Goal: Task Accomplishment & Management: Manage account settings

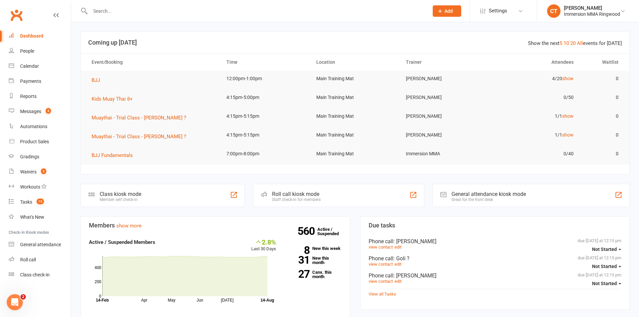
click at [37, 143] on div "Product Sales" at bounding box center [34, 141] width 29 height 5
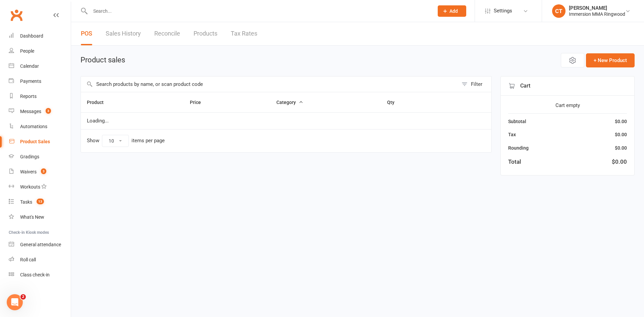
select select "10"
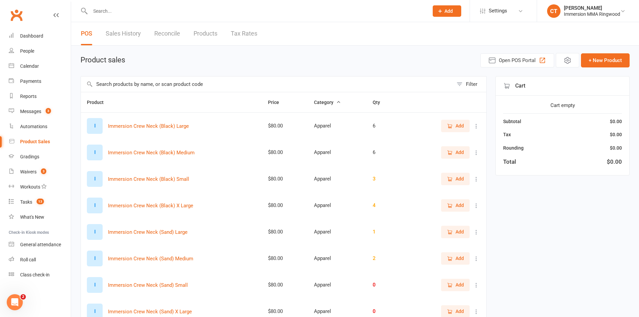
click at [189, 83] on input "text" at bounding box center [267, 83] width 372 height 15
click at [219, 87] on input "text" at bounding box center [267, 83] width 372 height 15
type input "hood"
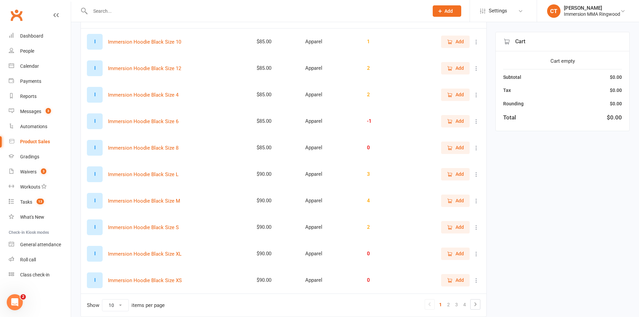
scroll to position [113, 0]
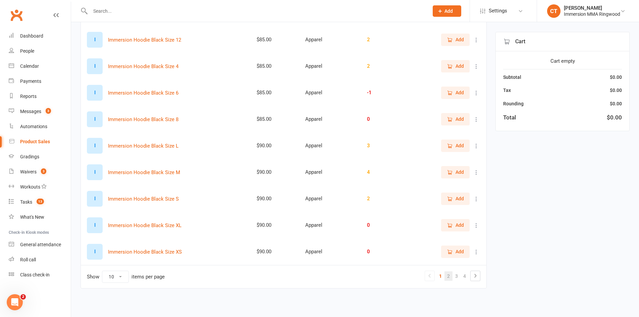
click at [451, 278] on link "2" at bounding box center [448, 275] width 8 height 9
click at [454, 272] on link "3" at bounding box center [456, 275] width 8 height 9
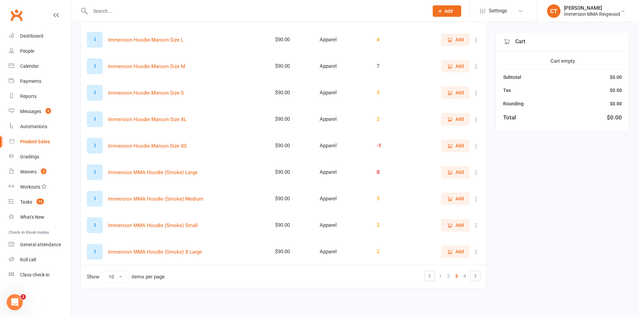
click at [449, 200] on icon "button" at bounding box center [450, 199] width 6 height 6
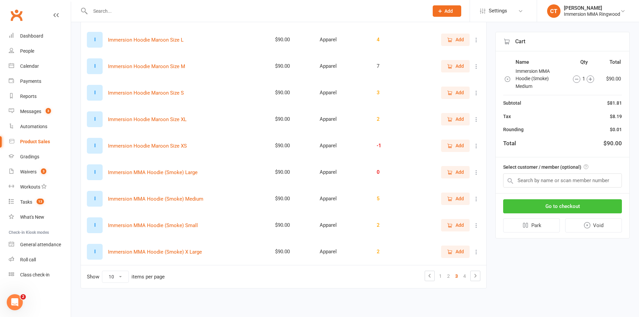
click at [559, 205] on button "Go to checkout" at bounding box center [562, 206] width 119 height 14
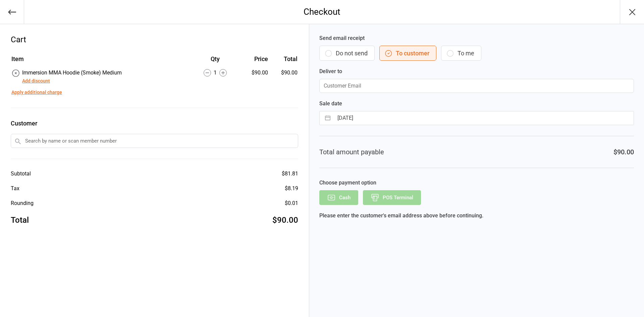
click at [356, 52] on button "Do not send" at bounding box center [346, 53] width 55 height 15
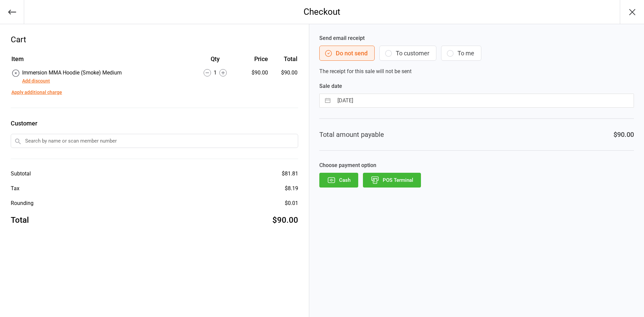
click at [387, 182] on button "POS Terminal" at bounding box center [392, 180] width 58 height 15
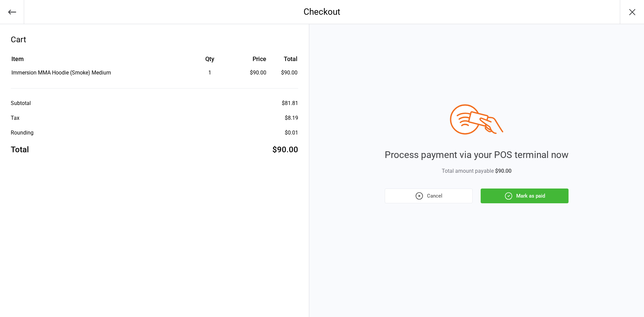
click at [634, 11] on icon "button" at bounding box center [632, 12] width 11 height 11
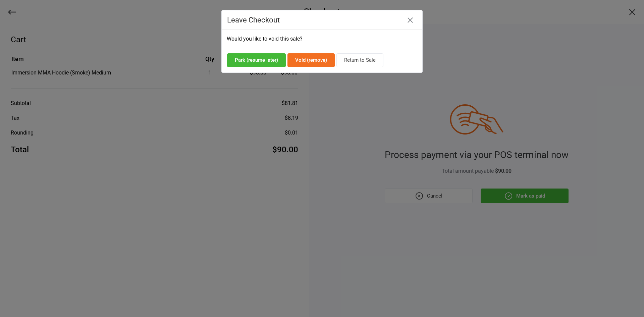
click at [364, 60] on button "Return to Sale" at bounding box center [359, 60] width 47 height 14
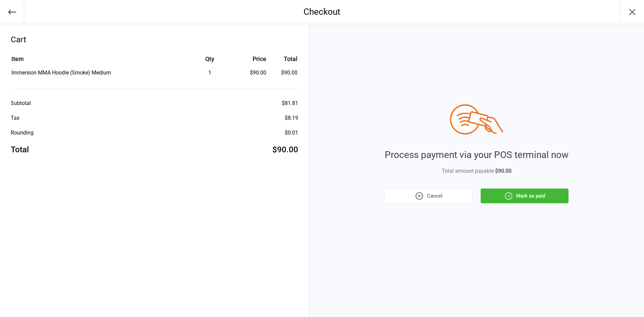
click at [503, 197] on button "Mark as paid" at bounding box center [525, 195] width 88 height 15
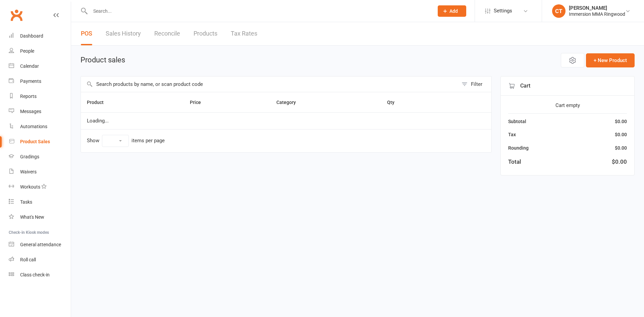
select select "10"
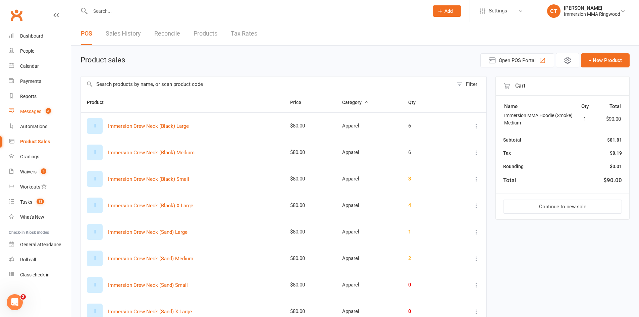
click at [51, 113] on span "3" at bounding box center [48, 111] width 5 height 6
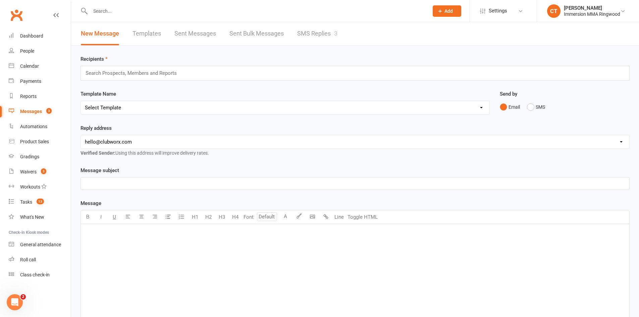
click at [306, 32] on link "SMS Replies 3" at bounding box center [317, 33] width 40 height 23
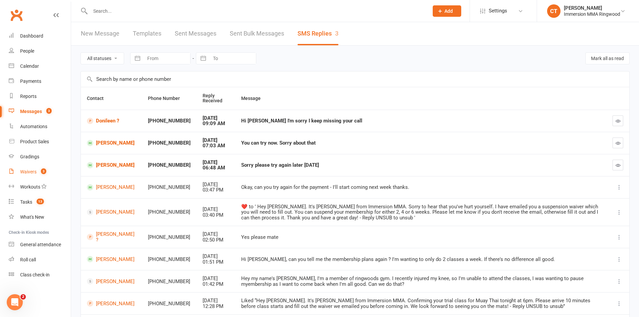
click at [37, 174] on link "Waivers 3" at bounding box center [40, 171] width 62 height 15
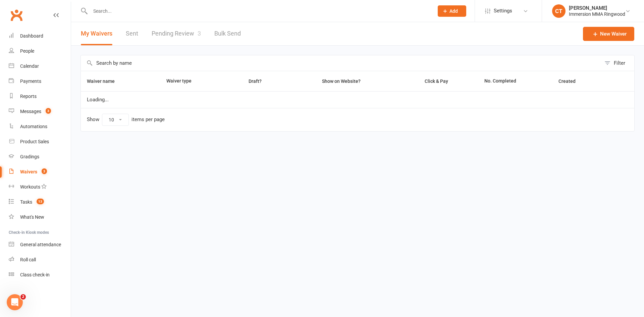
select select "25"
click at [159, 23] on link "Pending Review 3" at bounding box center [176, 33] width 49 height 23
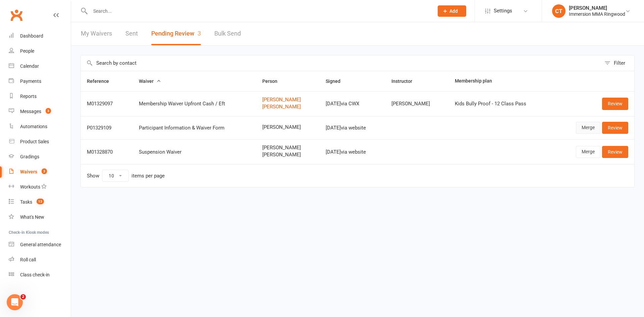
click at [578, 127] on link "Merge" at bounding box center [588, 128] width 24 height 12
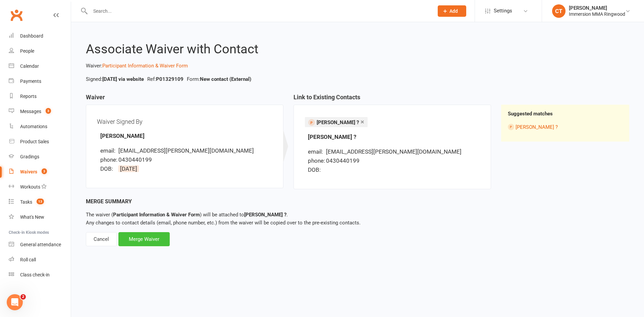
click at [158, 235] on div "Merge Waiver" at bounding box center [143, 239] width 51 height 14
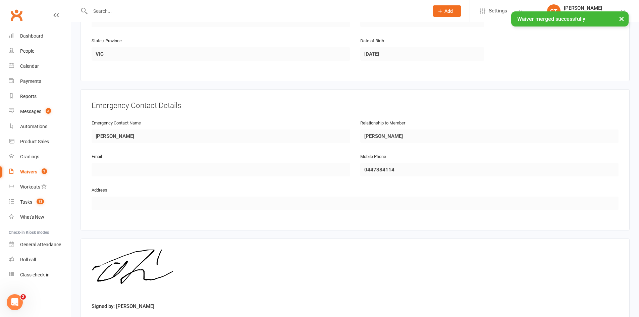
scroll to position [289, 0]
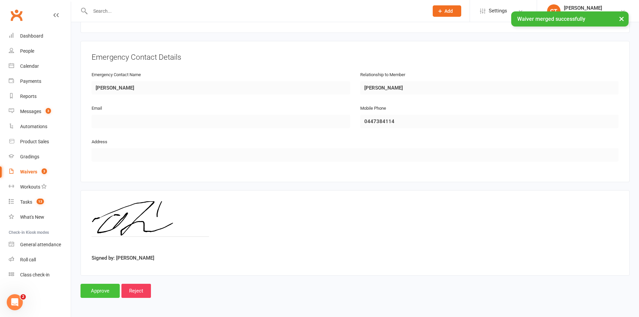
click at [105, 284] on input "Approve" at bounding box center [99, 291] width 39 height 14
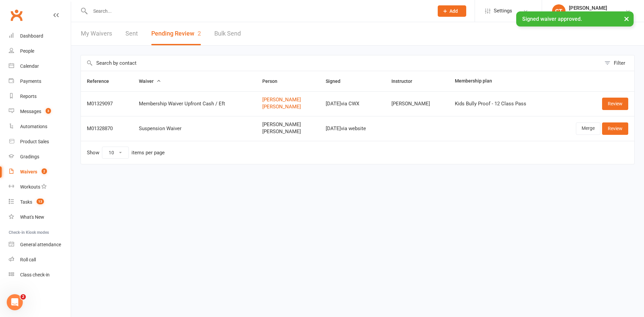
click at [264, 123] on span "xin li" at bounding box center [287, 125] width 51 height 6
copy span "xin li"
click at [579, 127] on link "Merge" at bounding box center [588, 128] width 24 height 12
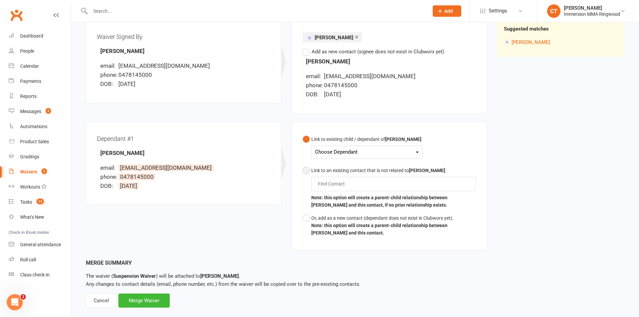
scroll to position [96, 0]
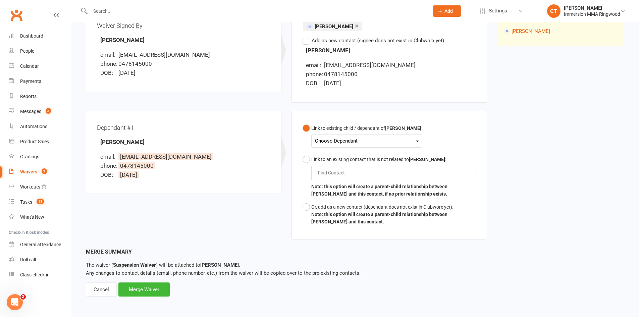
click at [324, 143] on div "Choose Dependant" at bounding box center [367, 140] width 104 height 9
click at [337, 159] on link "Ethan Li" at bounding box center [348, 157] width 66 height 14
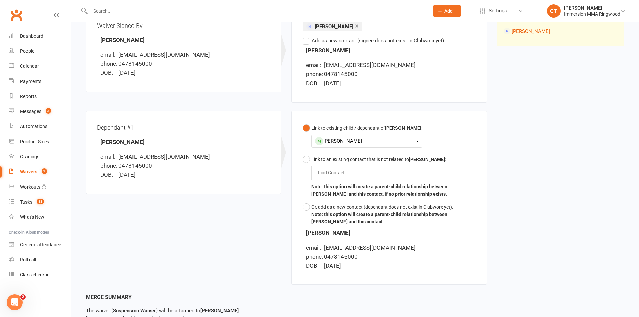
scroll to position [150, 0]
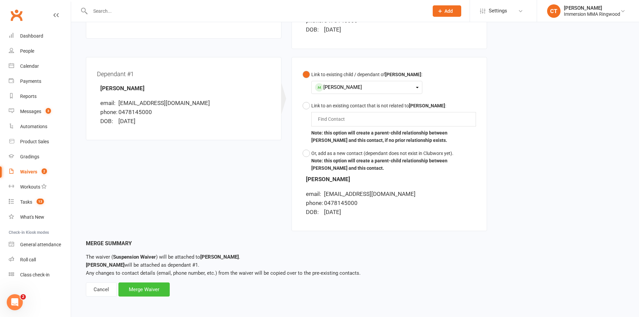
click at [145, 295] on div "Merge Waiver" at bounding box center [143, 289] width 51 height 14
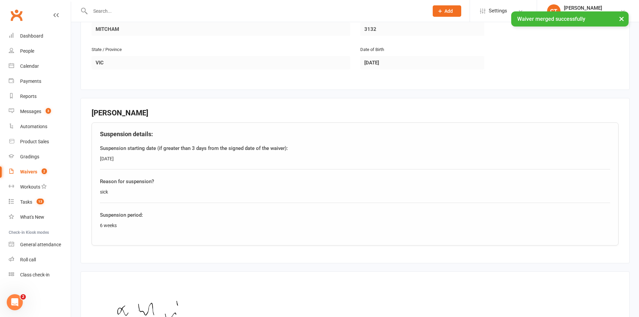
scroll to position [559, 0]
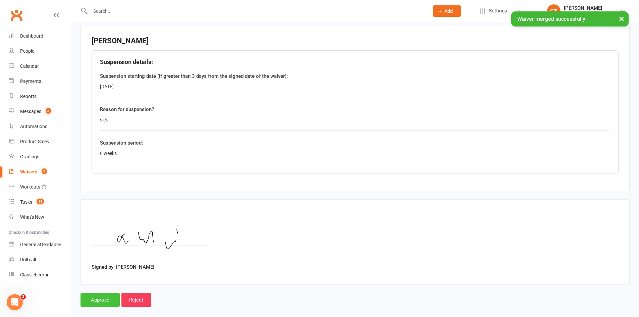
click at [105, 303] on input "Approve" at bounding box center [99, 300] width 39 height 14
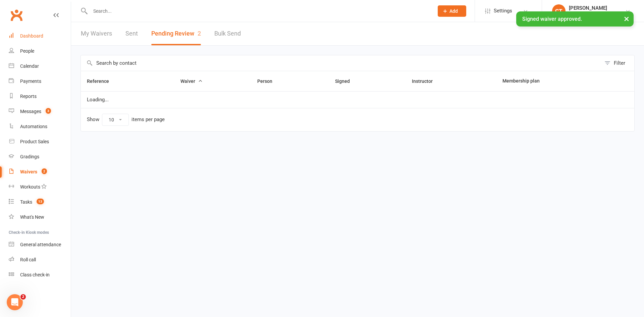
click at [32, 39] on div "Dashboard" at bounding box center [31, 35] width 23 height 5
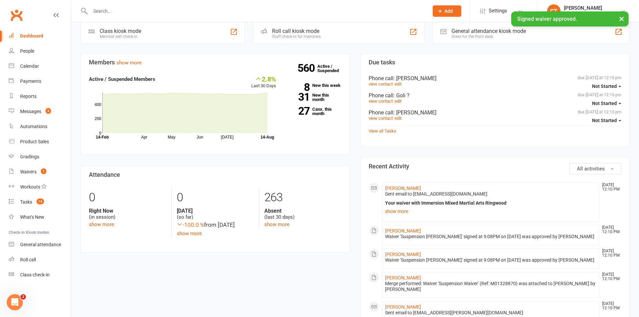
scroll to position [166, 0]
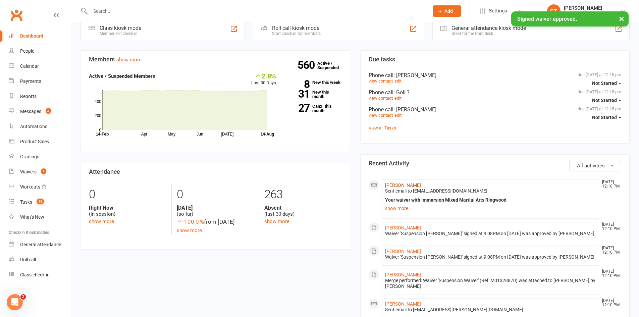
click at [389, 184] on link "xin li" at bounding box center [403, 184] width 36 height 5
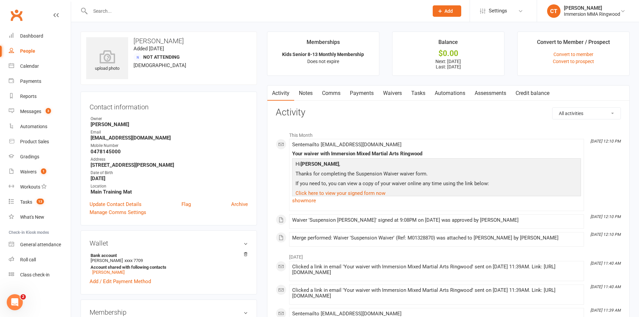
click at [359, 93] on link "Payments" at bounding box center [361, 93] width 33 height 15
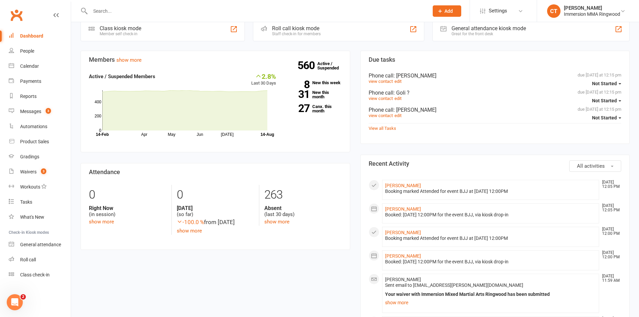
scroll to position [166, 0]
click at [23, 117] on link "Messages 3" at bounding box center [40, 111] width 62 height 15
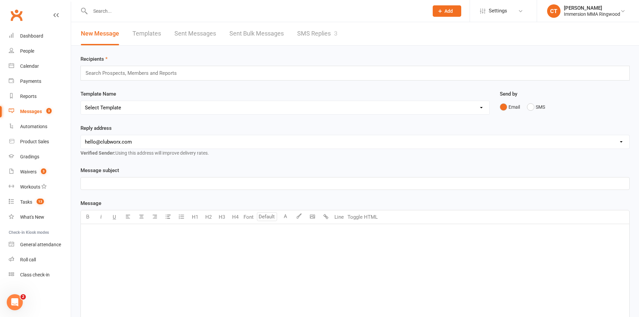
click at [324, 36] on link "SMS Replies 3" at bounding box center [317, 33] width 40 height 23
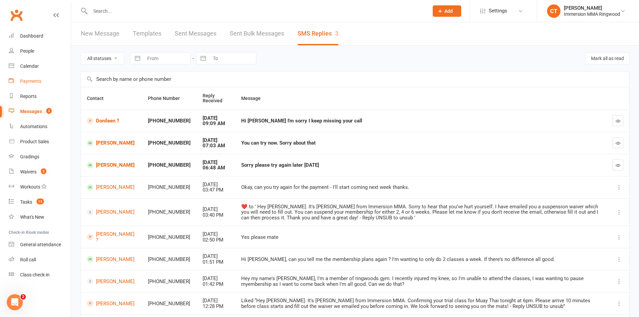
click at [26, 78] on link "Payments" at bounding box center [40, 81] width 62 height 15
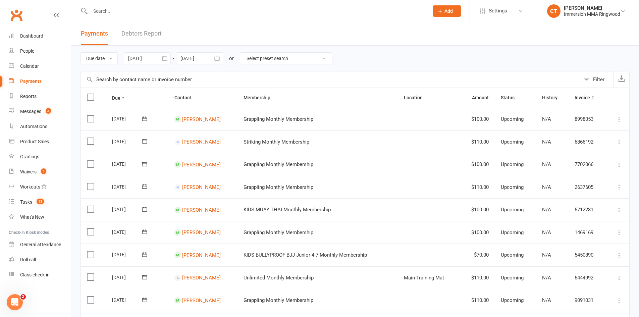
click at [589, 85] on button "Filter" at bounding box center [596, 79] width 33 height 16
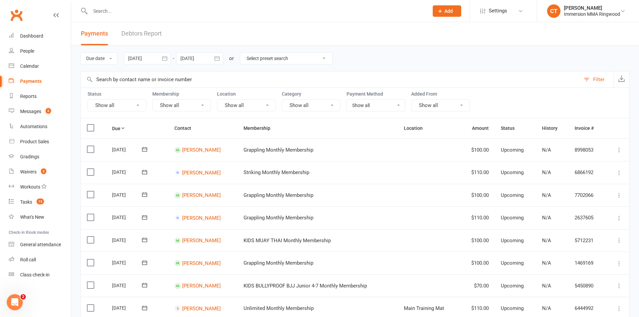
click at [94, 102] on button "Show all" at bounding box center [117, 105] width 59 height 12
click at [152, 172] on link "Failed" at bounding box center [125, 173] width 74 height 13
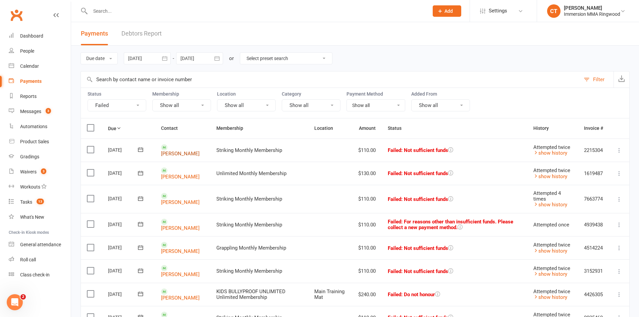
click at [183, 151] on link "Kenaz Bawi" at bounding box center [180, 154] width 39 height 6
click at [171, 174] on link "Nikolai Bejatovic" at bounding box center [180, 177] width 39 height 6
click at [177, 225] on link "Lucinda Wilson" at bounding box center [180, 228] width 39 height 6
click at [181, 248] on link "Scott Zhao" at bounding box center [180, 251] width 39 height 6
click at [41, 36] on div "Dashboard" at bounding box center [31, 35] width 23 height 5
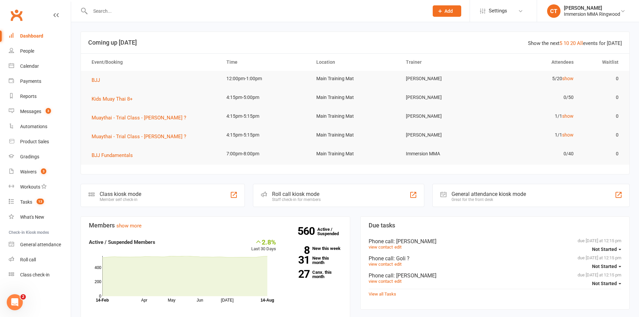
click at [127, 11] on input "text" at bounding box center [256, 10] width 336 height 9
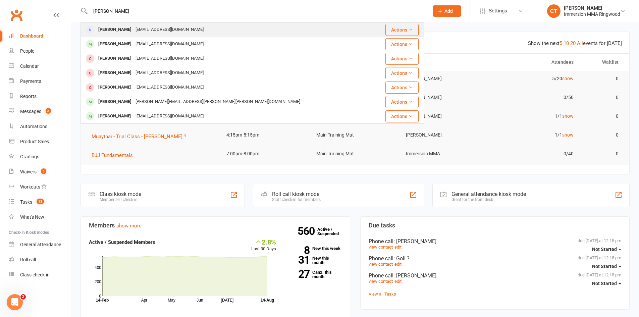
type input "xin li"
click at [133, 32] on div "xinli87@gmail.com" at bounding box center [169, 30] width 72 height 10
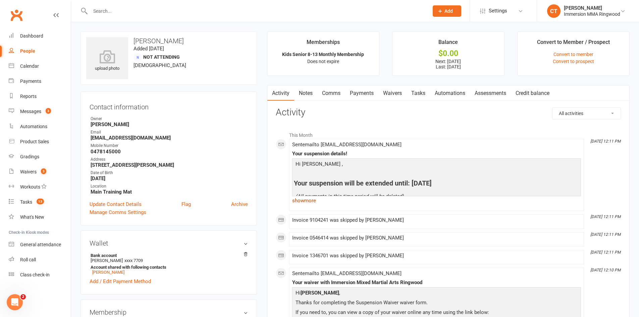
click at [304, 199] on link "show more" at bounding box center [436, 200] width 289 height 9
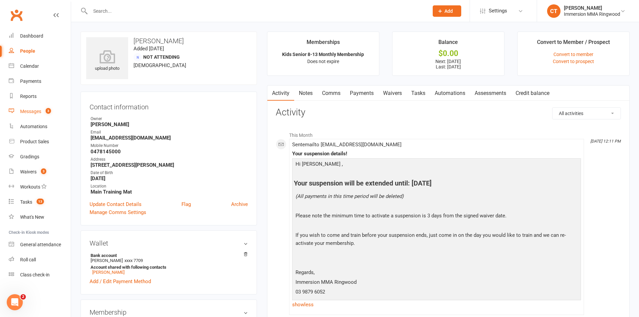
click at [38, 106] on link "Messages 3" at bounding box center [40, 111] width 62 height 15
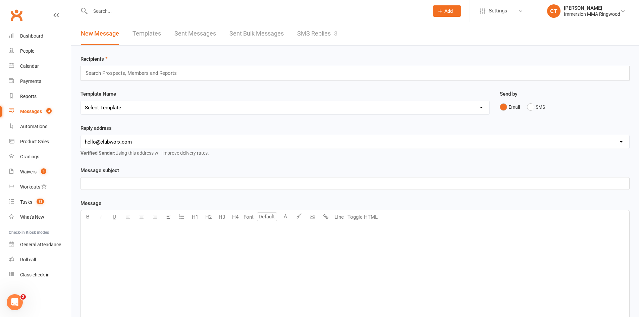
click at [334, 36] on link "SMS Replies 3" at bounding box center [317, 33] width 40 height 23
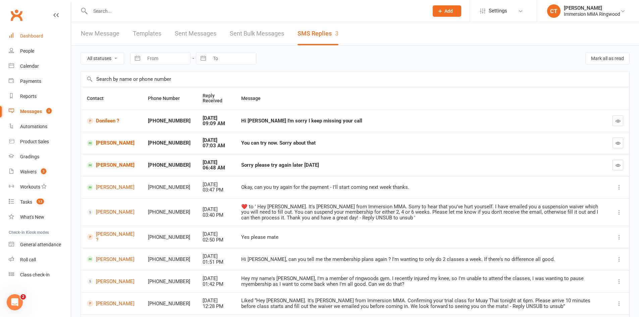
click at [36, 33] on link "Dashboard" at bounding box center [40, 36] width 62 height 15
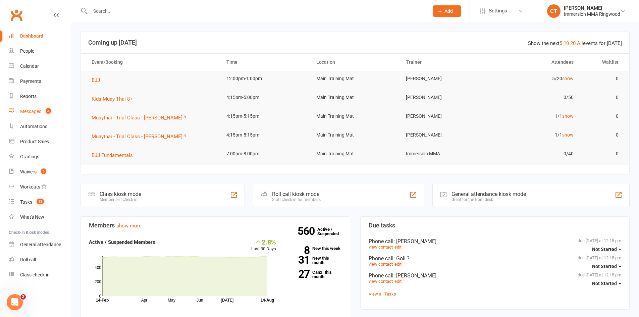
click at [24, 111] on div "Messages" at bounding box center [30, 111] width 21 height 5
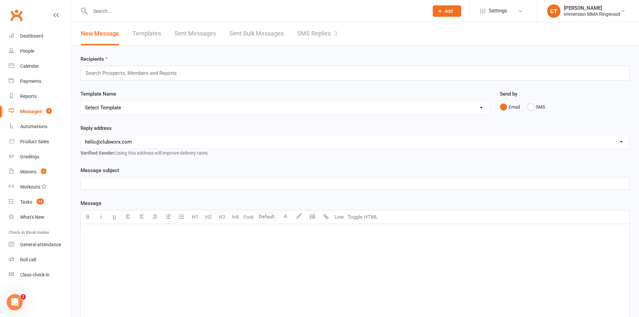
click at [308, 36] on link "SMS Replies 3" at bounding box center [317, 33] width 40 height 23
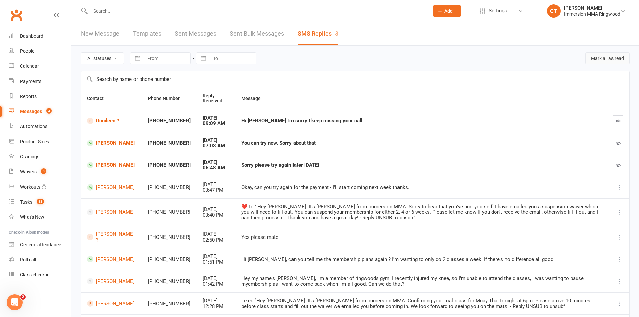
click at [612, 57] on button "Mark all as read" at bounding box center [607, 58] width 44 height 12
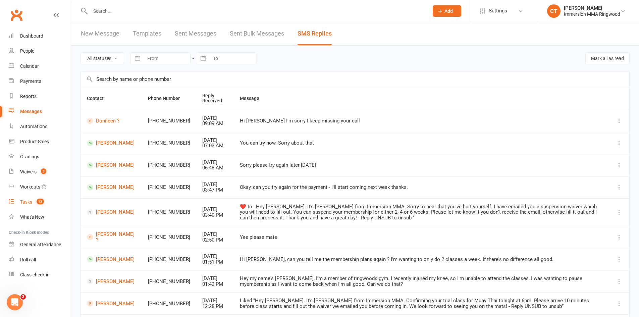
click at [25, 203] on div "Tasks" at bounding box center [26, 201] width 12 height 5
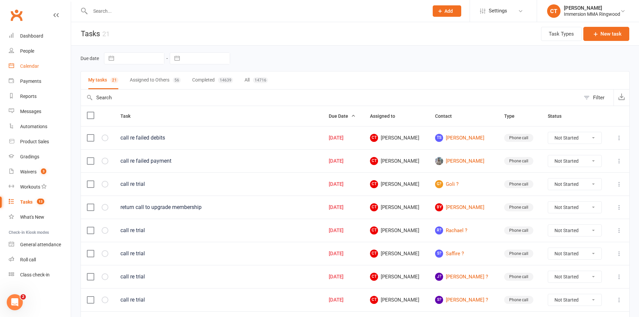
click at [18, 67] on link "Calendar" at bounding box center [40, 66] width 62 height 15
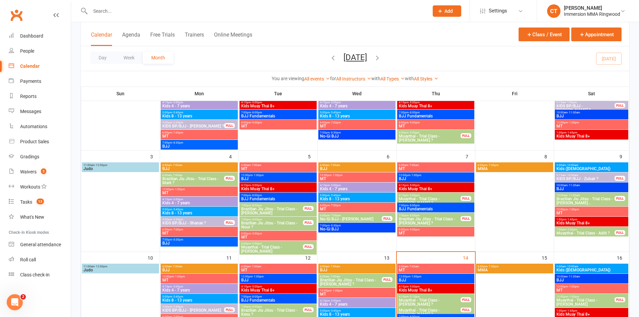
scroll to position [224, 0]
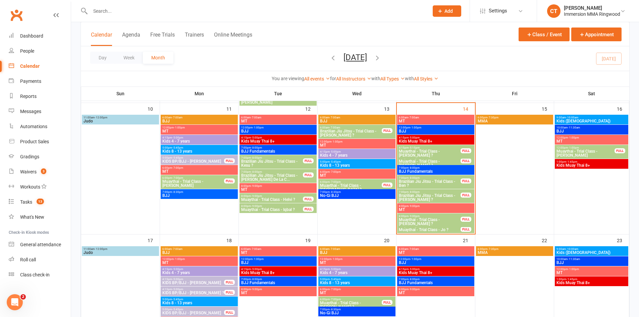
click at [432, 181] on span "Brazilian Jiu Jitsu - Trial Class - Ben ?" at bounding box center [429, 183] width 62 height 8
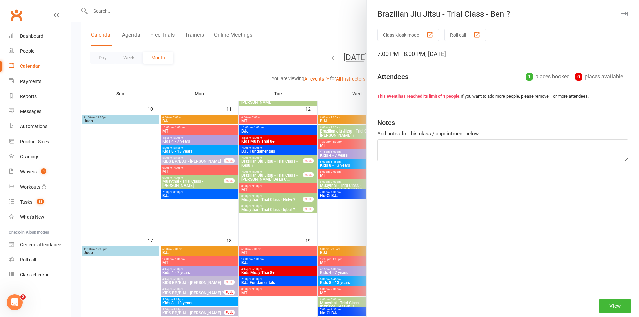
click at [348, 34] on div at bounding box center [355, 158] width 568 height 317
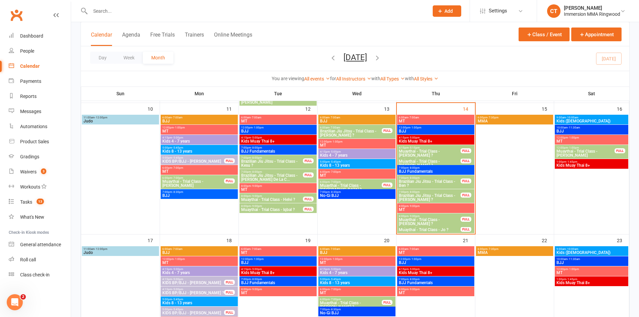
click at [412, 195] on span "Brazilian Jiu Jitsu - Trial Class - Connor ?" at bounding box center [429, 197] width 62 height 8
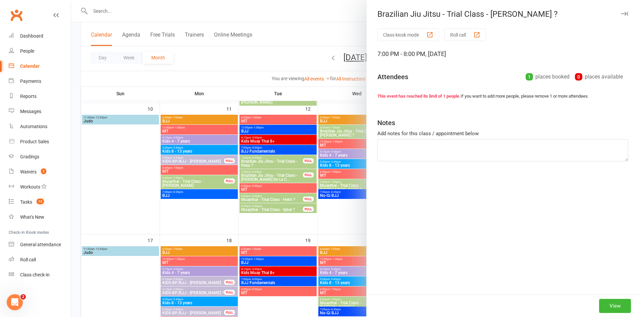
click at [344, 31] on div at bounding box center [355, 158] width 568 height 317
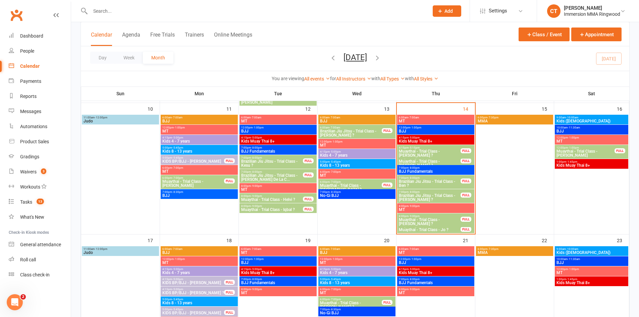
click at [416, 218] on span "Muaythai - Trial Class - Jack ?" at bounding box center [429, 222] width 62 height 8
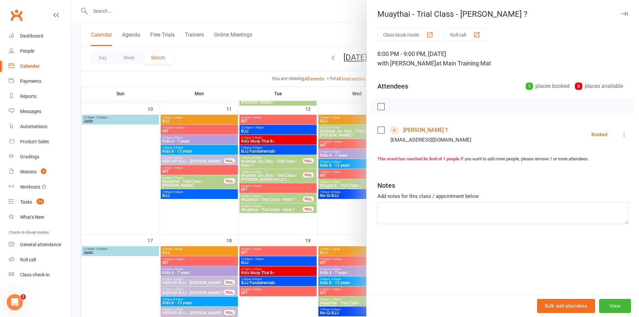
click at [333, 50] on div at bounding box center [355, 158] width 568 height 317
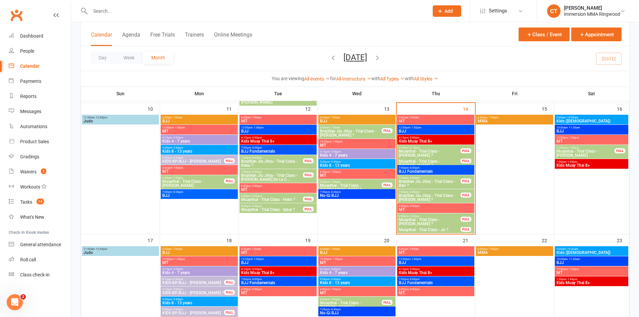
click at [433, 197] on span "Brazilian Jiu Jitsu - Trial Class - Connor ?" at bounding box center [429, 197] width 62 height 8
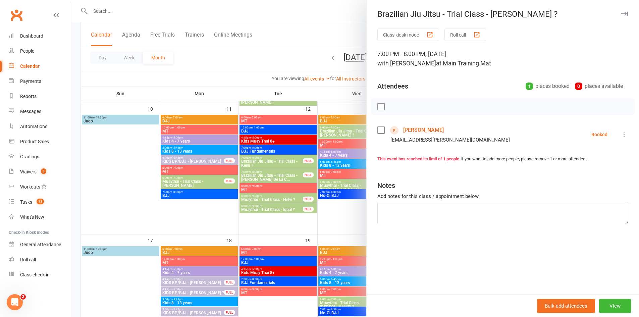
click at [341, 37] on div at bounding box center [355, 158] width 568 height 317
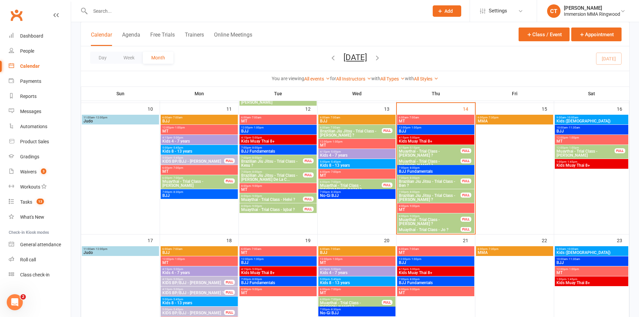
click at [427, 178] on span "7:00pm - 8:00pm" at bounding box center [429, 177] width 62 height 3
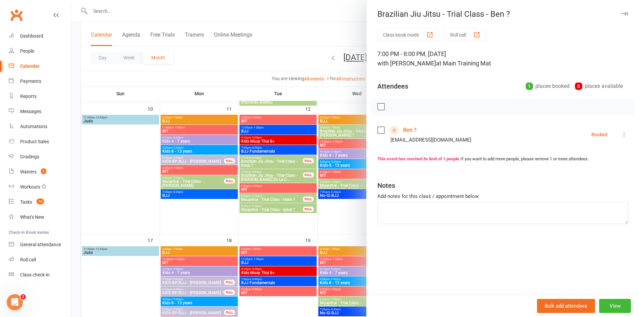
click at [403, 129] on link "Ben ?" at bounding box center [409, 130] width 13 height 11
click at [343, 31] on div at bounding box center [355, 158] width 568 height 317
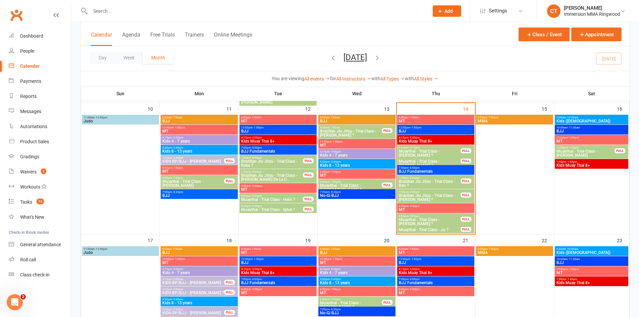
click at [427, 196] on span "Brazilian Jiu Jitsu - Trial Class - Connor ?" at bounding box center [429, 197] width 62 height 8
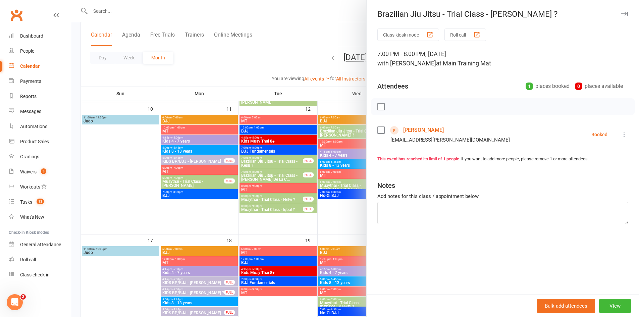
click at [409, 128] on link "Connor Ruddell" at bounding box center [423, 130] width 41 height 11
click at [346, 34] on div at bounding box center [355, 158] width 568 height 317
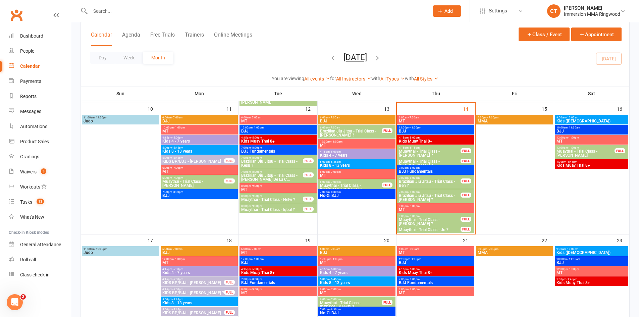
click at [442, 221] on span "Muaythai - Trial Class - Jack ?" at bounding box center [429, 222] width 62 height 8
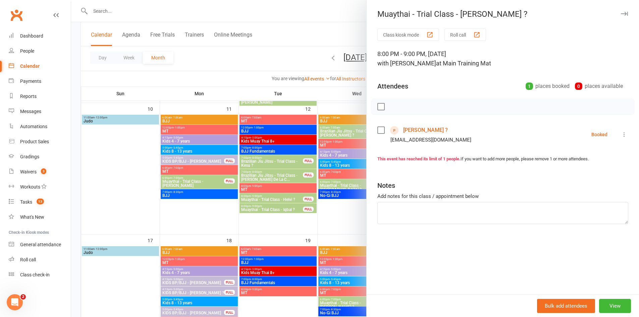
click at [406, 129] on link "Jack ?" at bounding box center [425, 130] width 45 height 11
click at [338, 37] on div at bounding box center [355, 158] width 568 height 317
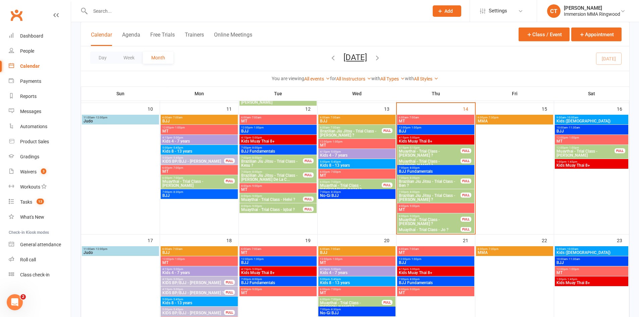
click at [437, 231] on span "Muaythai - Trial Class - Jo ?" at bounding box center [429, 230] width 62 height 4
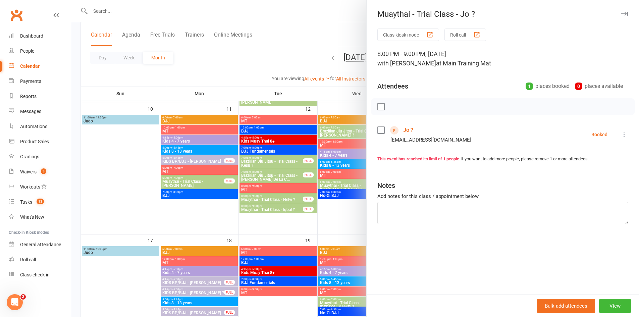
click at [408, 131] on link "Jo ?" at bounding box center [408, 130] width 10 height 11
click at [621, 12] on icon "button" at bounding box center [624, 14] width 7 height 4
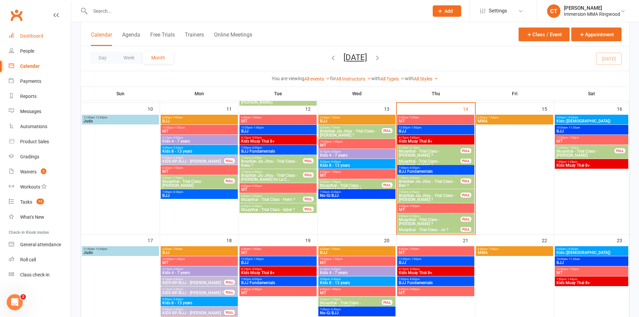
click at [39, 33] on div "Dashboard" at bounding box center [31, 35] width 23 height 5
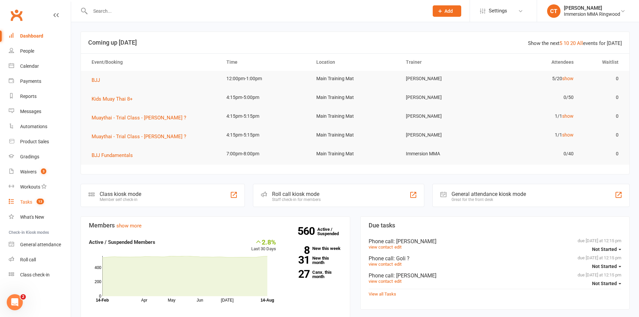
click at [34, 207] on link "Tasks 13" at bounding box center [40, 201] width 62 height 15
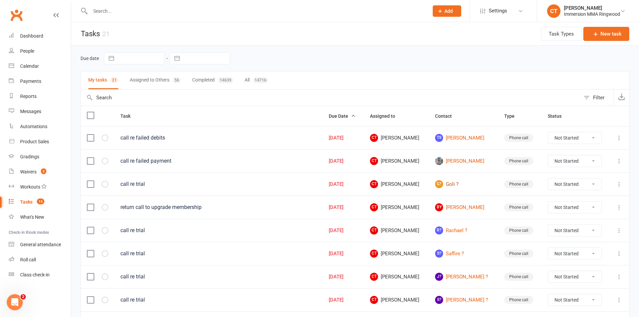
click at [458, 181] on link "G? Goli ?" at bounding box center [463, 184] width 57 height 8
click at [464, 136] on link "TS Thang Suk" at bounding box center [463, 138] width 57 height 8
click at [460, 230] on link "R? Rachael ?" at bounding box center [463, 230] width 57 height 8
click at [464, 255] on link "S? Saffire ?" at bounding box center [463, 253] width 57 height 8
click at [464, 274] on link "J? Jennei ?" at bounding box center [463, 277] width 57 height 8
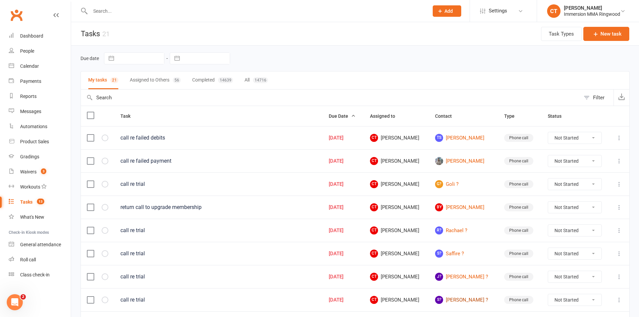
click at [467, 296] on link "S? Samuel ?" at bounding box center [463, 300] width 57 height 8
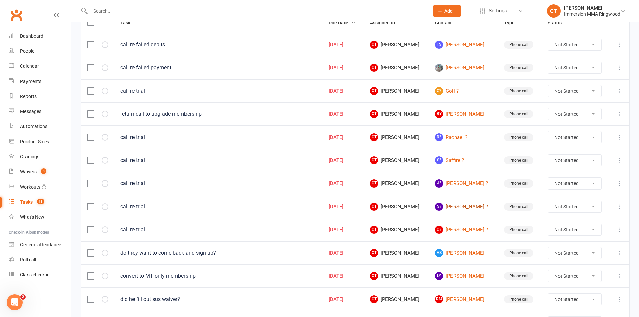
scroll to position [112, 0]
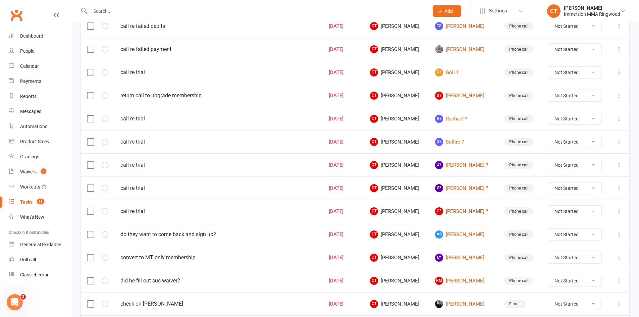
click at [460, 210] on link "C? Clare ?" at bounding box center [463, 211] width 57 height 8
click at [462, 233] on link "AS Aditi Sood" at bounding box center [463, 234] width 57 height 8
click at [465, 256] on link "LY Leo Yang" at bounding box center [463, 257] width 57 height 8
click at [471, 278] on link "RM Riley Monahan" at bounding box center [463, 281] width 57 height 8
click at [470, 303] on link "Aaron Yang" at bounding box center [463, 304] width 57 height 8
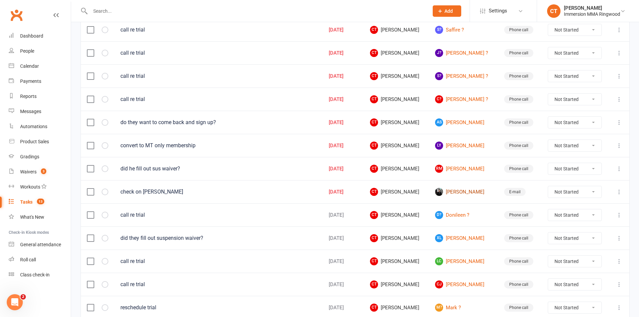
scroll to position [0, 0]
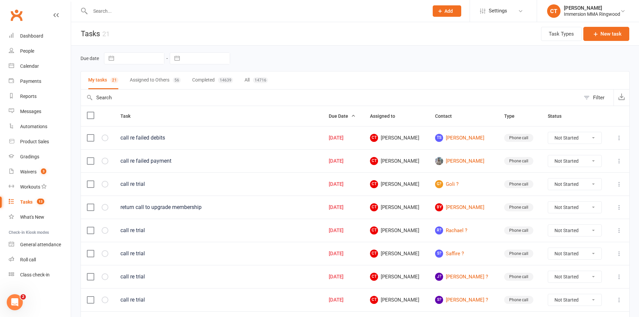
click at [142, 67] on div "Due date Navigate forward to interact with the calendar and select a date. Pres…" at bounding box center [354, 58] width 549 height 25
click at [142, 72] on button "Assigned to Others 56" at bounding box center [155, 80] width 51 height 18
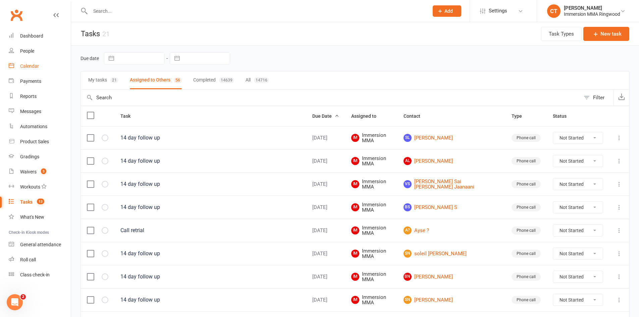
click at [42, 68] on link "Calendar" at bounding box center [40, 66] width 62 height 15
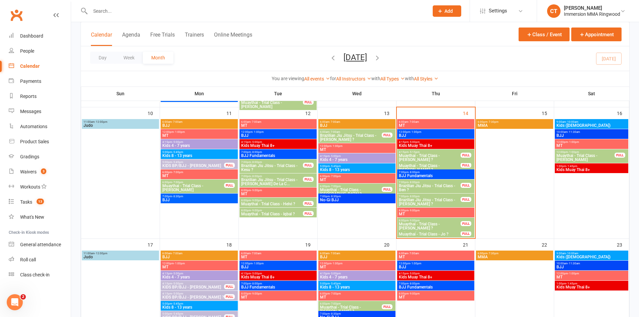
scroll to position [224, 0]
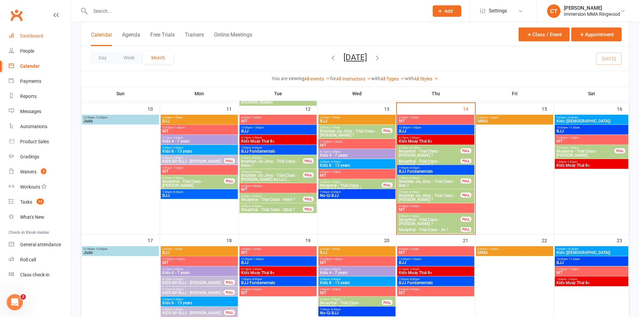
click at [30, 36] on div "Dashboard" at bounding box center [31, 35] width 23 height 5
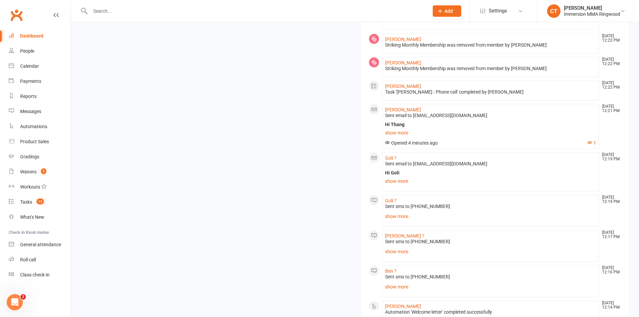
scroll to position [447, 0]
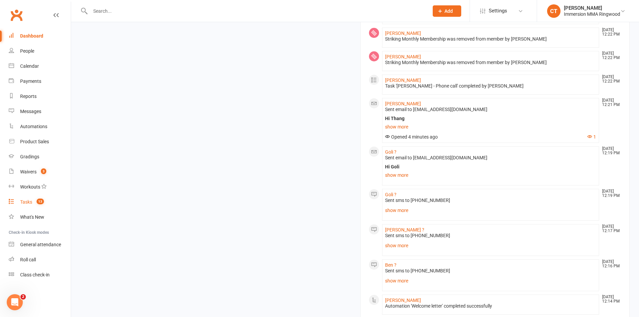
click at [39, 197] on link "Tasks 13" at bounding box center [40, 201] width 62 height 15
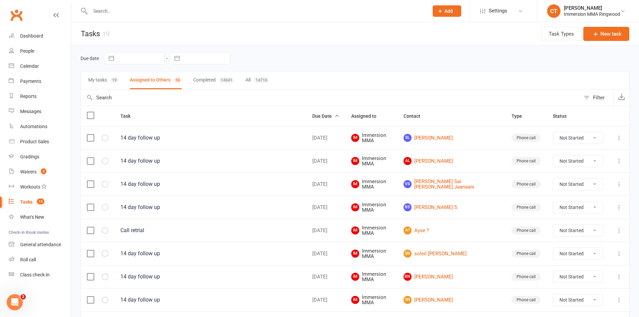
click at [94, 77] on button "My tasks 19" at bounding box center [103, 80] width 30 height 18
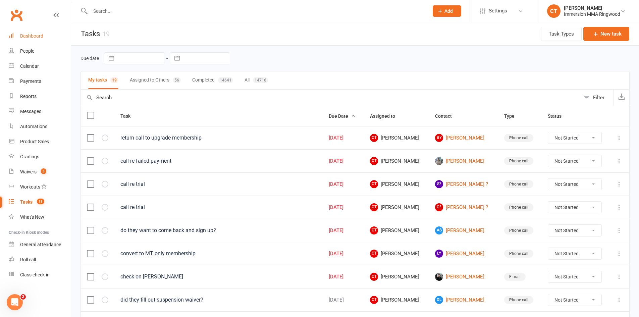
click at [47, 37] on link "Dashboard" at bounding box center [40, 36] width 62 height 15
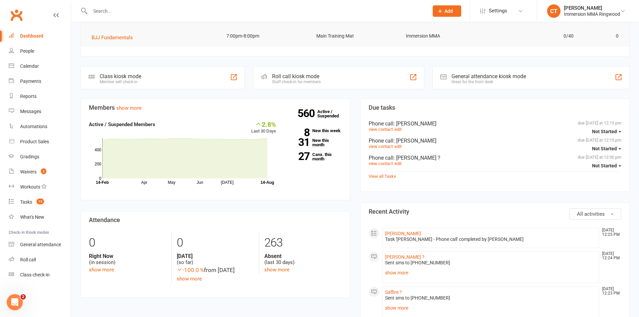
scroll to position [112, 0]
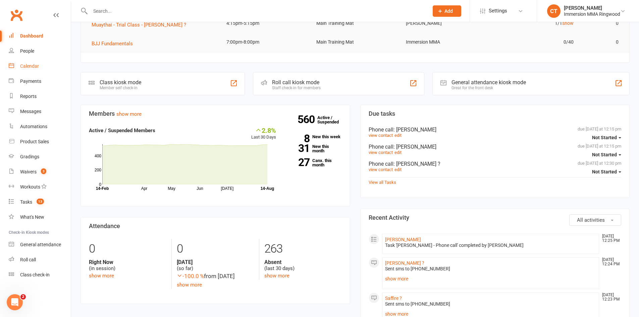
click at [33, 64] on div "Calendar" at bounding box center [29, 65] width 19 height 5
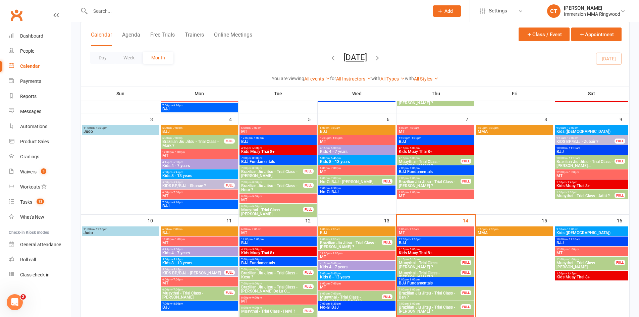
scroll to position [224, 0]
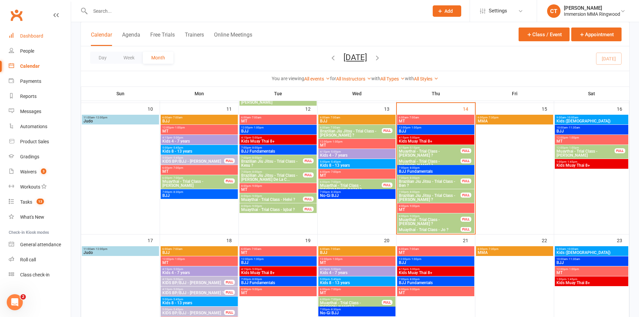
click at [34, 38] on div "Dashboard" at bounding box center [31, 35] width 23 height 5
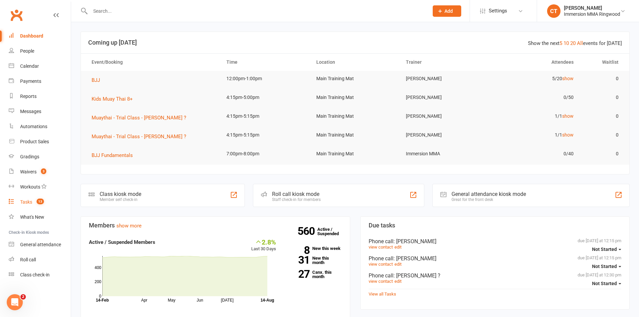
click at [18, 198] on link "Tasks 13" at bounding box center [40, 201] width 62 height 15
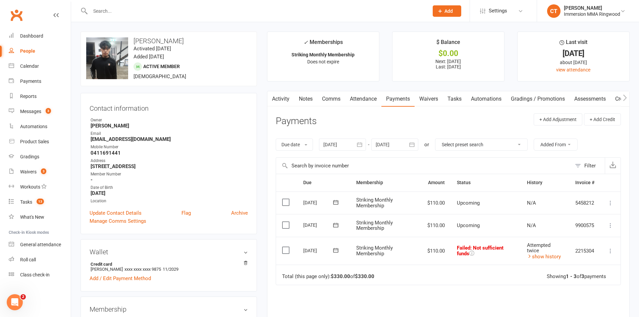
click at [338, 250] on icon at bounding box center [335, 250] width 5 height 4
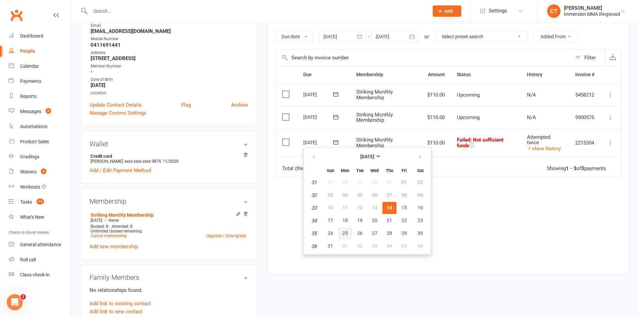
scroll to position [112, 0]
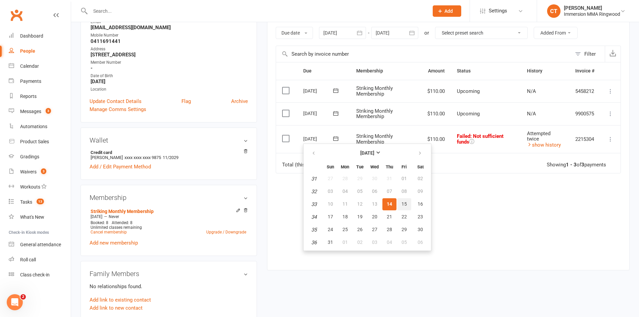
click at [401, 204] on span "15" at bounding box center [403, 203] width 5 height 5
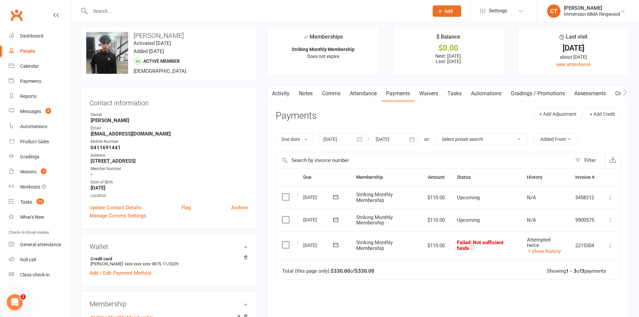
scroll to position [0, 0]
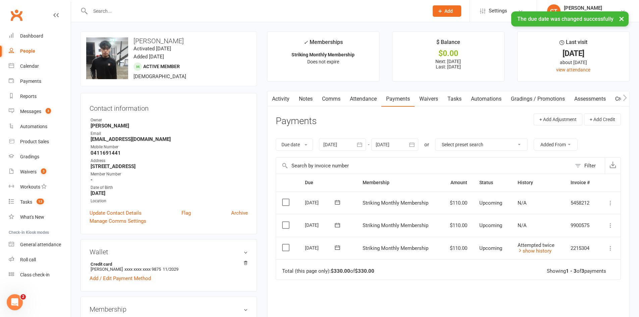
click at [335, 96] on link "Comms" at bounding box center [331, 98] width 28 height 15
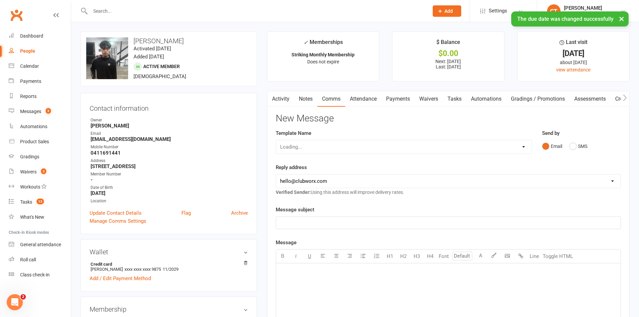
click at [325, 150] on select "Loading..." at bounding box center [404, 146] width 256 height 13
select select "17"
click at [276, 140] on select "Select Template [SMS] [PERSON_NAME] - Call back message [SMS] Mark- Call back m…" at bounding box center [404, 146] width 256 height 13
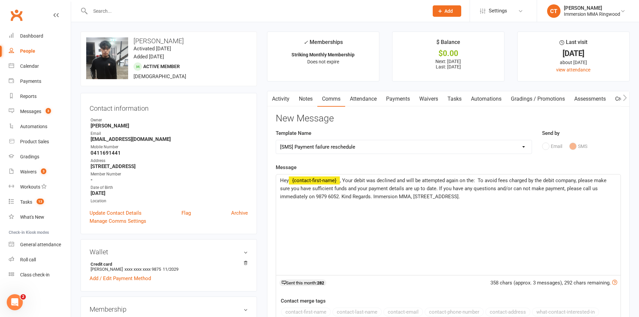
click at [478, 180] on span ", Your debit was declined and will be attempted again on the: To avoid fees cha…" at bounding box center [444, 188] width 328 height 22
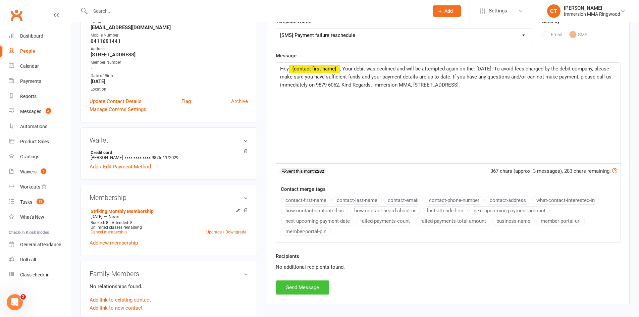
click at [302, 283] on button "Send Message" at bounding box center [303, 287] width 54 height 14
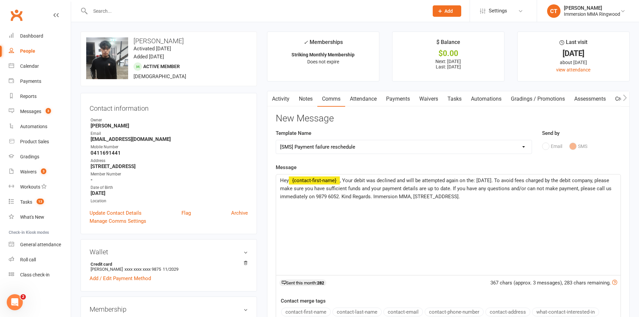
select select
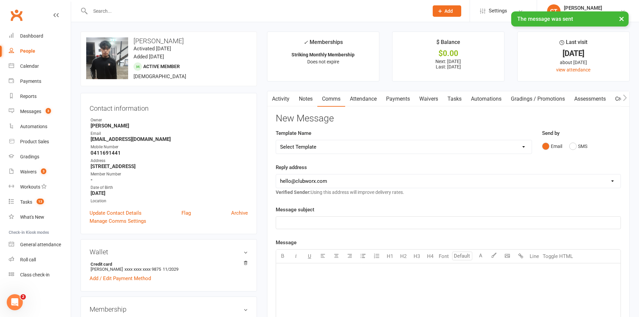
click at [310, 99] on link "Notes" at bounding box center [305, 98] width 23 height 15
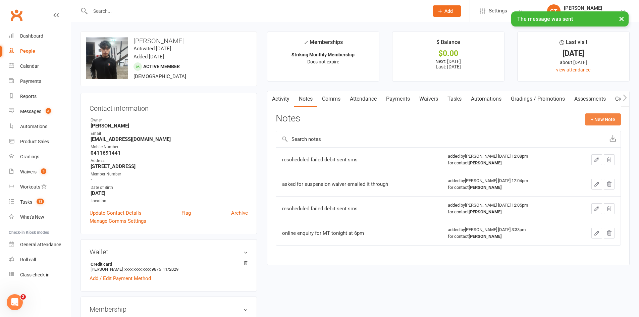
click at [607, 122] on button "+ New Note" at bounding box center [603, 119] width 36 height 12
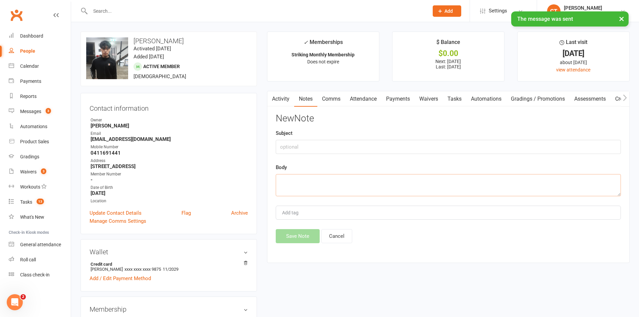
click at [468, 180] on textarea at bounding box center [448, 185] width 345 height 22
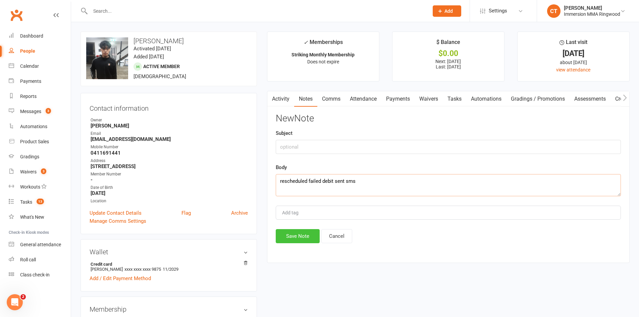
type textarea "rescheduled failed debit sent sms"
click at [303, 237] on button "Save Note" at bounding box center [298, 236] width 44 height 14
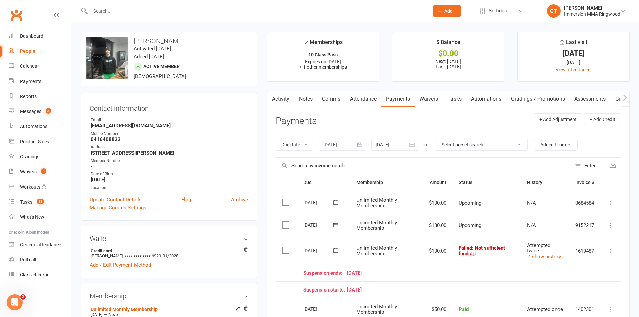
click at [341, 249] on button at bounding box center [335, 250] width 13 height 7
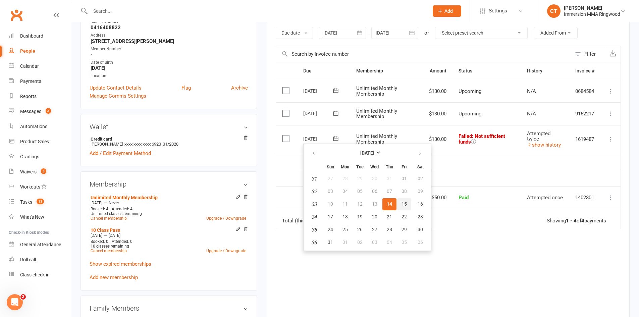
click at [407, 201] on button "15" at bounding box center [404, 204] width 14 height 12
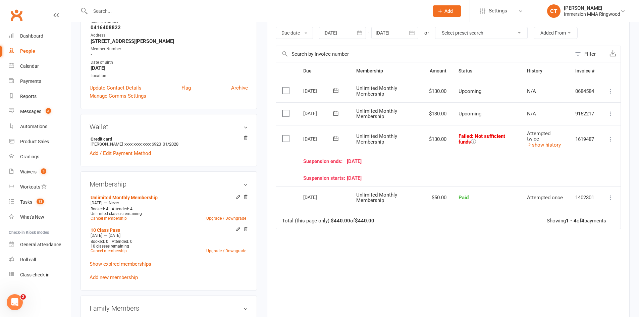
scroll to position [0, 0]
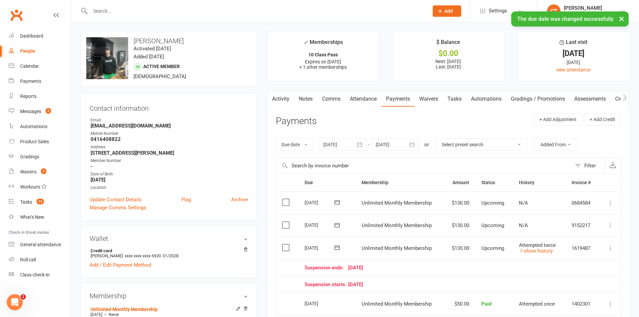
click at [334, 97] on link "Comms" at bounding box center [331, 98] width 28 height 15
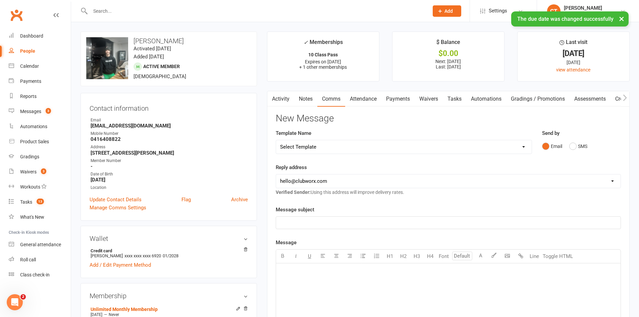
click at [306, 148] on select "Select Template [SMS] [PERSON_NAME] - Call back message [SMS] Mark- Call back m…" at bounding box center [404, 146] width 256 height 13
select select "17"
click at [276, 140] on select "Select Template [SMS] [PERSON_NAME] - Call back message [SMS] Mark- Call back m…" at bounding box center [404, 146] width 256 height 13
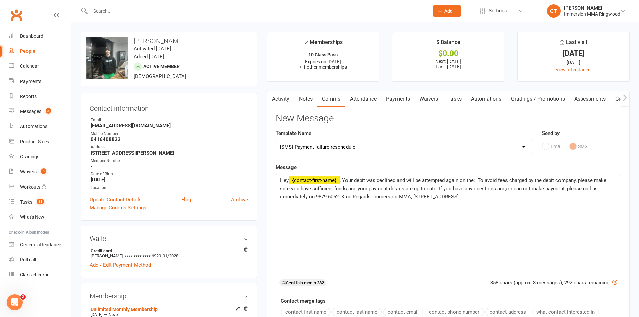
click at [479, 180] on span ", Your debit was declined and will be attempted again on the: To avoid fees cha…" at bounding box center [444, 188] width 328 height 22
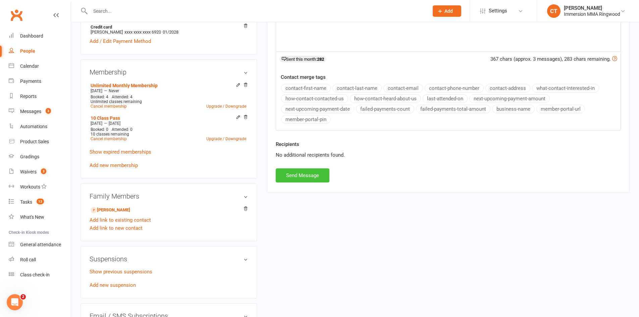
click at [313, 176] on button "Send Message" at bounding box center [303, 175] width 54 height 14
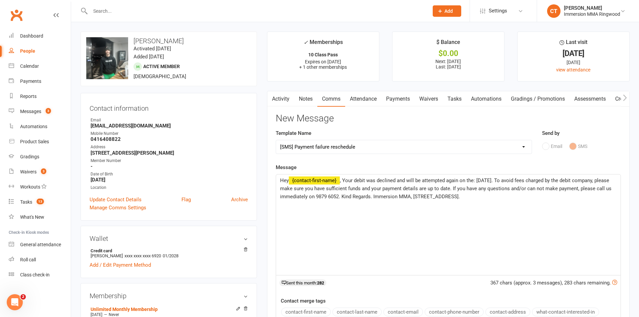
select select
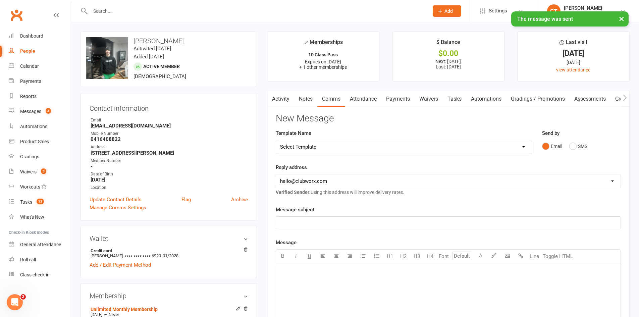
click at [302, 98] on link "Notes" at bounding box center [305, 98] width 23 height 15
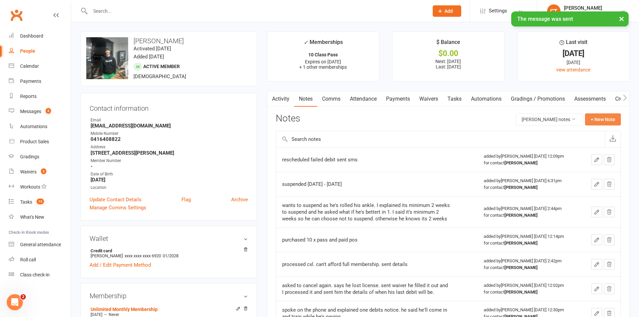
click at [595, 118] on button "+ New Note" at bounding box center [603, 119] width 36 height 12
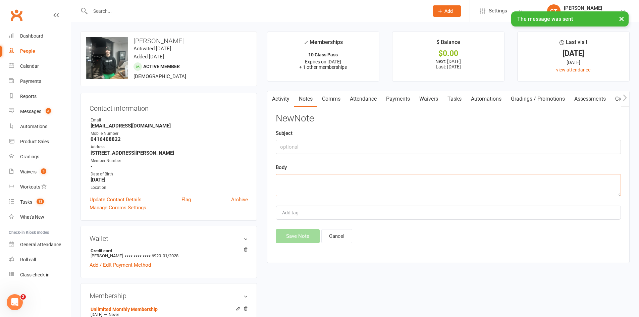
click at [402, 183] on textarea at bounding box center [448, 185] width 345 height 22
type textarea "r"
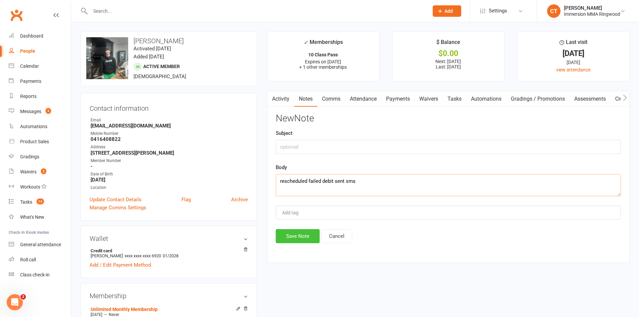
type textarea "rescheduled failed debit sent sms"
click at [296, 240] on button "Save Note" at bounding box center [298, 236] width 44 height 14
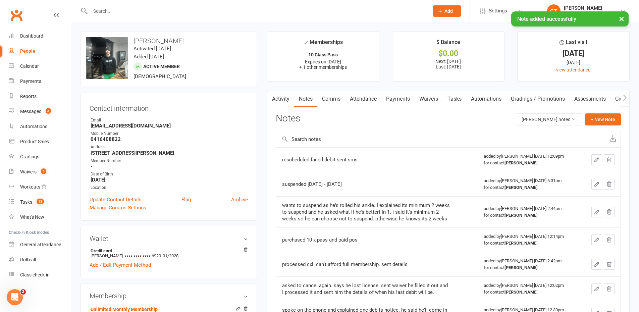
click at [401, 99] on link "Payments" at bounding box center [397, 98] width 33 height 15
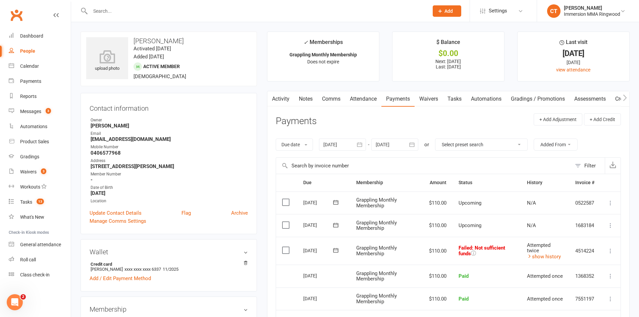
click at [332, 248] on button at bounding box center [335, 250] width 13 height 7
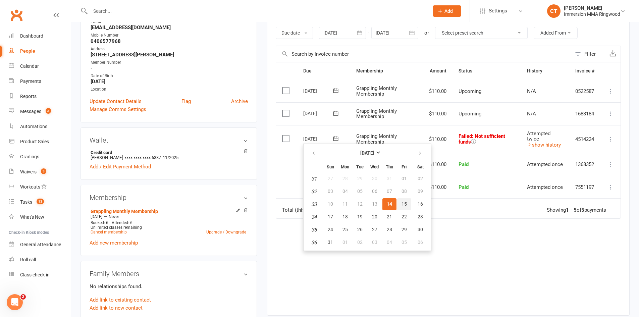
click at [400, 205] on button "15" at bounding box center [404, 204] width 14 height 12
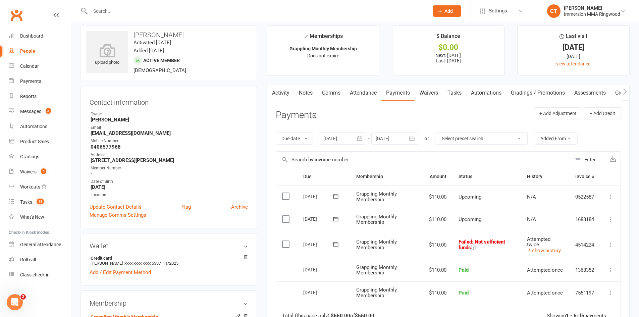
scroll to position [0, 0]
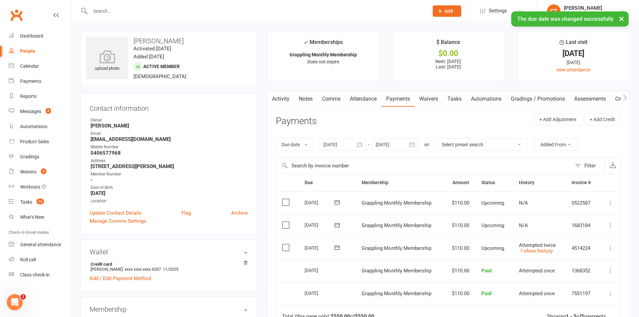
click at [332, 98] on link "Comms" at bounding box center [331, 98] width 28 height 15
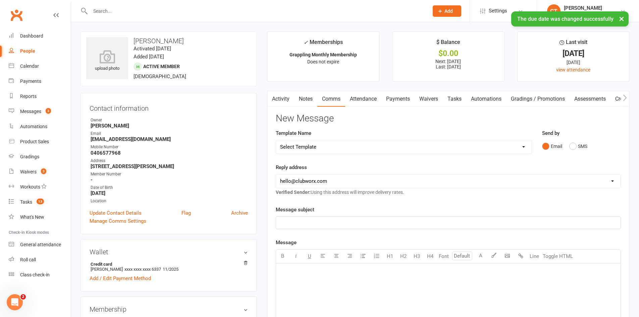
click at [328, 147] on select "Select Template [SMS] [PERSON_NAME] - Call back message [SMS] Mark- Call back m…" at bounding box center [404, 146] width 256 height 13
select select "17"
click at [276, 140] on select "Select Template [SMS] [PERSON_NAME] - Call back message [SMS] Mark- Call back m…" at bounding box center [404, 146] width 256 height 13
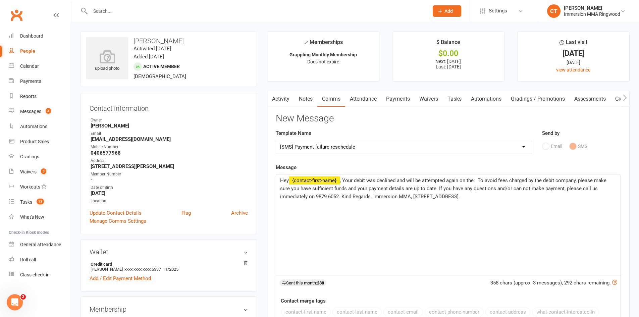
click at [478, 182] on span ", Your debit was declined and will be attempted again on the: To avoid fees cha…" at bounding box center [444, 188] width 328 height 22
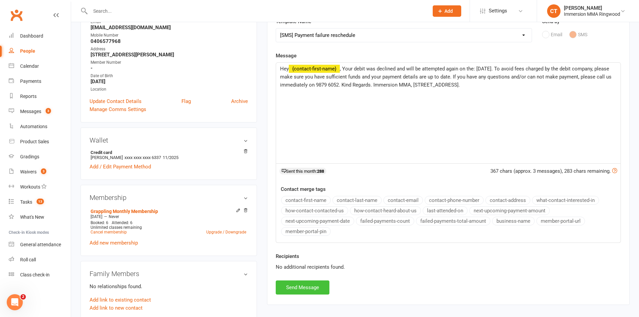
click at [299, 288] on button "Send Message" at bounding box center [303, 287] width 54 height 14
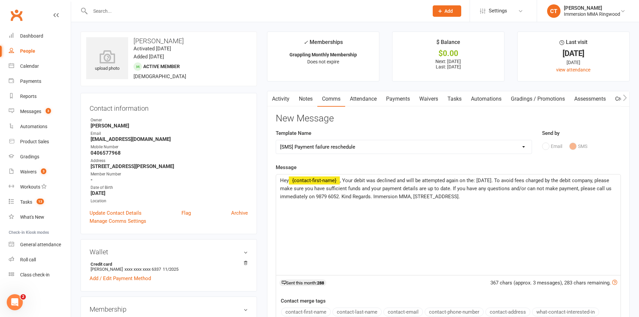
select select
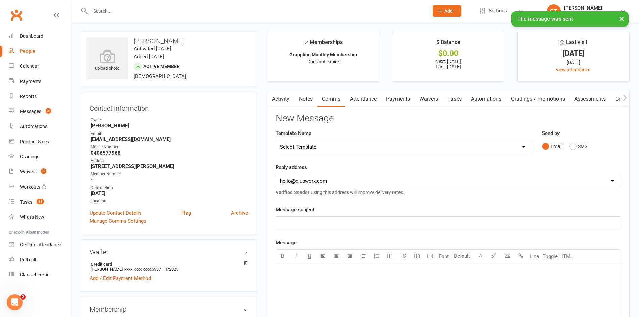
click at [308, 101] on link "Notes" at bounding box center [305, 98] width 23 height 15
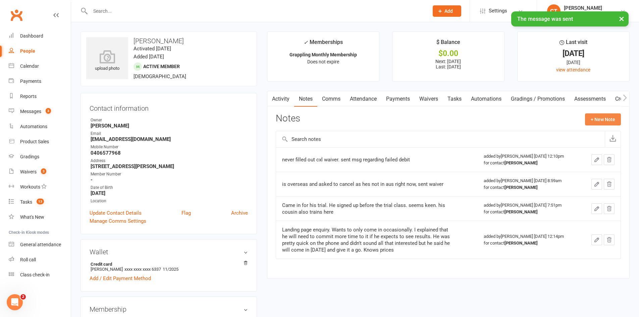
click at [605, 123] on button "+ New Note" at bounding box center [603, 119] width 36 height 12
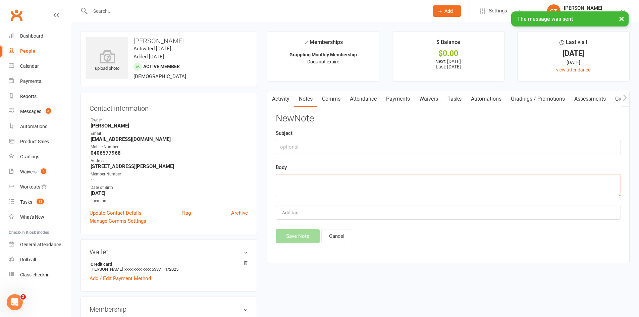
click at [455, 188] on textarea at bounding box center [448, 185] width 345 height 22
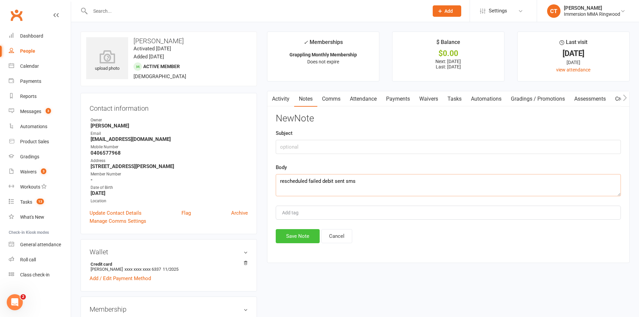
type textarea "rescheduled failed debit sent sms"
click at [292, 236] on button "Save Note" at bounding box center [298, 236] width 44 height 14
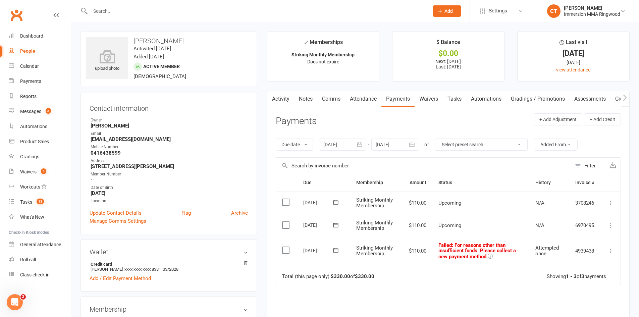
click at [304, 103] on link "Notes" at bounding box center [305, 98] width 23 height 15
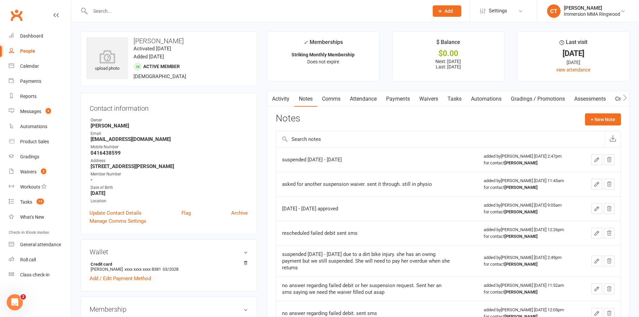
click at [399, 97] on link "Payments" at bounding box center [397, 98] width 33 height 15
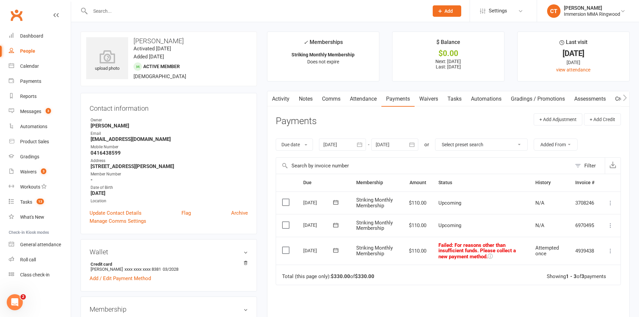
click at [287, 97] on link "Activity" at bounding box center [280, 98] width 27 height 15
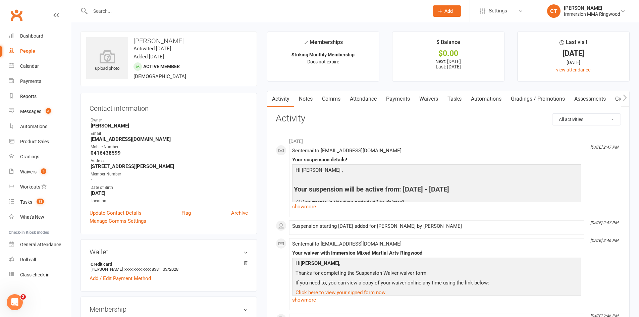
click at [400, 98] on link "Payments" at bounding box center [397, 98] width 33 height 15
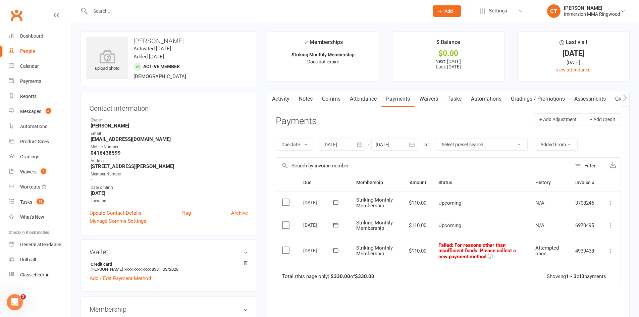
click at [337, 251] on icon at bounding box center [335, 250] width 7 height 7
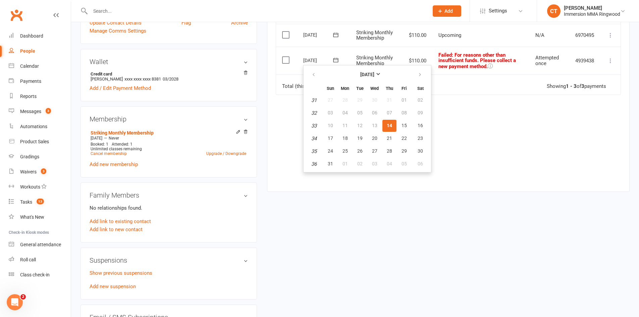
scroll to position [224, 0]
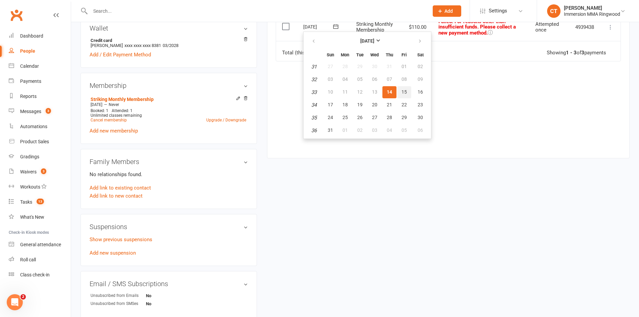
click at [402, 92] on span "15" at bounding box center [403, 91] width 5 height 5
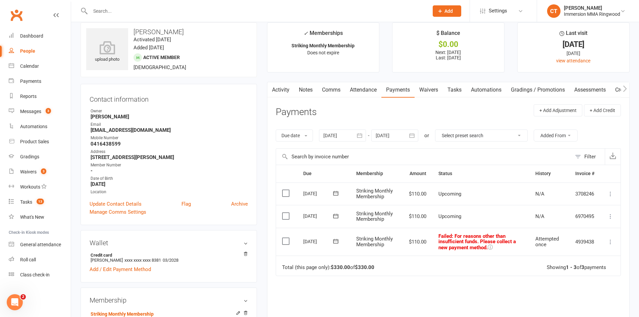
scroll to position [0, 0]
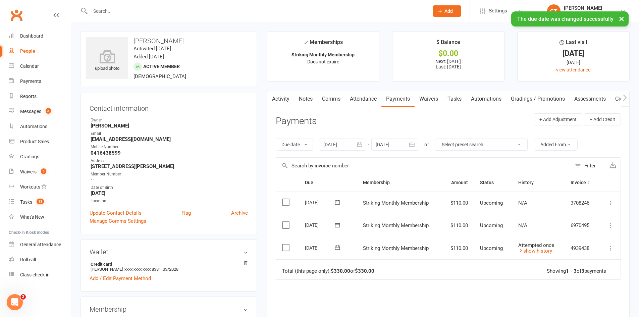
click at [337, 100] on link "Comms" at bounding box center [331, 98] width 28 height 15
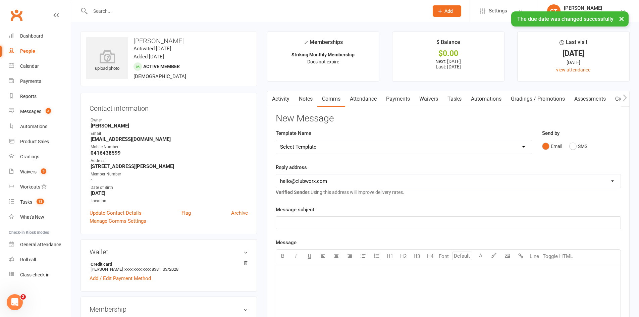
click at [375, 150] on select "Select Template [SMS] [PERSON_NAME] - Call back message [SMS] Mark- Call back m…" at bounding box center [404, 146] width 256 height 13
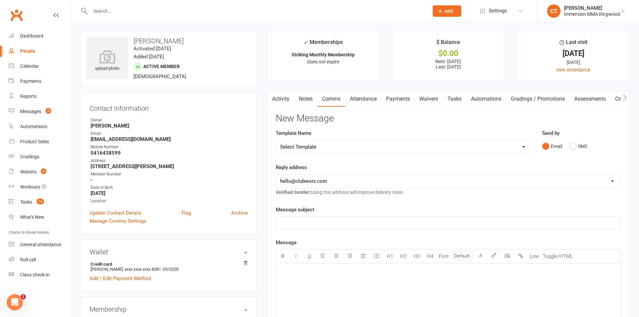
select select "17"
click at [276, 140] on select "Select Template [SMS] [PERSON_NAME] - Call back message [SMS] Mark- Call back m…" at bounding box center [404, 146] width 256 height 13
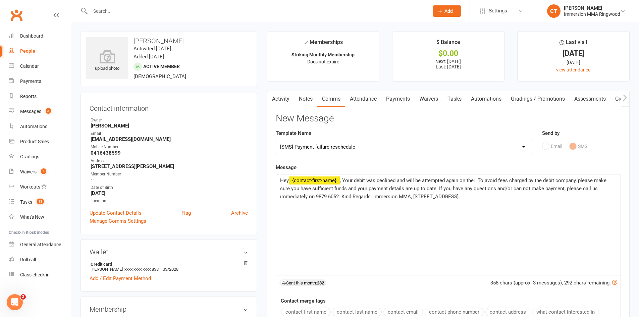
click at [478, 179] on span ", Your debit was declined and will be attempted again on the: To avoid fees cha…" at bounding box center [444, 188] width 328 height 22
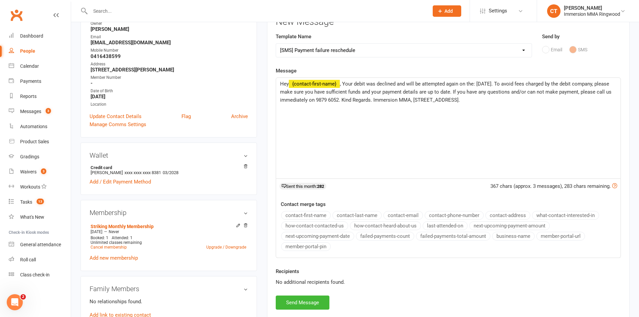
scroll to position [112, 0]
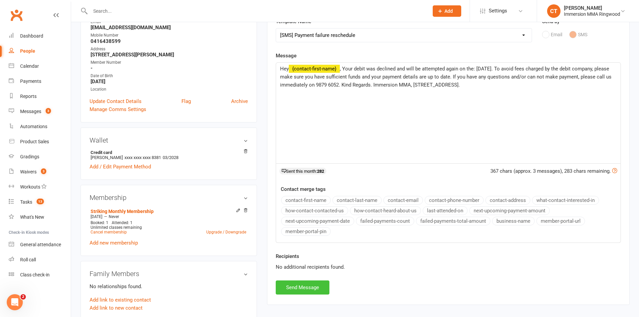
click at [317, 284] on button "Send Message" at bounding box center [303, 287] width 54 height 14
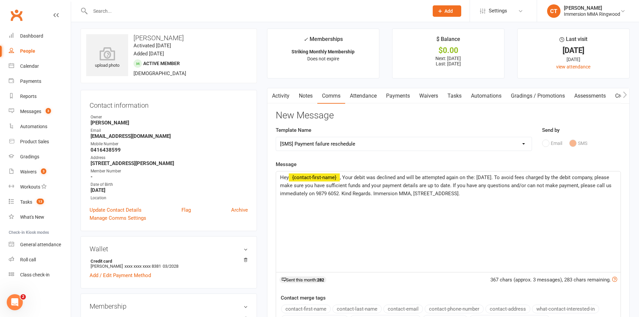
scroll to position [0, 0]
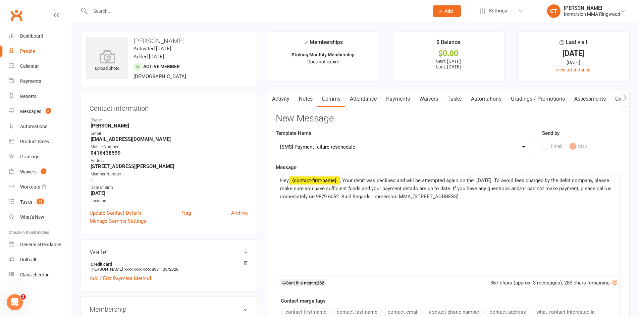
select select
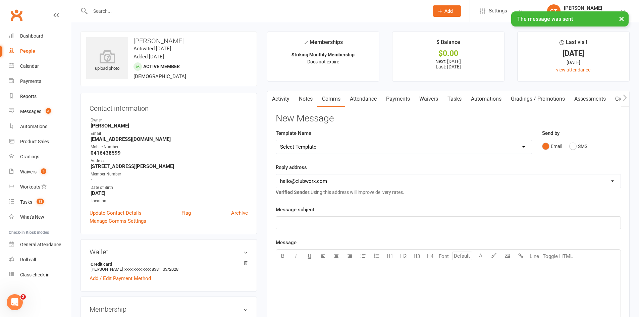
click at [301, 96] on link "Notes" at bounding box center [305, 98] width 23 height 15
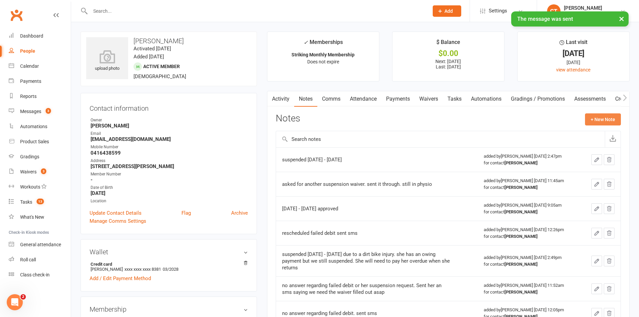
click at [600, 117] on button "+ New Note" at bounding box center [603, 119] width 36 height 12
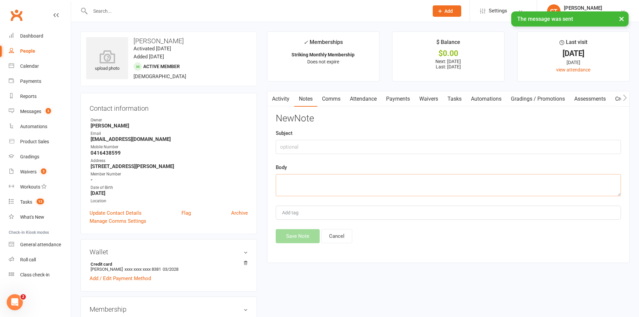
drag, startPoint x: 448, startPoint y: 183, endPoint x: 446, endPoint y: 179, distance: 4.3
click at [447, 181] on textarea at bounding box center [448, 185] width 345 height 22
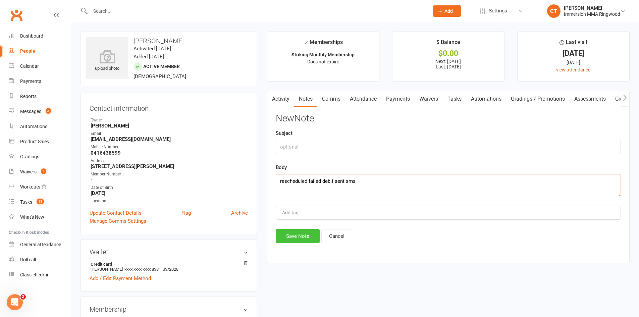
type textarea "rescheduled failed debit sent sms"
click at [291, 237] on button "Save Note" at bounding box center [298, 236] width 44 height 14
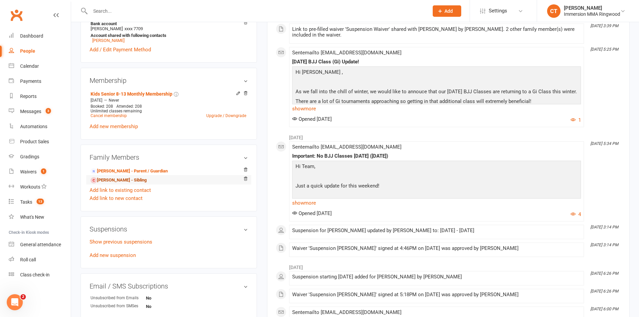
scroll to position [335, 0]
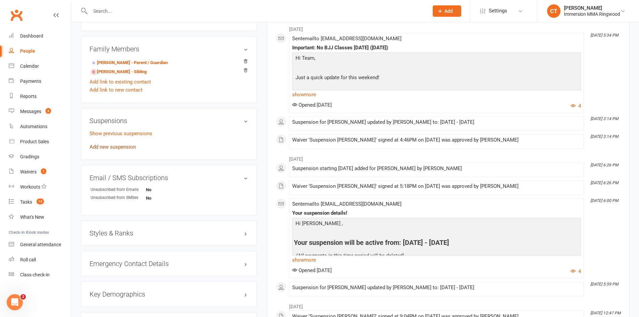
click at [119, 146] on link "Add new suspension" at bounding box center [113, 147] width 46 height 6
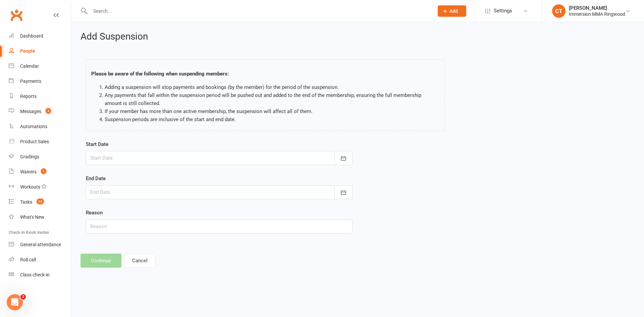
click at [136, 157] on div at bounding box center [219, 158] width 267 height 14
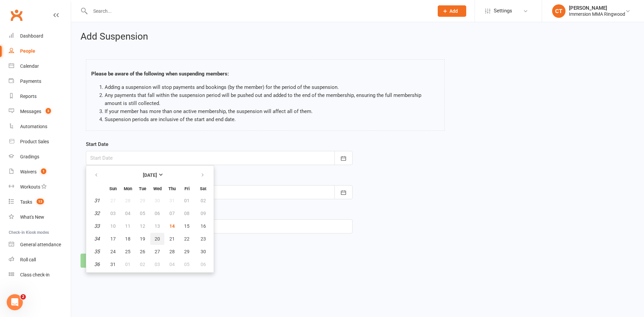
click at [156, 241] on span "20" at bounding box center [157, 238] width 5 height 5
type input "20 Aug 2025"
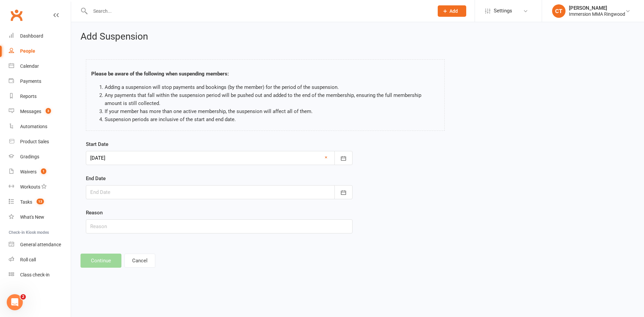
click at [166, 194] on div at bounding box center [219, 192] width 267 height 14
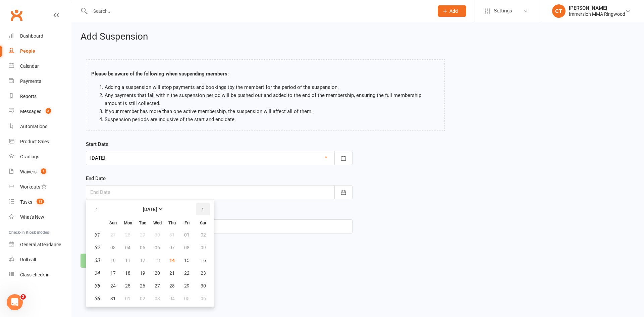
click at [203, 205] on button "button" at bounding box center [203, 209] width 14 height 12
click at [155, 287] on span "01" at bounding box center [157, 285] width 5 height 5
type input "01 Oct 2025"
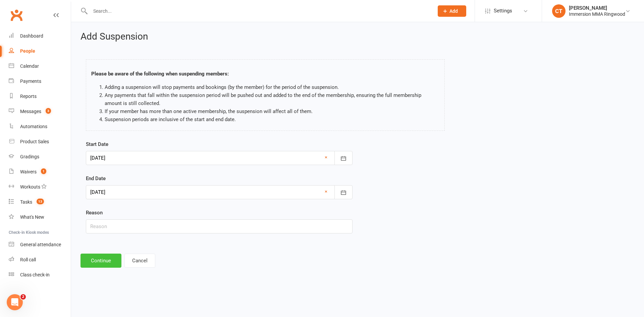
click at [91, 259] on button "Continue" at bounding box center [100, 260] width 41 height 14
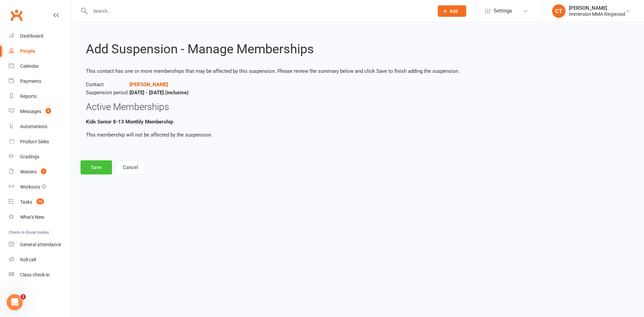
click at [97, 166] on button "Save" at bounding box center [96, 167] width 32 height 14
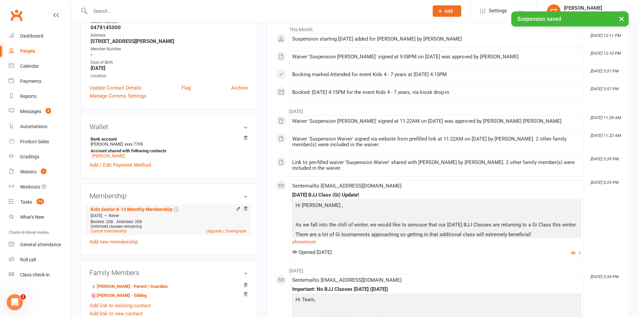
scroll to position [224, 0]
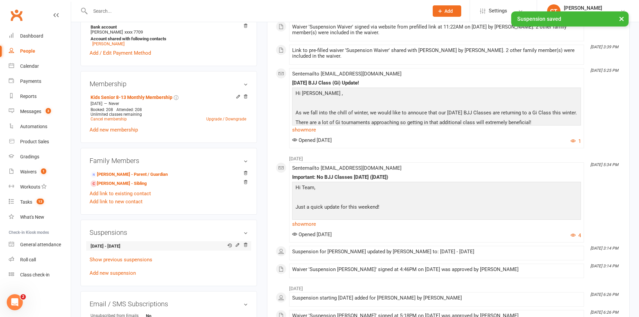
drag, startPoint x: 143, startPoint y: 244, endPoint x: 120, endPoint y: 248, distance: 23.8
click at [120, 248] on strong "20 Aug 2025 - 1 Oct 2025" at bounding box center [168, 246] width 154 height 7
copy strong "1 Oct 2025"
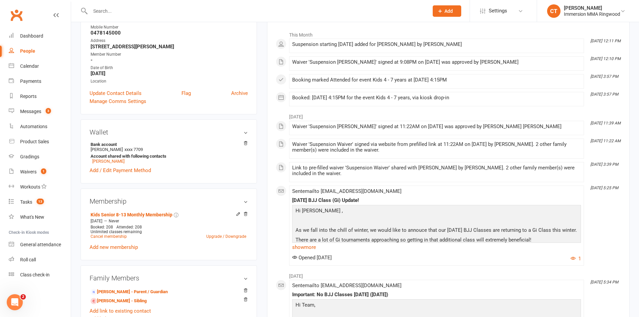
scroll to position [112, 0]
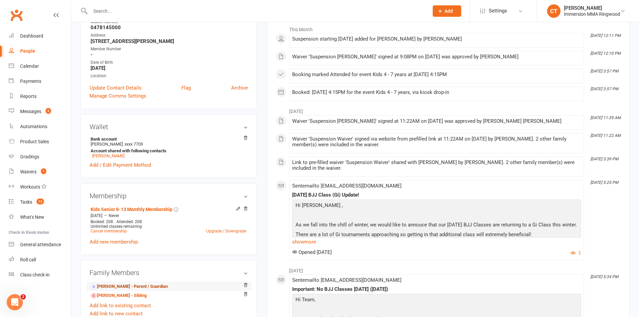
click at [135, 285] on link "xin li - Parent / Guardian" at bounding box center [129, 286] width 77 height 7
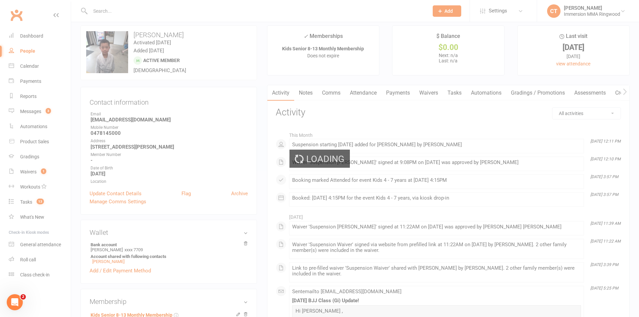
scroll to position [0, 0]
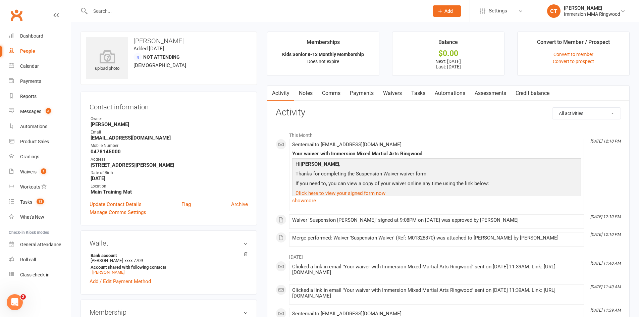
click at [366, 93] on link "Payments" at bounding box center [361, 93] width 33 height 15
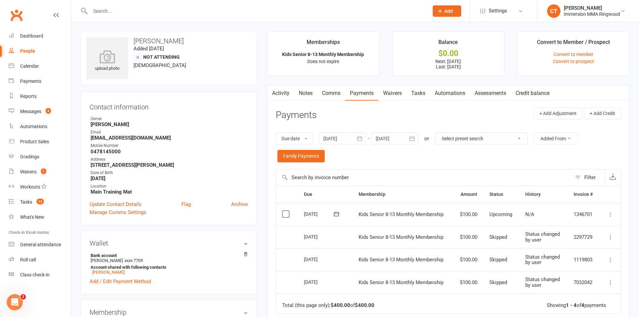
click at [387, 137] on div at bounding box center [394, 138] width 47 height 12
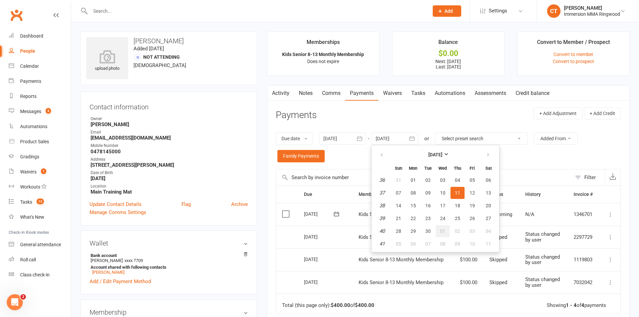
click at [445, 232] on span "01" at bounding box center [442, 230] width 5 height 5
type input "01 Oct 2025"
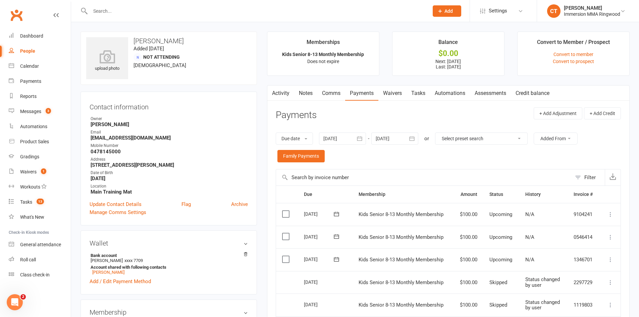
click at [284, 260] on label at bounding box center [286, 259] width 9 height 7
click at [284, 256] on input "checkbox" at bounding box center [284, 256] width 4 height 0
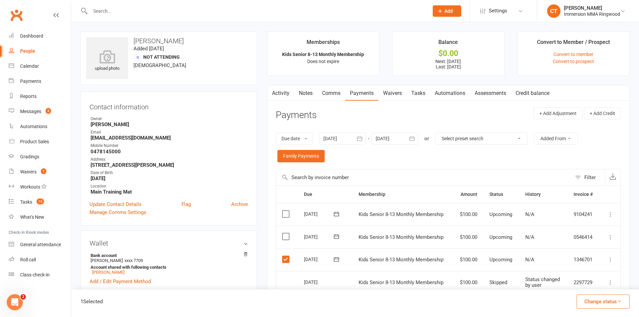
click at [284, 234] on label at bounding box center [286, 236] width 9 height 7
click at [284, 233] on input "checkbox" at bounding box center [284, 233] width 4 height 0
click at [287, 216] on label at bounding box center [286, 214] width 9 height 7
click at [286, 211] on input "checkbox" at bounding box center [284, 211] width 4 height 0
click at [599, 303] on button "Change status" at bounding box center [602, 301] width 53 height 14
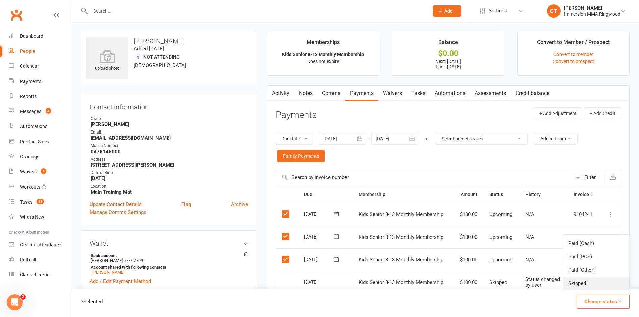
click at [575, 280] on link "Skipped" at bounding box center [596, 283] width 66 height 13
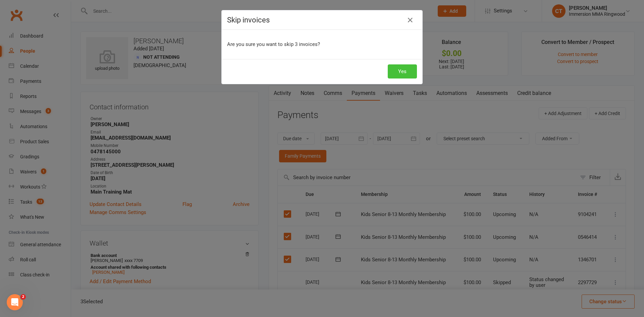
click at [389, 74] on button "Yes" at bounding box center [402, 71] width 29 height 14
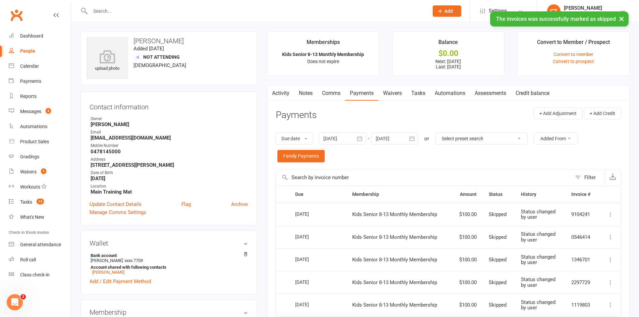
click at [331, 91] on link "Comms" at bounding box center [331, 93] width 28 height 15
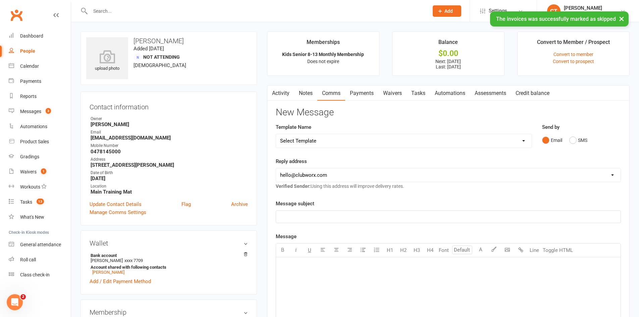
click at [333, 141] on select "Select Template [SMS] Chris - Call back message [SMS] Mark- Call back message […" at bounding box center [404, 140] width 256 height 13
select select "19"
click at [276, 134] on select "Select Template [SMS] Chris - Call back message [SMS] Mark- Call back message […" at bounding box center [404, 140] width 256 height 13
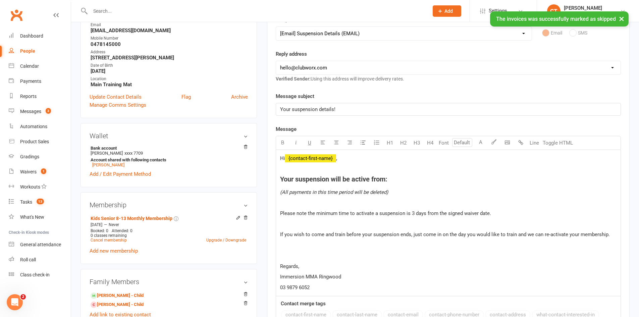
scroll to position [112, 0]
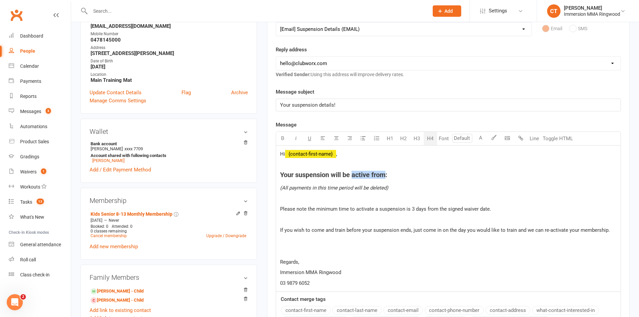
drag, startPoint x: 353, startPoint y: 175, endPoint x: 385, endPoint y: 177, distance: 32.3
click at [385, 177] on span "Your suspension will be active from:" at bounding box center [333, 175] width 107 height 8
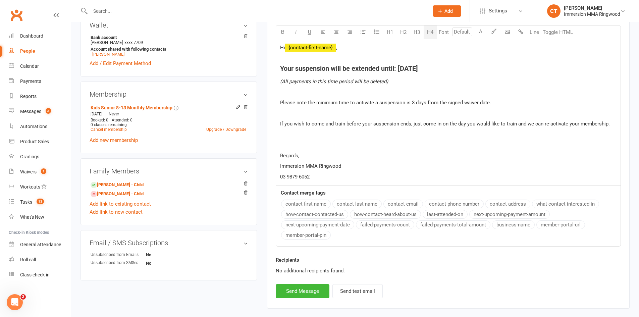
scroll to position [224, 0]
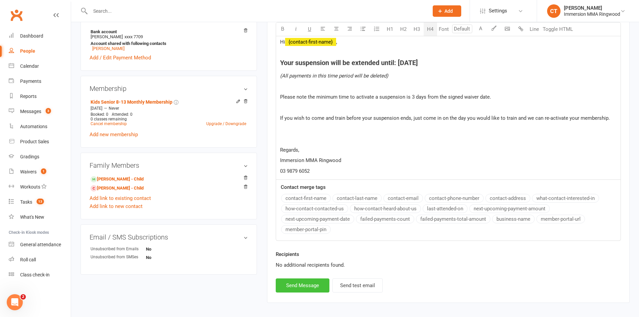
click at [311, 284] on button "Send Message" at bounding box center [303, 285] width 54 height 14
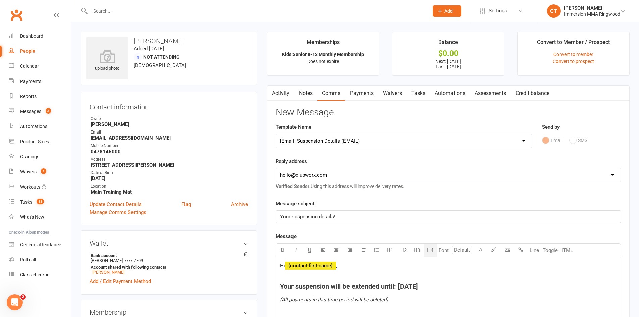
select select
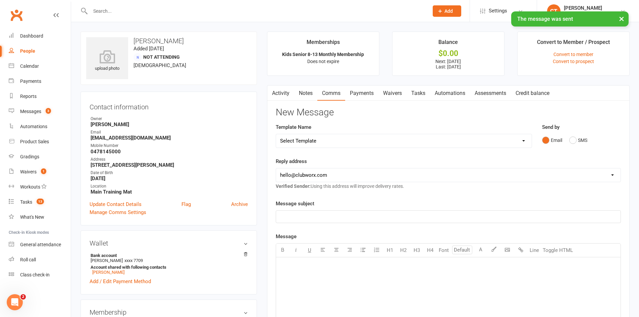
click at [306, 89] on link "Notes" at bounding box center [305, 93] width 23 height 15
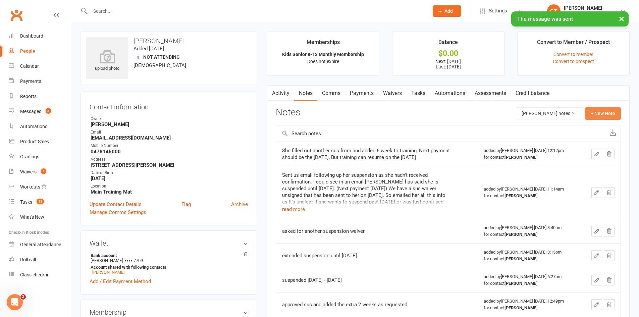
click at [601, 113] on button "+ New Note" at bounding box center [603, 113] width 36 height 12
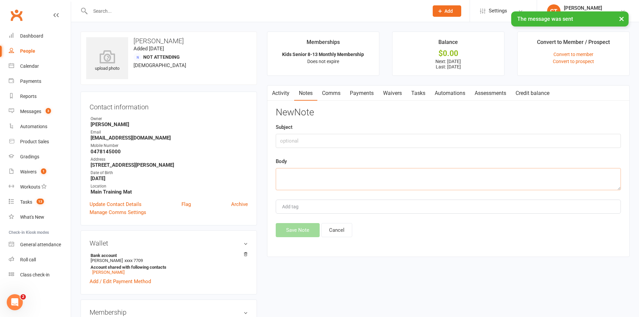
drag, startPoint x: 443, startPoint y: 176, endPoint x: 439, endPoint y: 176, distance: 4.0
click at [442, 176] on textarea at bounding box center [448, 179] width 345 height 22
paste textarea "1 Oct 2025"
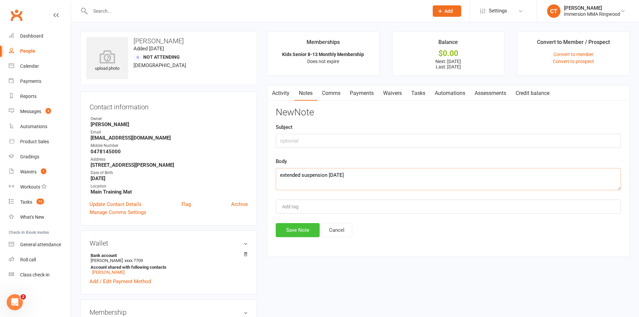
type textarea "extended suspension 1 Oct 2025"
click at [307, 231] on button "Save Note" at bounding box center [298, 230] width 44 height 14
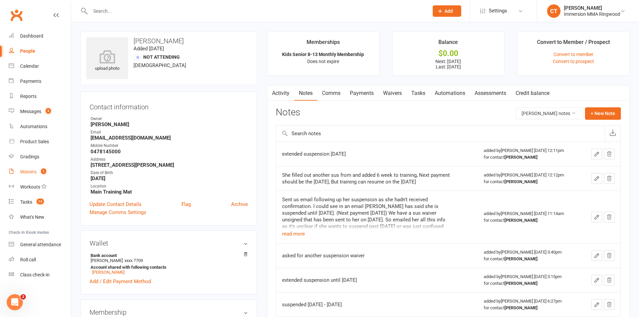
click at [34, 175] on link "Waivers 1" at bounding box center [40, 171] width 62 height 15
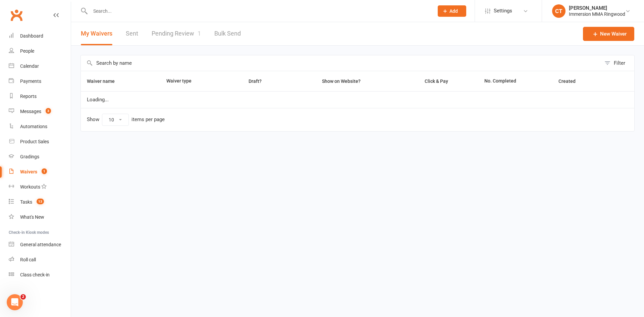
select select "25"
click at [176, 30] on link "Pending Review 1" at bounding box center [176, 33] width 49 height 23
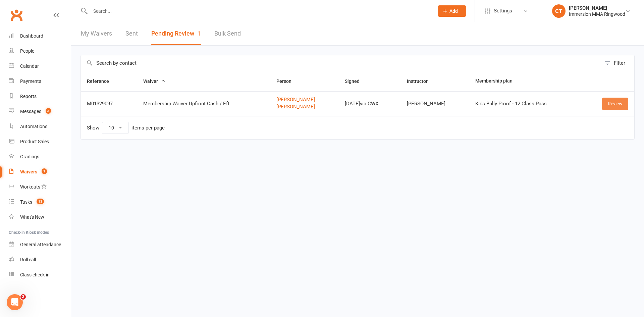
click at [605, 107] on link "Review" at bounding box center [615, 104] width 26 height 12
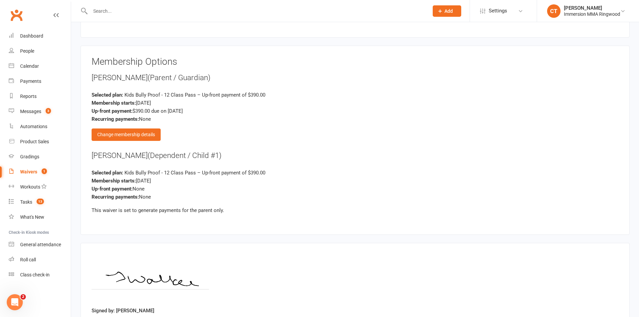
scroll to position [741, 0]
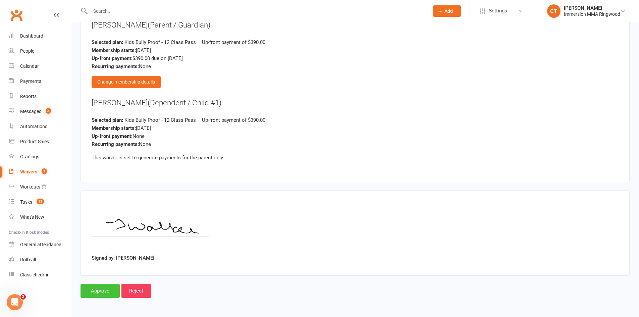
click at [94, 289] on input "Approve" at bounding box center [99, 291] width 39 height 14
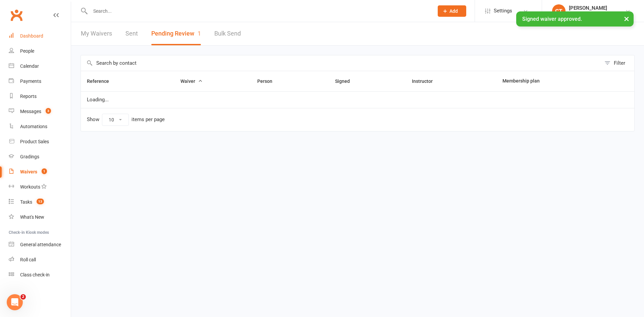
click at [29, 37] on div "Dashboard" at bounding box center [31, 35] width 23 height 5
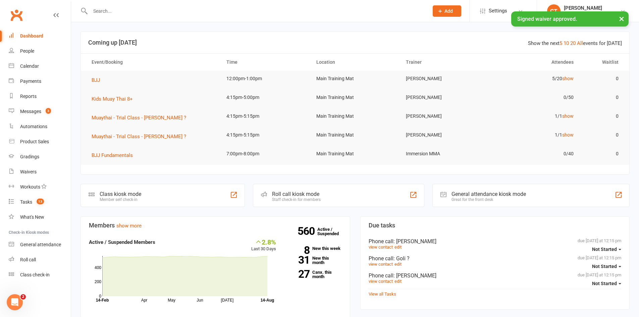
scroll to position [112, 0]
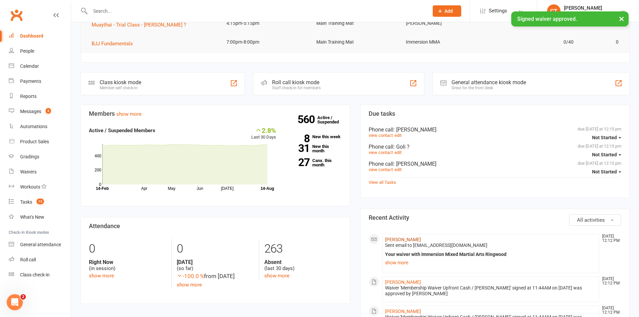
click at [387, 240] on link "[PERSON_NAME]" at bounding box center [403, 239] width 36 height 5
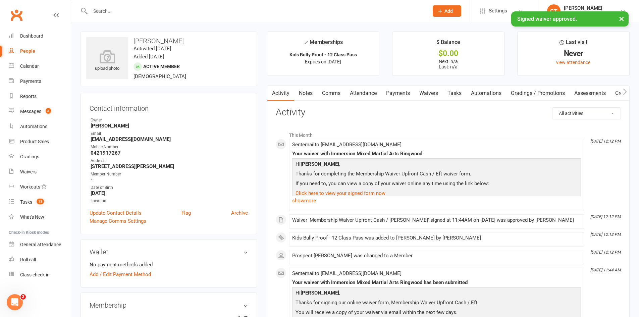
click at [393, 100] on link "Payments" at bounding box center [397, 93] width 33 height 15
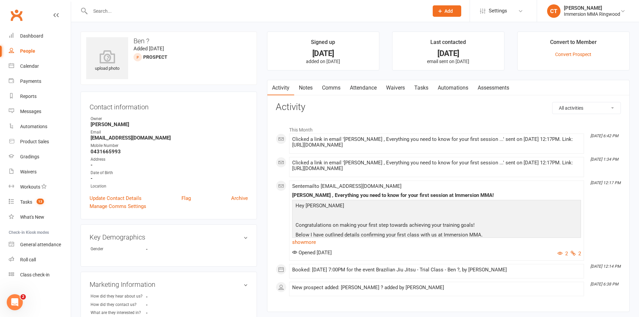
click at [305, 90] on link "Notes" at bounding box center [305, 87] width 23 height 15
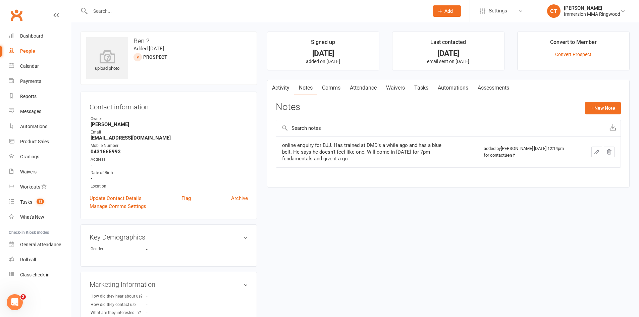
click at [330, 88] on link "Comms" at bounding box center [331, 87] width 28 height 15
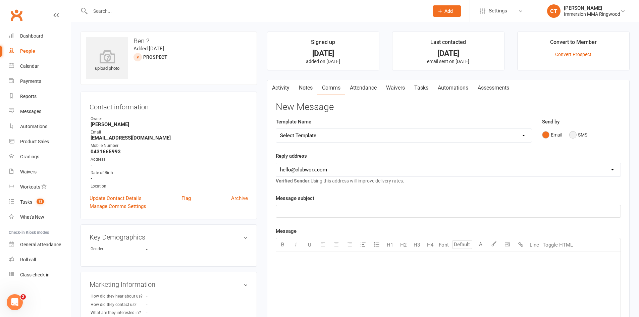
click at [576, 133] on button "SMS" at bounding box center [578, 134] width 18 height 13
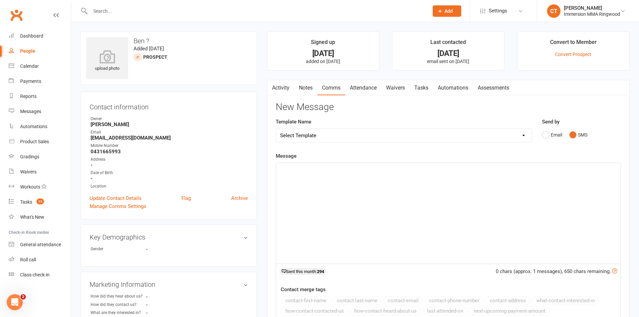
click at [549, 211] on div "﻿" at bounding box center [448, 213] width 344 height 101
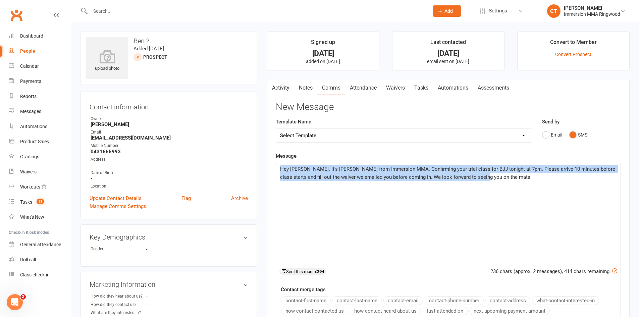
copy span "Hey Ben. It's Chris from Immersion MMA. Confirming your trial class for BJJ ton…"
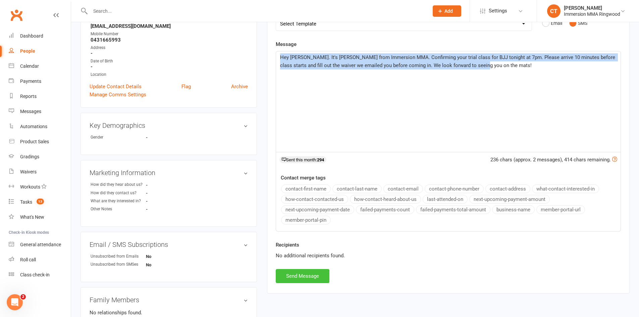
click at [309, 279] on button "Send Message" at bounding box center [303, 276] width 54 height 14
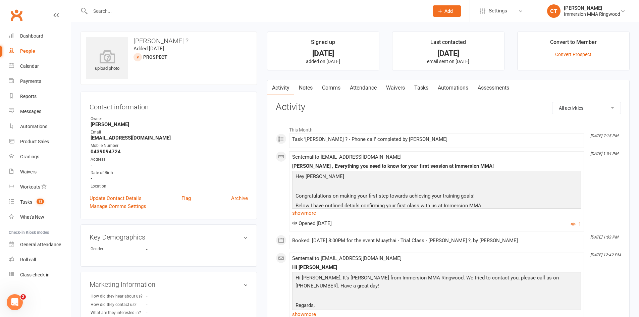
click at [304, 88] on link "Notes" at bounding box center [305, 87] width 23 height 15
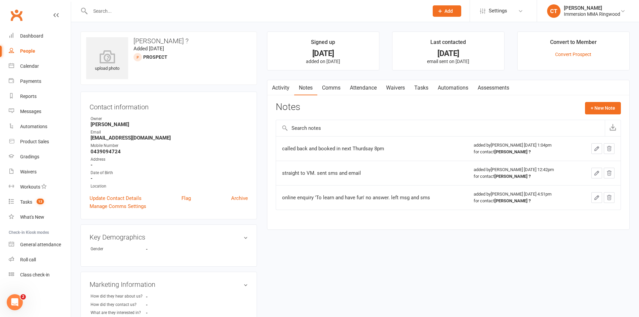
click at [277, 83] on link "Activity" at bounding box center [280, 87] width 27 height 15
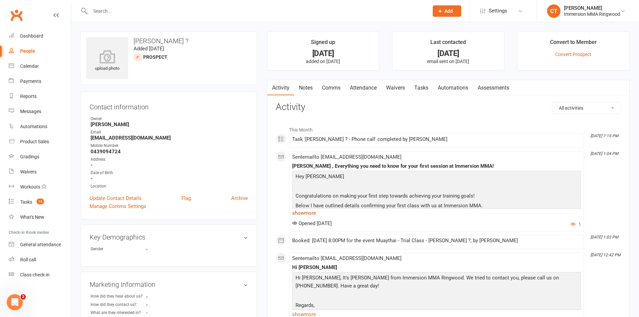
click at [307, 211] on link "show more" at bounding box center [436, 212] width 289 height 9
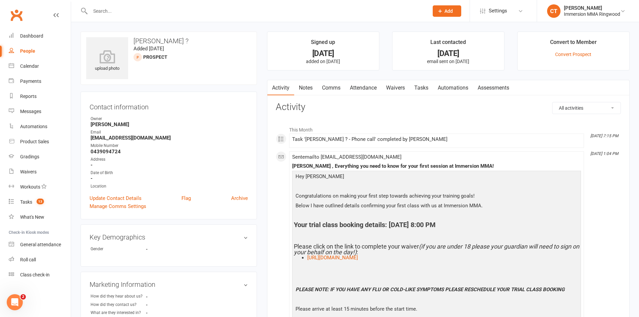
click at [333, 94] on link "Comms" at bounding box center [331, 87] width 28 height 15
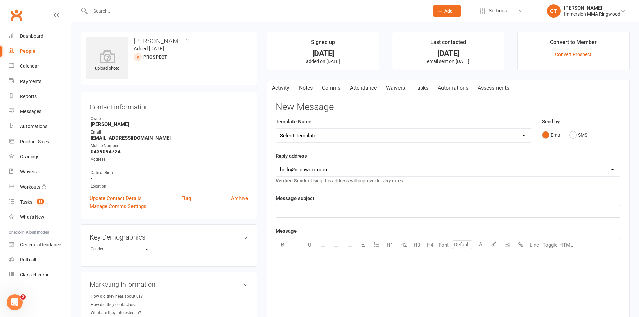
click at [568, 133] on div "Email SMS" at bounding box center [581, 134] width 79 height 13
click at [569, 139] on button "SMS" at bounding box center [578, 134] width 18 height 13
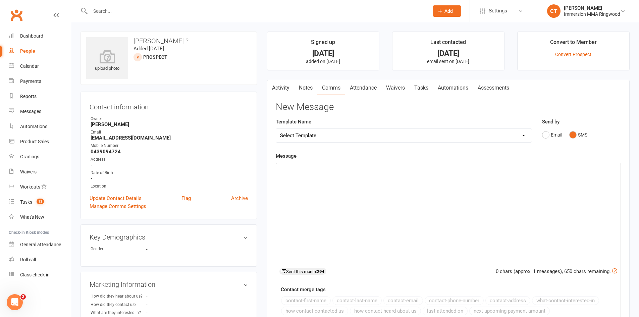
click at [571, 205] on div "﻿" at bounding box center [448, 213] width 344 height 101
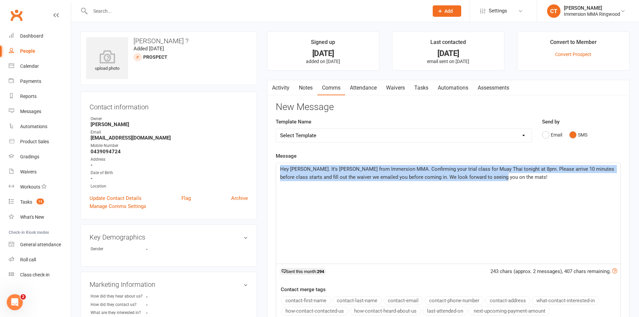
copy span "Hey Jack. It's Chris from Immersion MMA. Confirming your trial class for Muay T…"
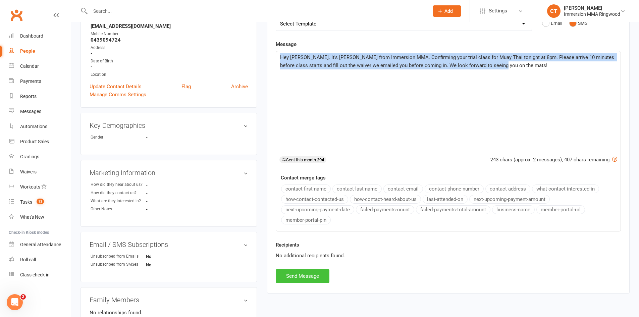
click at [318, 276] on button "Send Message" at bounding box center [303, 276] width 54 height 14
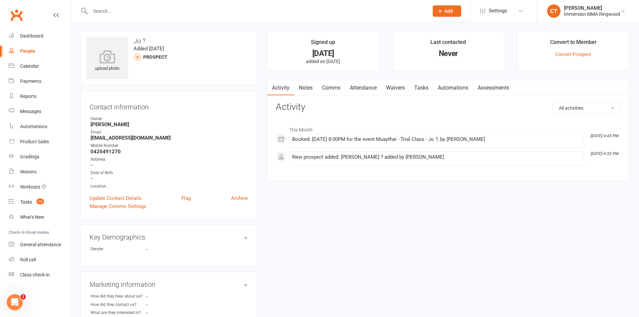
click at [307, 80] on div "Activity Notes Comms Attendance Waivers Tasks Automations Assessments All activ…" at bounding box center [448, 131] width 362 height 102
click at [307, 84] on link "Notes" at bounding box center [305, 87] width 23 height 15
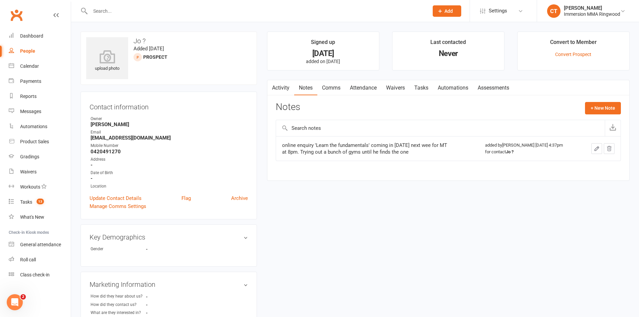
click at [280, 84] on link "Activity" at bounding box center [280, 87] width 27 height 15
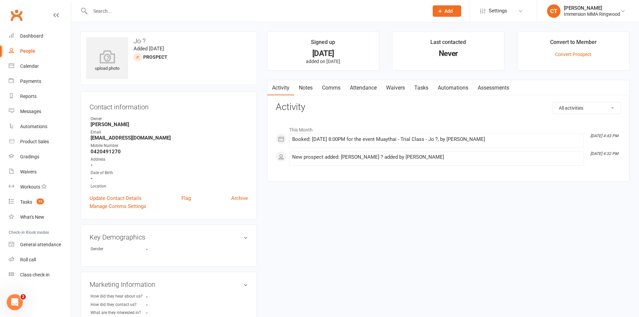
click at [426, 89] on link "Tasks" at bounding box center [420, 87] width 23 height 15
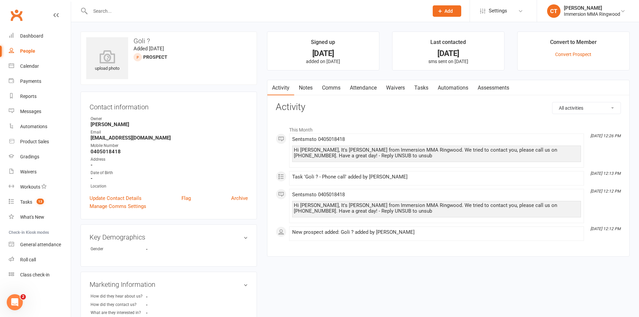
click at [334, 93] on link "Comms" at bounding box center [331, 87] width 28 height 15
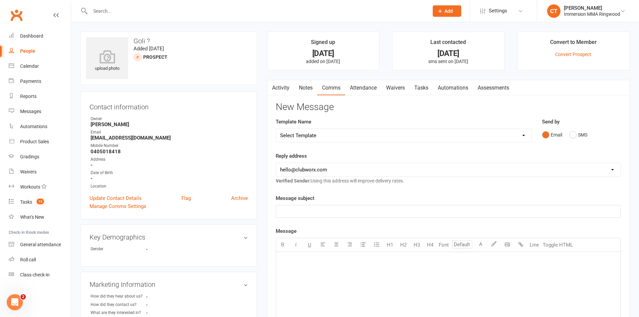
click at [318, 140] on select "Select Template [SMS] [PERSON_NAME] - Call back message [SMS] Mark- Call back m…" at bounding box center [404, 135] width 256 height 13
select select "0"
click at [276, 129] on select "Select Template [SMS] [PERSON_NAME] - Call back message [SMS] Mark- Call back m…" at bounding box center [404, 135] width 256 height 13
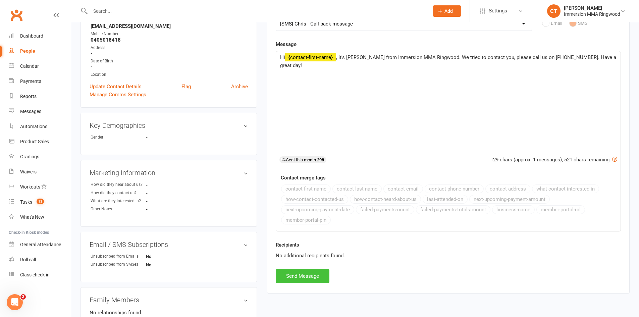
click at [308, 277] on button "Send Message" at bounding box center [303, 276] width 54 height 14
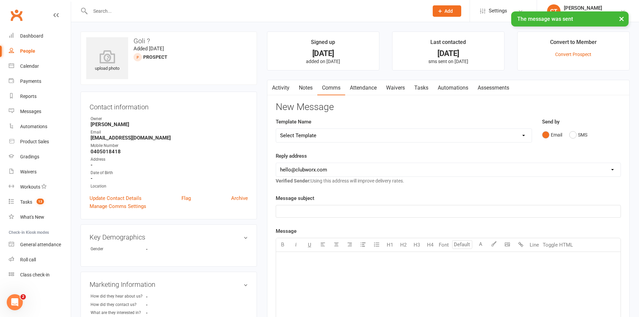
click at [316, 133] on select "Select Template [SMS] [PERSON_NAME] - Call back message [SMS] Mark- Call back m…" at bounding box center [404, 135] width 256 height 13
select select "11"
click at [276, 129] on select "Select Template [SMS] [PERSON_NAME] - Call back message [SMS] Mark- Call back m…" at bounding box center [404, 135] width 256 height 13
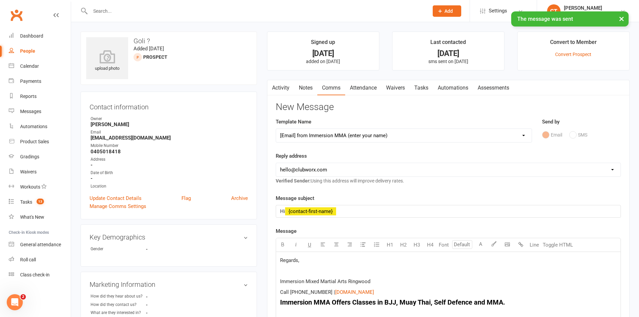
click at [305, 173] on select "[EMAIL_ADDRESS][DOMAIN_NAME] [EMAIL_ADDRESS][DOMAIN_NAME] [PERSON_NAME][EMAIL_A…" at bounding box center [448, 169] width 344 height 13
select select "1"
click at [276, 163] on select "[EMAIL_ADDRESS][DOMAIN_NAME] [EMAIL_ADDRESS][DOMAIN_NAME] [PERSON_NAME][EMAIL_A…" at bounding box center [448, 169] width 344 height 13
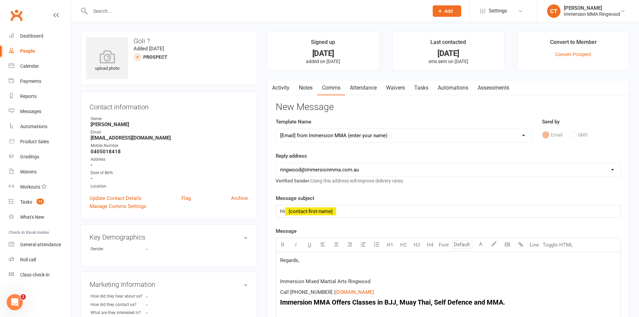
click at [281, 259] on span "Regards," at bounding box center [289, 260] width 19 height 6
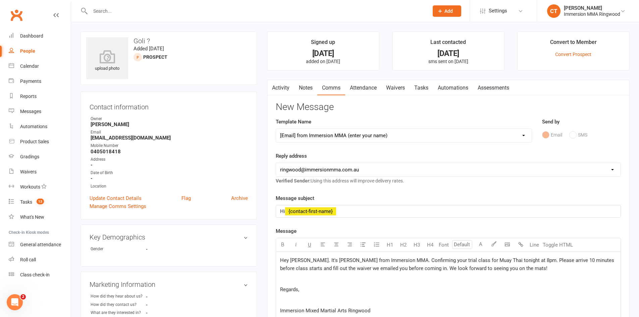
click at [287, 86] on link "Activity" at bounding box center [280, 87] width 27 height 15
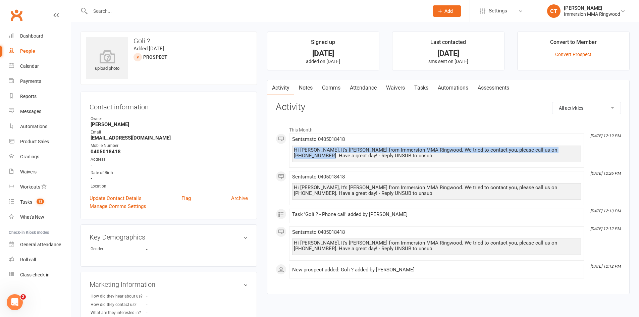
drag, startPoint x: 294, startPoint y: 150, endPoint x: 570, endPoint y: 152, distance: 276.3
click at [570, 152] on div "Hi [PERSON_NAME], It's [PERSON_NAME] from Immersion MMA Ringwood. We tried to c…" at bounding box center [436, 152] width 285 height 11
copy div "Hi Goli, It's Chris from Immersion MMA Ringwood. We tried to contact you, pleas…"
click at [324, 87] on link "Comms" at bounding box center [331, 87] width 28 height 15
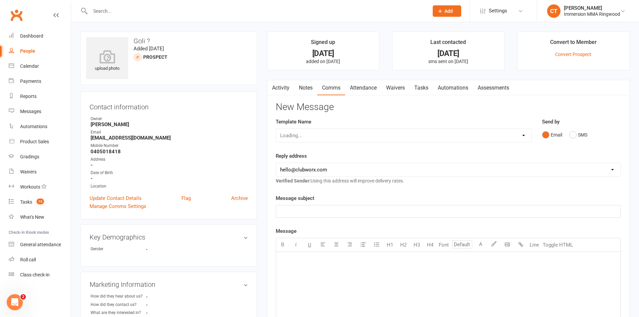
click at [320, 139] on div "Loading..." at bounding box center [404, 135] width 256 height 14
click at [320, 139] on select "Select Template [SMS] [PERSON_NAME] - Call back message [SMS] Mark- Call back m…" at bounding box center [404, 135] width 256 height 13
select select "11"
click at [276, 129] on select "Select Template [SMS] Chris - Call back message [SMS] Mark- Call back message […" at bounding box center [404, 135] width 256 height 13
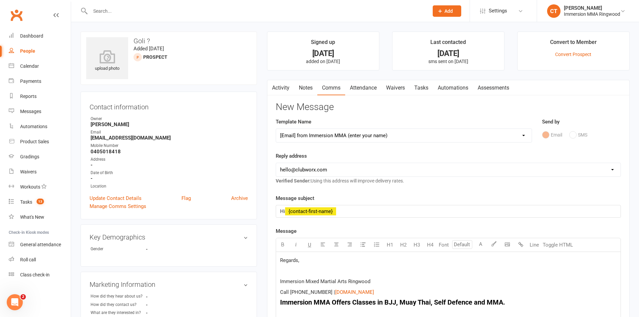
click at [298, 173] on select "hello@clubworx.com ringwood@immersionmma.com.au david@immersionmma.com.au lee@i…" at bounding box center [448, 169] width 344 height 13
select select "1"
click at [276, 163] on select "hello@clubworx.com ringwood@immersionmma.com.au david@immersionmma.com.au lee@i…" at bounding box center [448, 169] width 344 height 13
click at [280, 262] on span "Regards," at bounding box center [289, 260] width 19 height 6
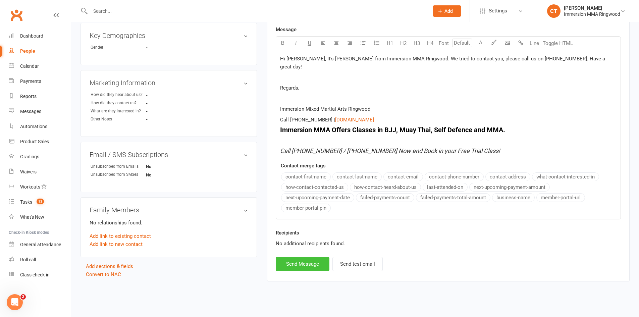
click at [298, 257] on button "Send Message" at bounding box center [303, 264] width 54 height 14
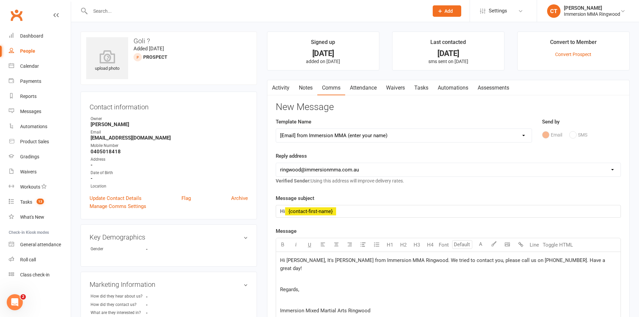
select select
select select "0"
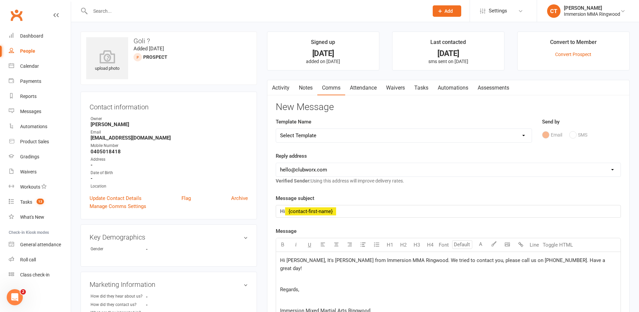
click at [424, 87] on link "Tasks" at bounding box center [420, 87] width 23 height 15
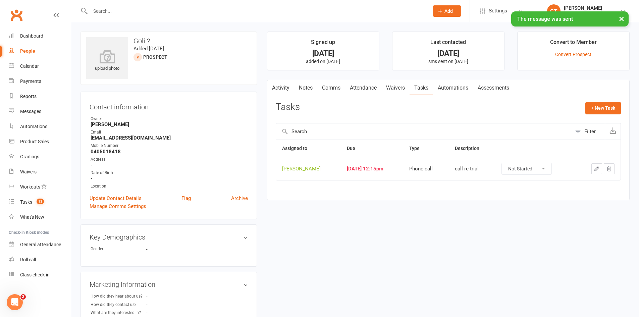
click at [595, 165] on button "button" at bounding box center [596, 168] width 11 height 11
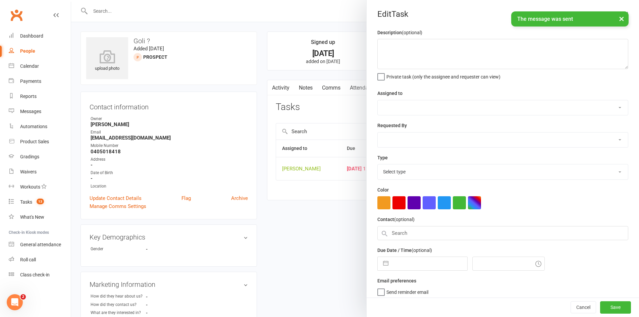
type textarea "call re trial"
select select "11984"
type input "[DATE]"
type input "12:15pm"
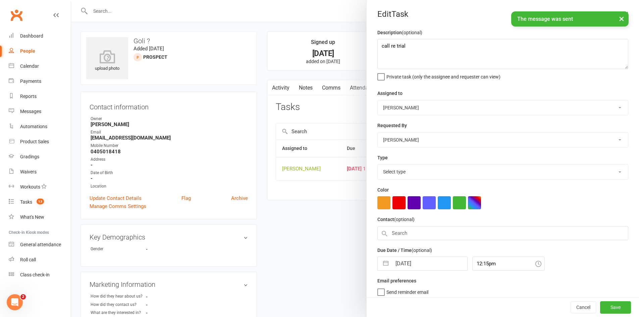
select select "6641"
click at [424, 267] on input "[DATE]" at bounding box center [429, 261] width 75 height 13
select select "6"
select select "2025"
select select "7"
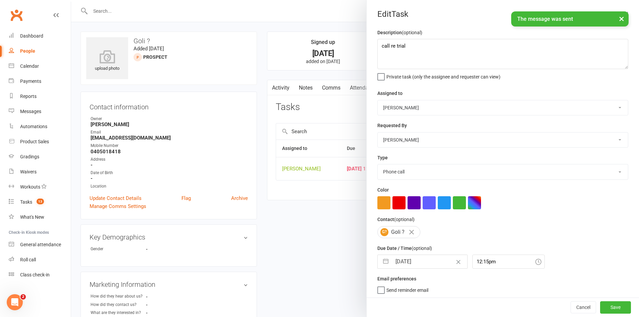
select select "2025"
select select "8"
select select "2025"
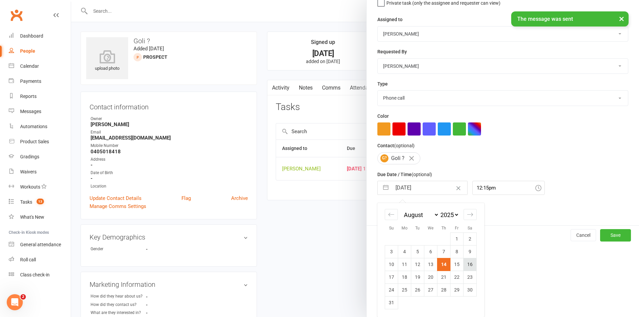
click at [466, 261] on td "16" at bounding box center [469, 264] width 13 height 13
type input "[DATE]"
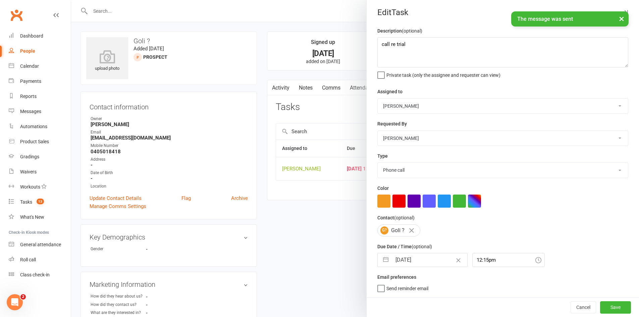
scroll to position [4, 0]
click at [601, 305] on button "Save" at bounding box center [615, 307] width 31 height 12
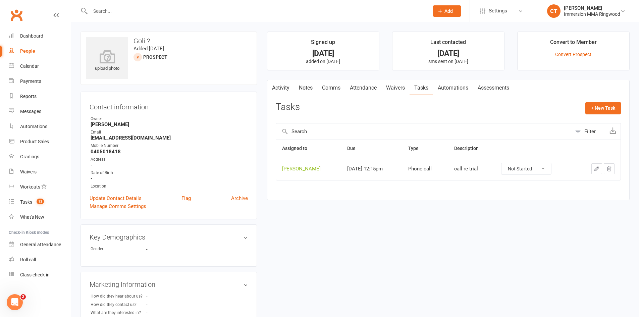
click at [300, 88] on link "Notes" at bounding box center [305, 87] width 23 height 15
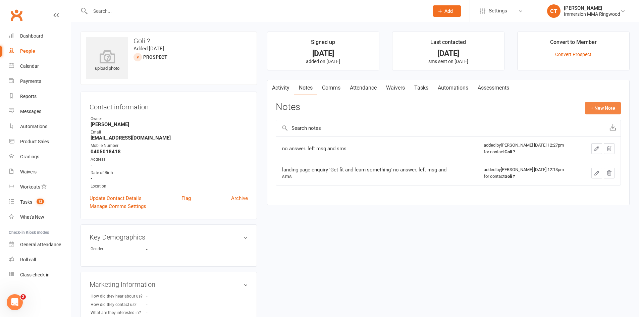
click at [595, 107] on button "+ New Note" at bounding box center [603, 108] width 36 height 12
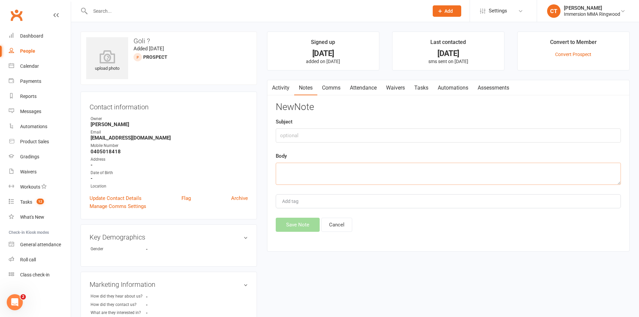
drag, startPoint x: 475, startPoint y: 174, endPoint x: 468, endPoint y: 159, distance: 16.7
click at [474, 170] on textarea at bounding box center [448, 174] width 345 height 22
type textarea "no answer. left msg and sent sms and email"
click at [296, 220] on button "Save Note" at bounding box center [298, 225] width 44 height 14
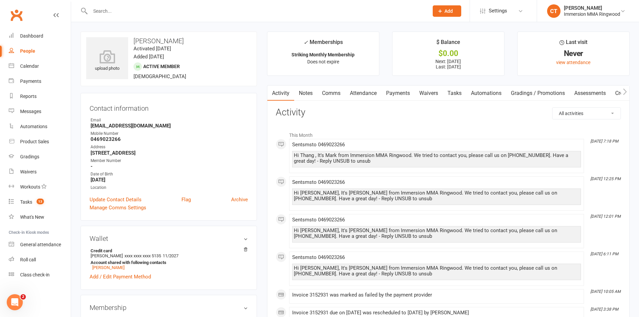
click at [329, 92] on link "Comms" at bounding box center [331, 93] width 28 height 15
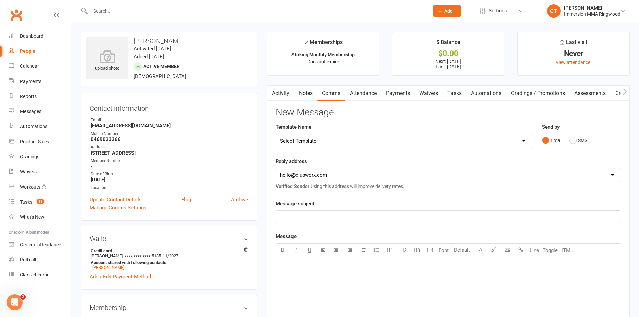
click at [354, 145] on select "Select Template [SMS] [PERSON_NAME] - Call back message [SMS] Mark- Call back m…" at bounding box center [404, 140] width 256 height 13
select select "11"
click at [276, 134] on select "Select Template [SMS] Chris - Call back message [SMS] Mark- Call back message […" at bounding box center [404, 140] width 256 height 13
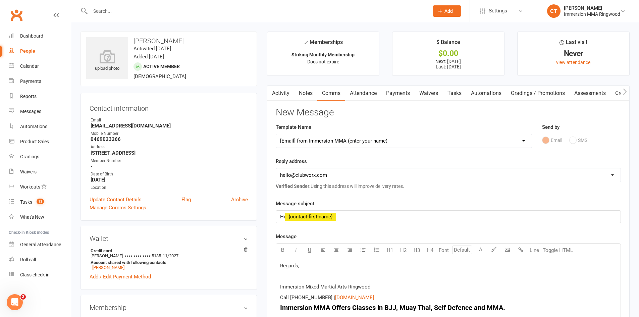
click at [395, 92] on link "Payments" at bounding box center [397, 93] width 33 height 15
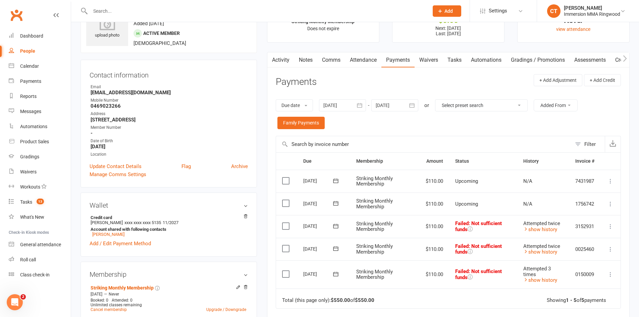
scroll to position [112, 0]
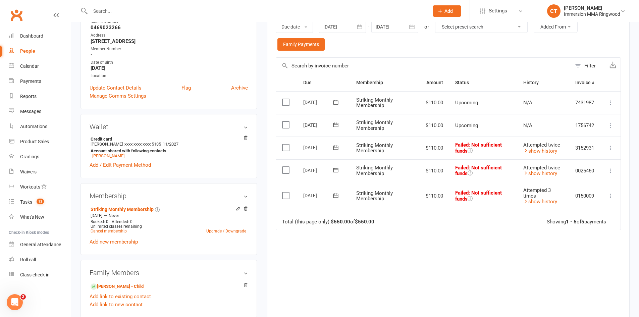
click at [336, 30] on div at bounding box center [342, 27] width 47 height 12
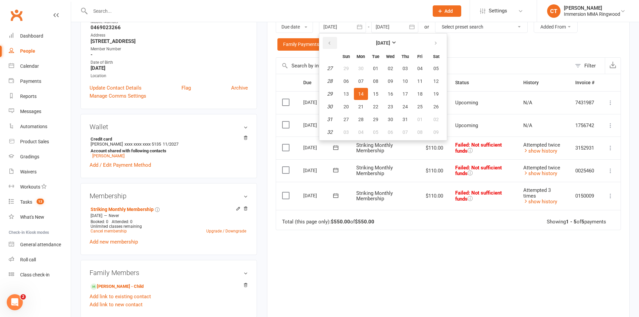
click at [332, 39] on button "button" at bounding box center [330, 43] width 14 height 12
click at [357, 95] on button "12" at bounding box center [361, 94] width 14 height 12
type input "12 May 2025"
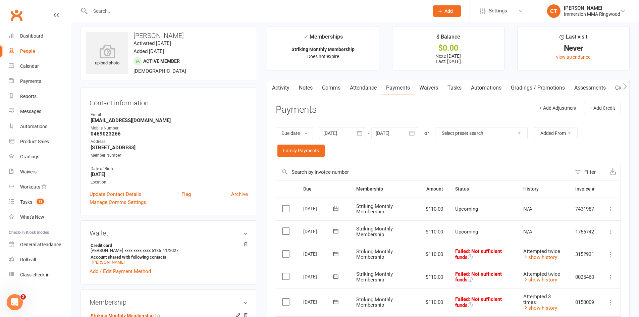
scroll to position [0, 0]
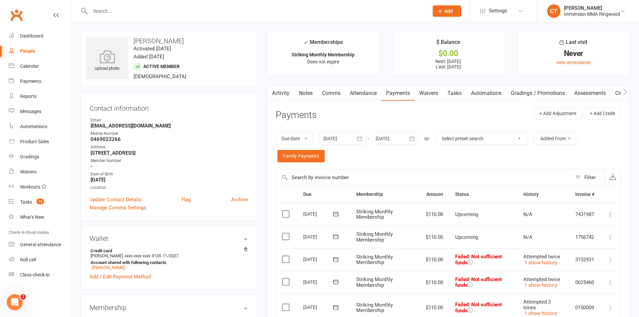
click at [326, 89] on link "Comms" at bounding box center [331, 93] width 28 height 15
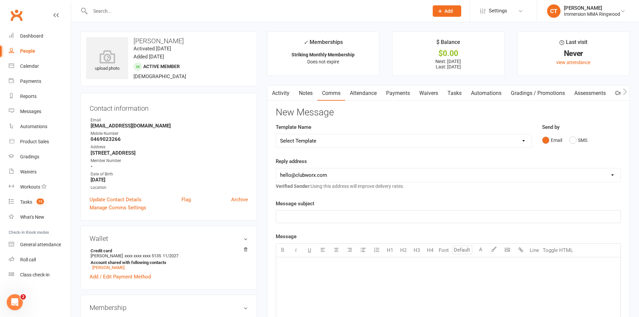
drag, startPoint x: 328, startPoint y: 142, endPoint x: 331, endPoint y: 140, distance: 4.1
click at [328, 142] on select "Select Template [SMS] Chris - Call back message [SMS] Mark- Call back message […" at bounding box center [404, 140] width 256 height 13
select select "11"
click at [276, 134] on select "Select Template [SMS] Chris - Call back message [SMS] Mark- Call back message […" at bounding box center [404, 140] width 256 height 13
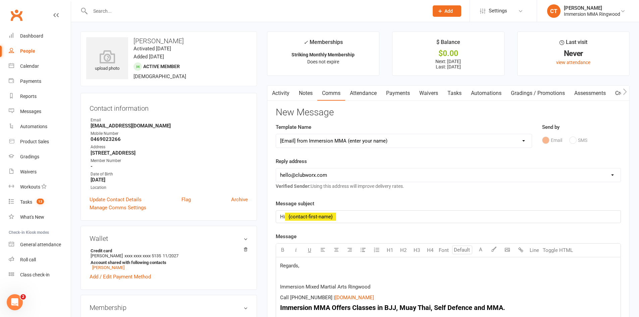
drag, startPoint x: 303, startPoint y: 172, endPoint x: 303, endPoint y: 179, distance: 7.0
click at [303, 172] on select "hello@clubworx.com ringwood@immersionmma.com.au david@immersionmma.com.au lee@i…" at bounding box center [448, 174] width 344 height 13
select select "1"
click at [276, 168] on select "hello@clubworx.com ringwood@immersionmma.com.au david@immersionmma.com.au lee@i…" at bounding box center [448, 174] width 344 height 13
click at [276, 269] on div "Regards, Immersion Mixed Martial Arts Ringwood Call (03) 9879 6052 | $ www.imme…" at bounding box center [448, 307] width 344 height 101
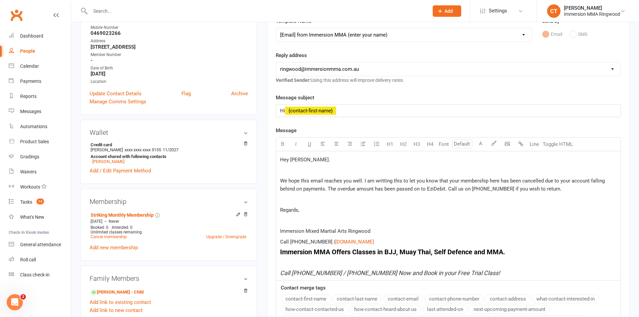
scroll to position [112, 0]
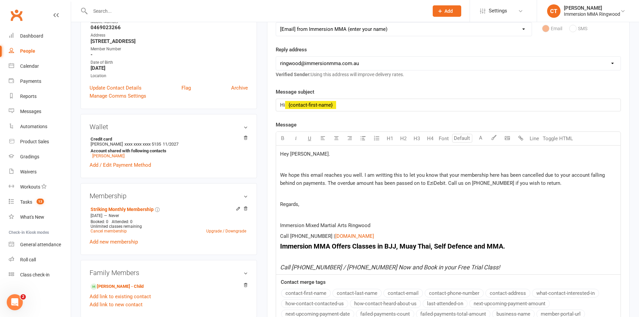
click at [300, 203] on p "Regards," at bounding box center [448, 204] width 336 height 8
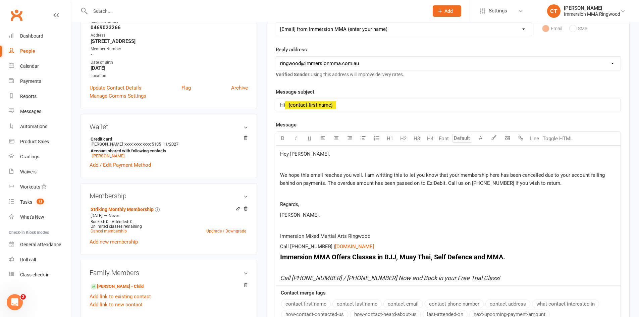
click at [540, 183] on span "We hope this email reaches you well. I am writting this to let you know that yo…" at bounding box center [443, 179] width 326 height 14
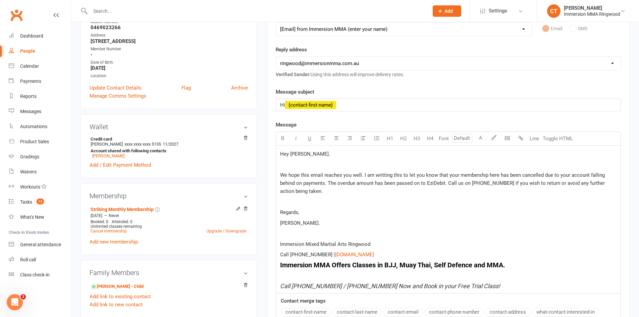
click at [547, 182] on span "We hope this email reaches you well. I am writting this to let you know that yo…" at bounding box center [443, 183] width 326 height 22
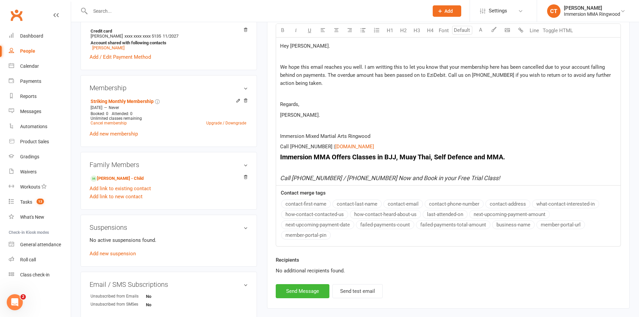
scroll to position [224, 0]
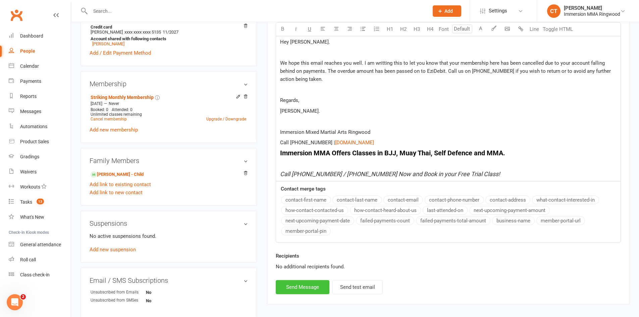
click at [297, 283] on button "Send Message" at bounding box center [303, 287] width 54 height 14
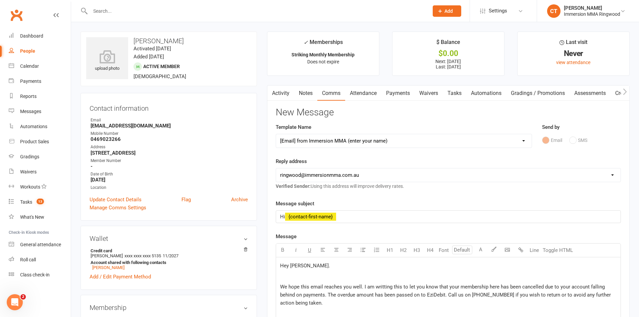
select select
select select "0"
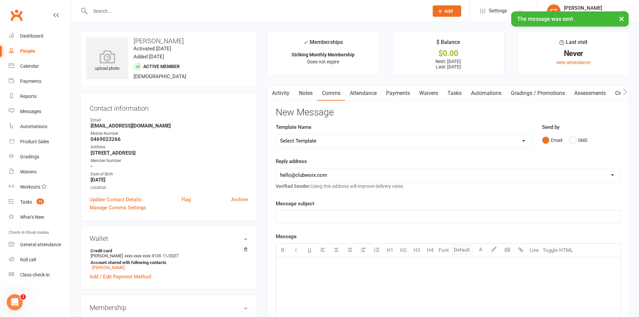
click at [389, 96] on link "Payments" at bounding box center [397, 93] width 33 height 15
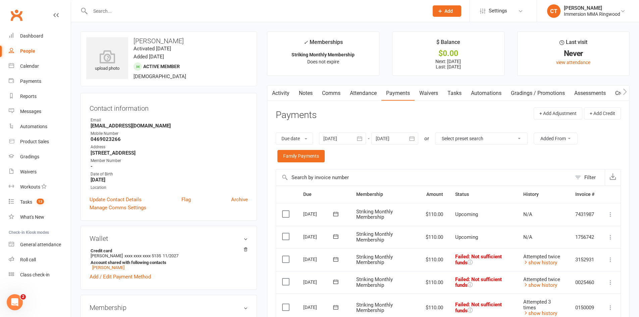
click at [311, 93] on link "Notes" at bounding box center [305, 93] width 23 height 15
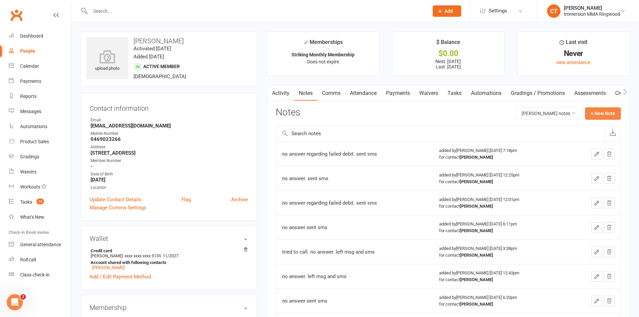
click at [595, 117] on button "+ New Note" at bounding box center [603, 113] width 36 height 12
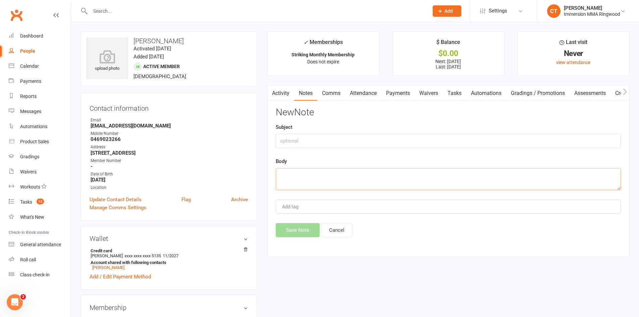
drag, startPoint x: 466, startPoint y: 175, endPoint x: 467, endPoint y: 169, distance: 6.0
click at [466, 173] on textarea at bounding box center [448, 179] width 345 height 22
type textarea "owes 451 if he wants to return. cancelled memebrship"
click at [317, 228] on button "Save Note" at bounding box center [298, 230] width 44 height 14
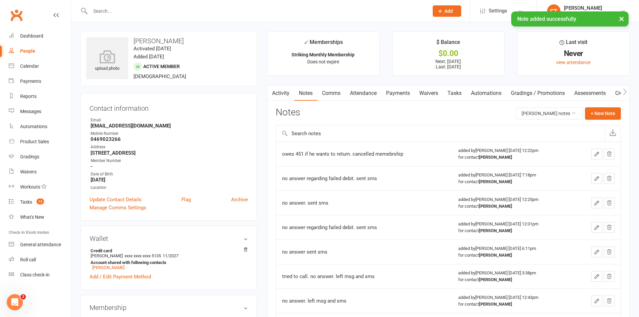
click at [284, 93] on link "Activity" at bounding box center [280, 93] width 27 height 15
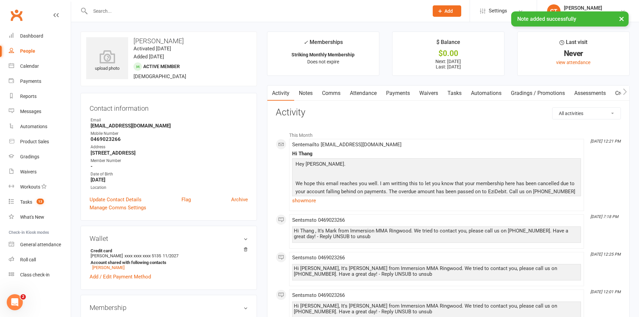
click at [457, 94] on link "Tasks" at bounding box center [454, 93] width 23 height 15
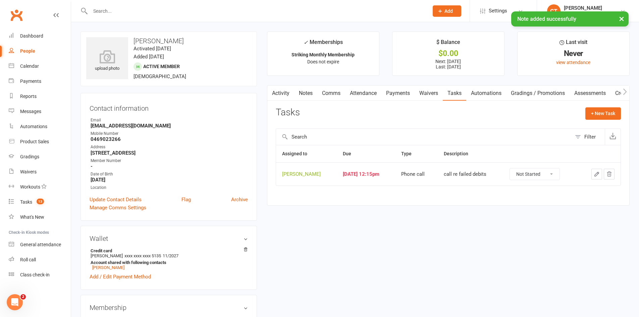
drag, startPoint x: 533, startPoint y: 175, endPoint x: 534, endPoint y: 178, distance: 3.4
click at [533, 175] on select "Not Started In Progress Waiting Complete" at bounding box center [535, 173] width 50 height 11
click at [517, 168] on select "Not Started In Progress Waiting Complete" at bounding box center [535, 173] width 50 height 11
select select "unstarted"
click at [281, 90] on link "Activity" at bounding box center [280, 93] width 27 height 15
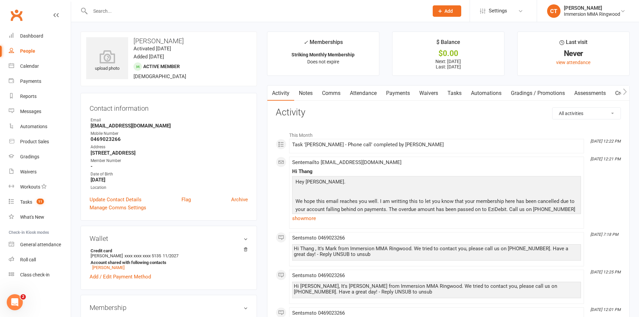
scroll to position [224, 0]
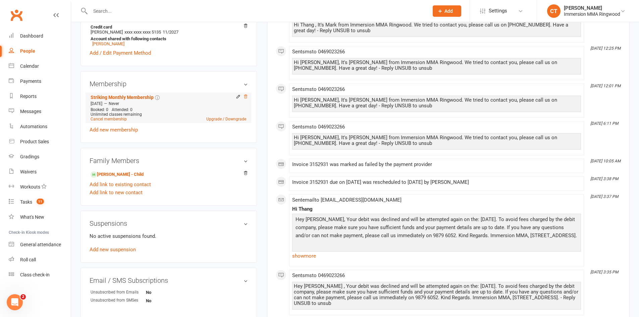
click at [245, 96] on icon at bounding box center [245, 96] width 5 height 5
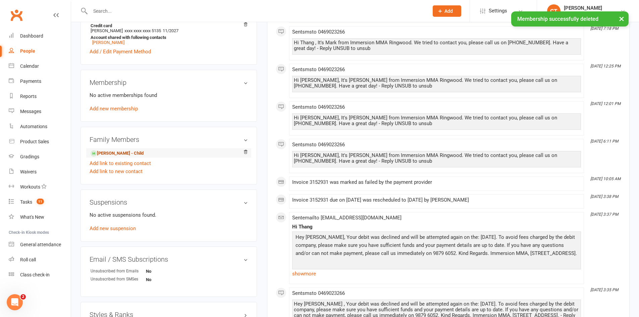
click at [134, 154] on link "Joshua Suk - Child" at bounding box center [117, 153] width 53 height 7
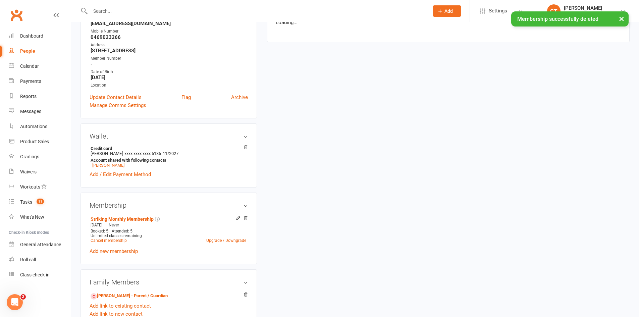
scroll to position [224, 0]
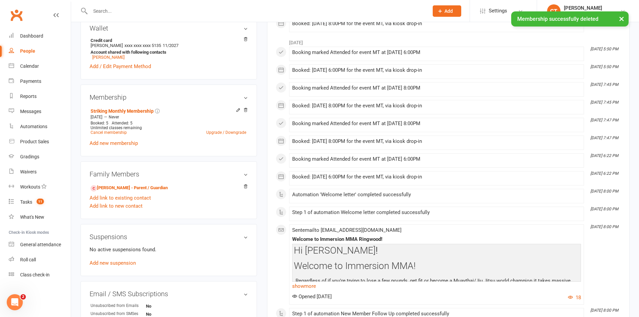
click at [248, 109] on div "Membership Striking Monthly Membership Jun 20 2025 — Never Booked: 5 Attended: …" at bounding box center [168, 120] width 176 height 72
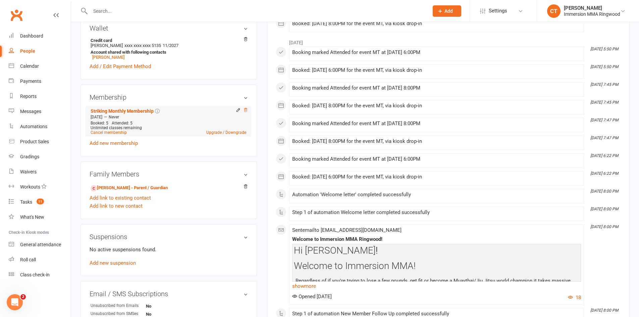
click at [245, 109] on icon at bounding box center [245, 110] width 3 height 4
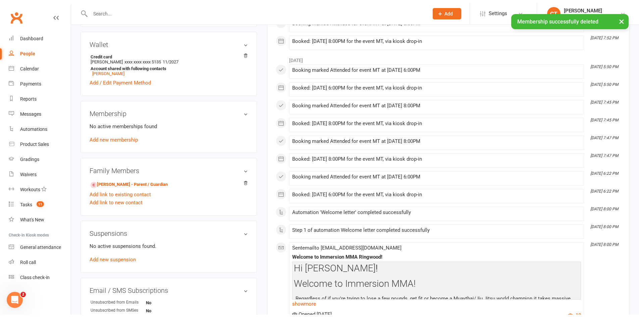
scroll to position [0, 0]
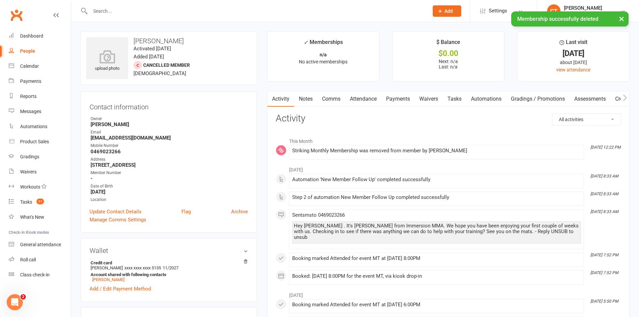
click at [458, 105] on link "Tasks" at bounding box center [454, 98] width 23 height 15
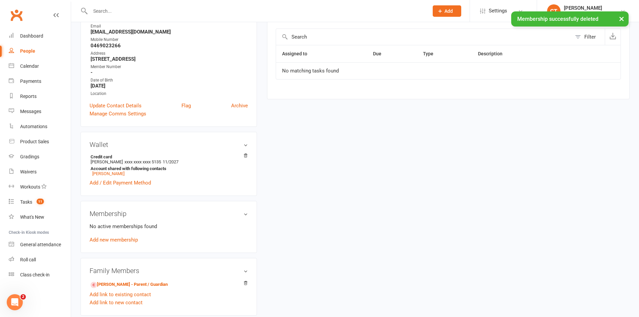
scroll to position [112, 0]
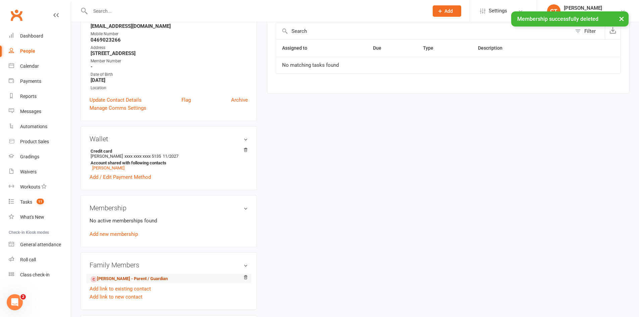
click at [127, 277] on link "Thang Suk - Parent / Guardian" at bounding box center [129, 278] width 77 height 7
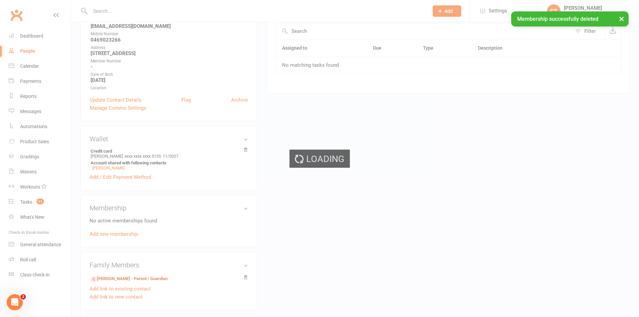
scroll to position [0, 0]
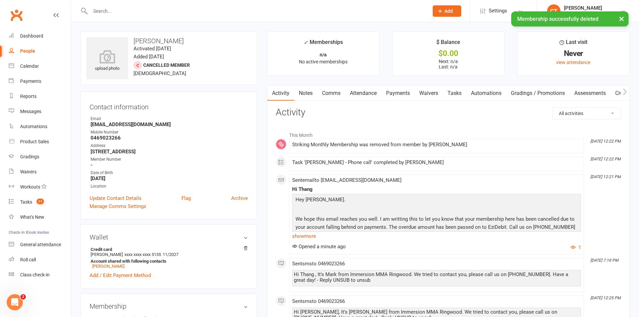
click at [456, 95] on link "Tasks" at bounding box center [454, 93] width 23 height 15
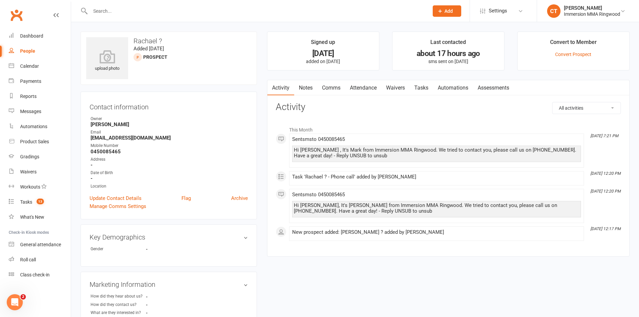
click at [306, 87] on link "Notes" at bounding box center [305, 87] width 23 height 15
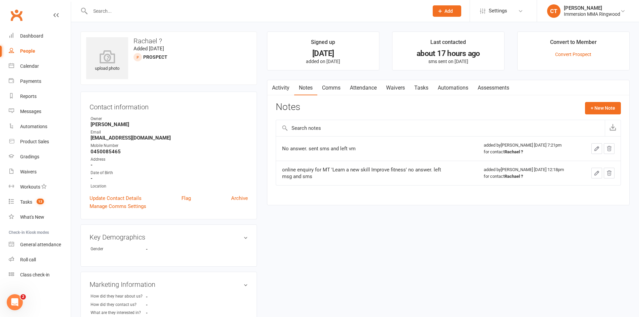
click at [327, 85] on link "Comms" at bounding box center [331, 87] width 28 height 15
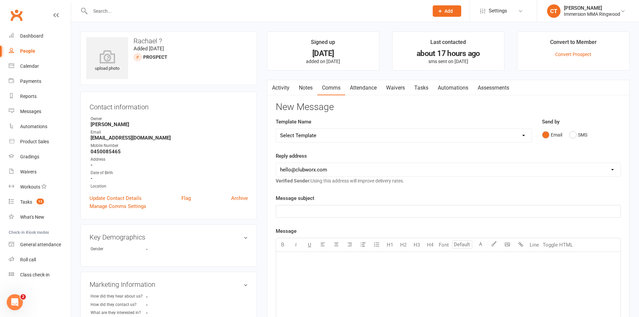
click at [282, 86] on link "Activity" at bounding box center [280, 87] width 27 height 15
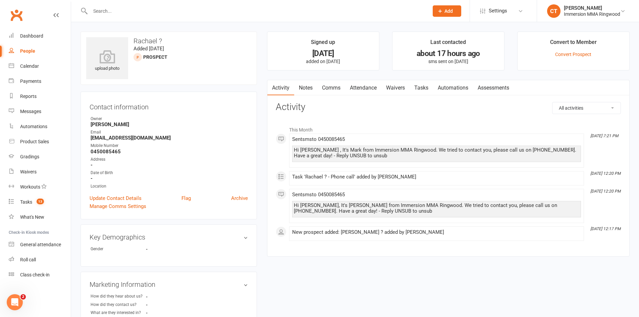
click at [334, 88] on link "Comms" at bounding box center [331, 87] width 28 height 15
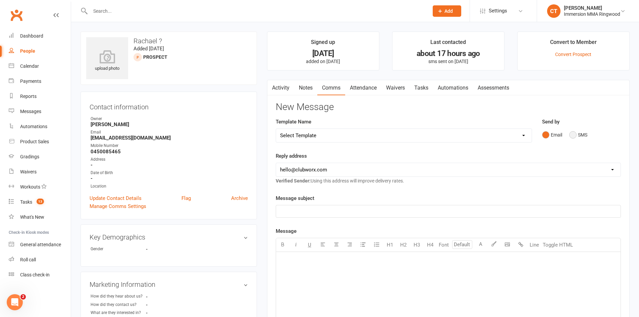
click at [576, 137] on button "SMS" at bounding box center [578, 134] width 18 height 13
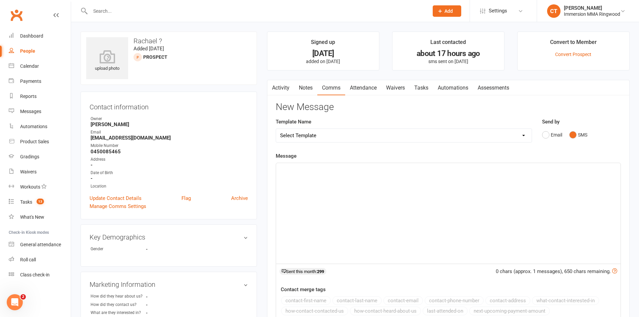
click at [563, 199] on div "﻿" at bounding box center [448, 213] width 344 height 101
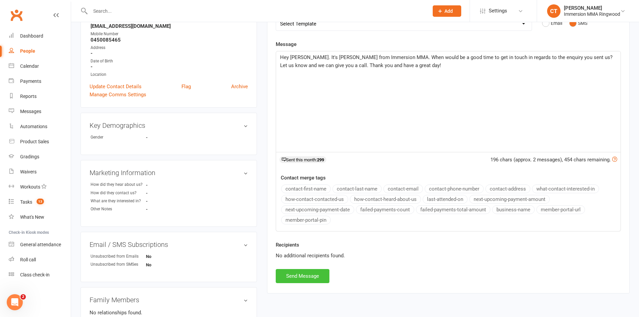
click at [317, 274] on button "Send Message" at bounding box center [303, 276] width 54 height 14
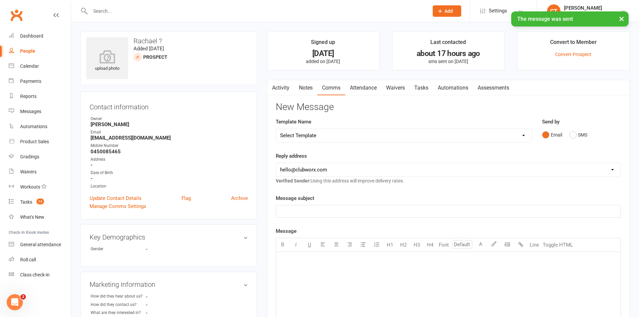
click at [312, 90] on link "Notes" at bounding box center [305, 87] width 23 height 15
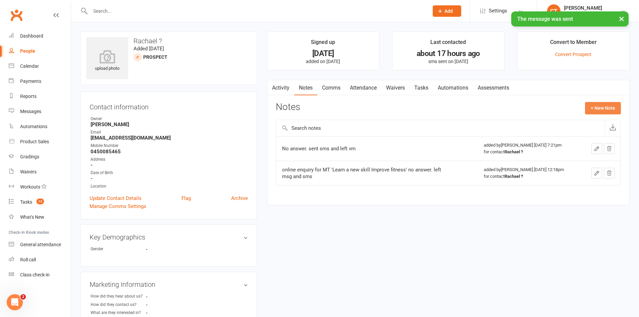
click at [608, 106] on button "+ New Note" at bounding box center [603, 108] width 36 height 12
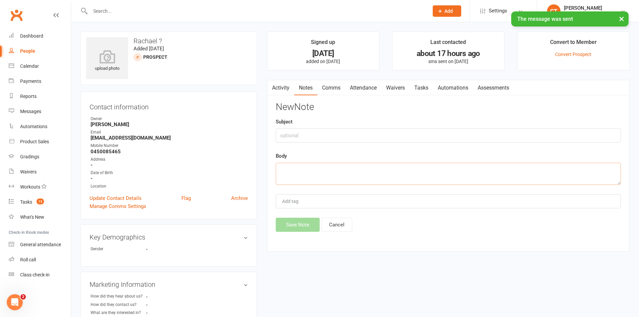
click at [453, 179] on textarea at bounding box center [448, 174] width 345 height 22
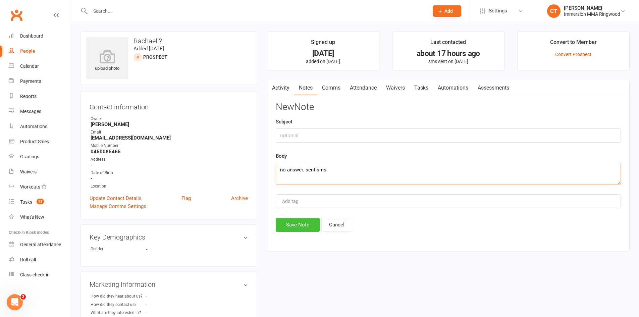
type textarea "no answer. sent sms"
click at [297, 225] on button "Save Note" at bounding box center [298, 225] width 44 height 14
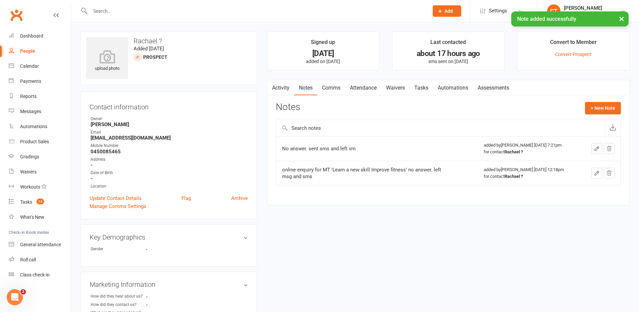
click at [421, 92] on link "Tasks" at bounding box center [420, 87] width 23 height 15
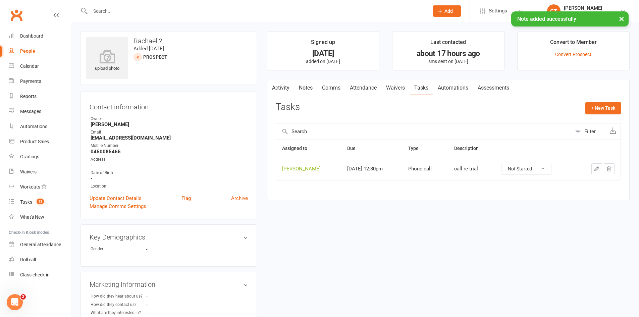
click at [600, 166] on button "button" at bounding box center [596, 168] width 11 height 11
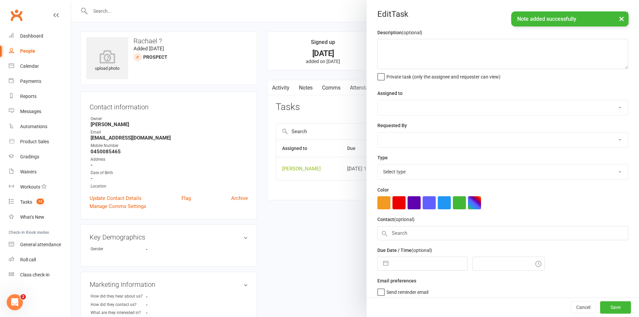
type textarea "call re trial"
select select "11984"
type input "[DATE]"
type input "12:30pm"
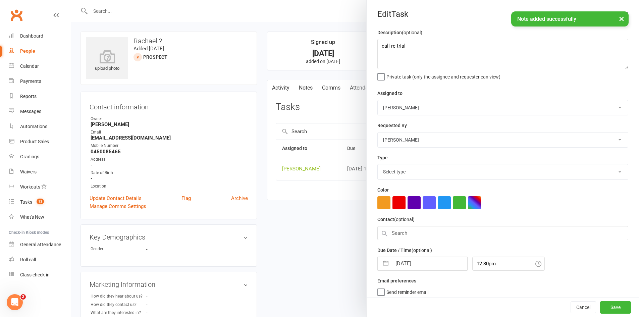
click at [434, 258] on input "[DATE]" at bounding box center [429, 263] width 75 height 13
select select "6641"
select select "6"
select select "2025"
select select "7"
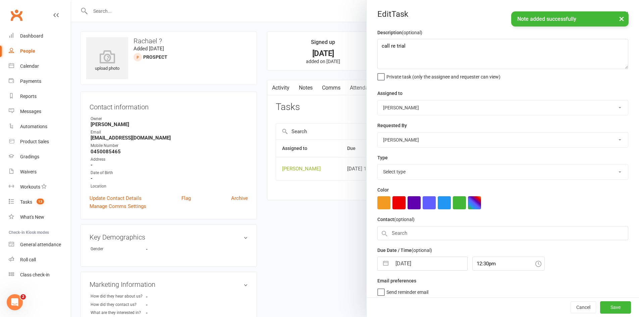
select select "2025"
select select "8"
select select "2025"
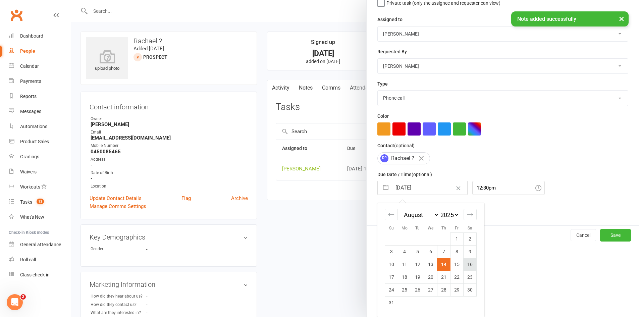
click at [470, 264] on td "16" at bounding box center [469, 264] width 13 height 13
type input "16 Aug 2025"
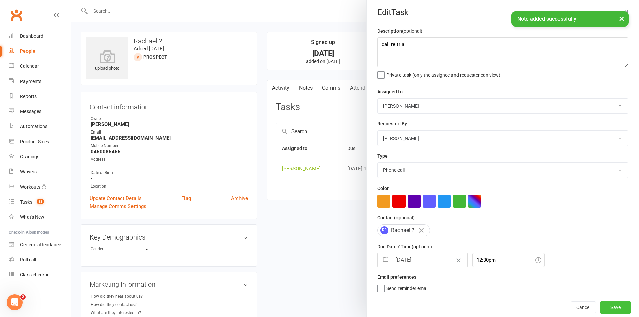
click at [609, 305] on button "Save" at bounding box center [615, 307] width 31 height 12
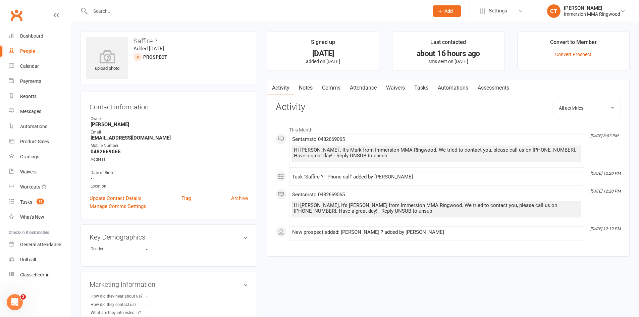
click at [299, 88] on link "Notes" at bounding box center [305, 87] width 23 height 15
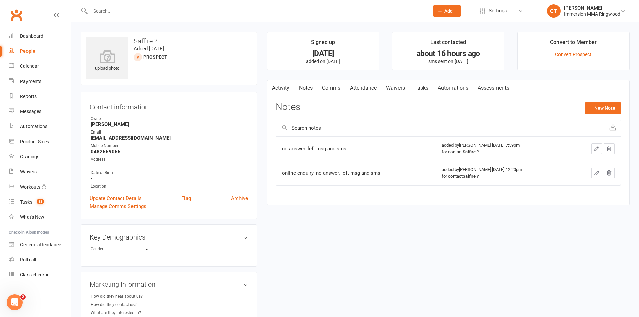
click at [284, 87] on link "Activity" at bounding box center [280, 87] width 27 height 15
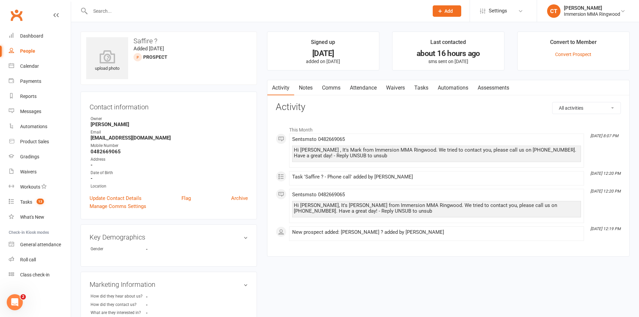
click at [414, 86] on link "Tasks" at bounding box center [420, 87] width 23 height 15
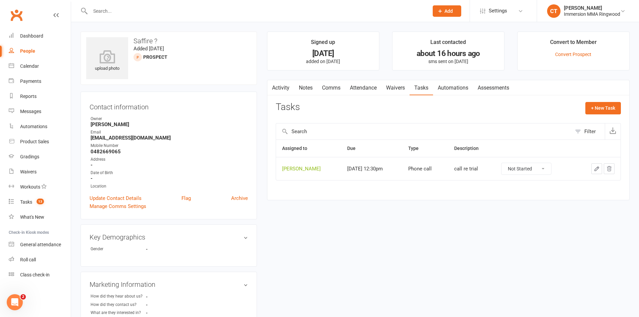
click at [327, 86] on link "Comms" at bounding box center [331, 87] width 28 height 15
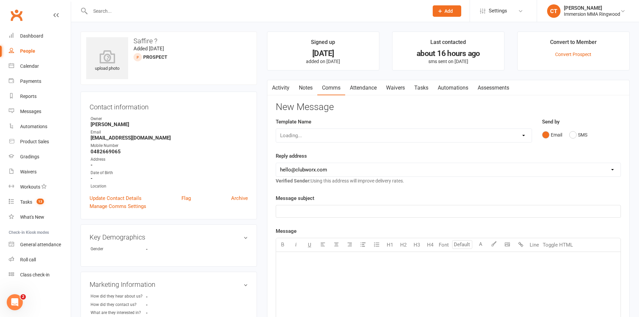
click at [325, 141] on select "Loading..." at bounding box center [404, 135] width 256 height 13
select select "0"
click at [276, 129] on select "Select Template [SMS] [PERSON_NAME] - Call back message [SMS] Mark- Call back m…" at bounding box center [404, 135] width 256 height 13
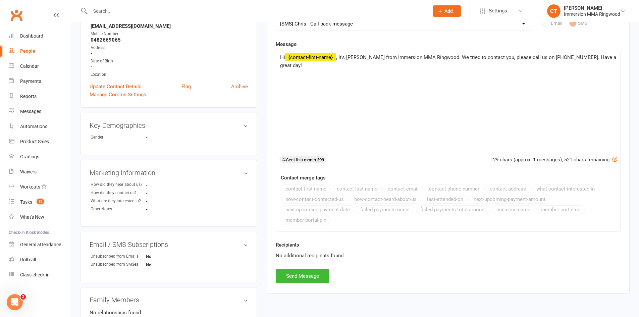
click at [314, 283] on div "Activity Notes Comms Attendance Waivers Tasks Automations Assessments New Messa…" at bounding box center [448, 130] width 362 height 325
click at [314, 277] on button "Send Message" at bounding box center [303, 276] width 54 height 14
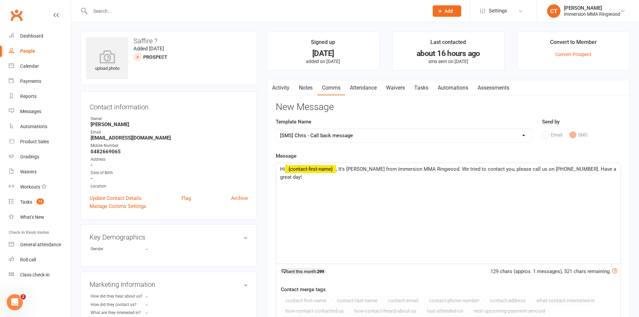
select select
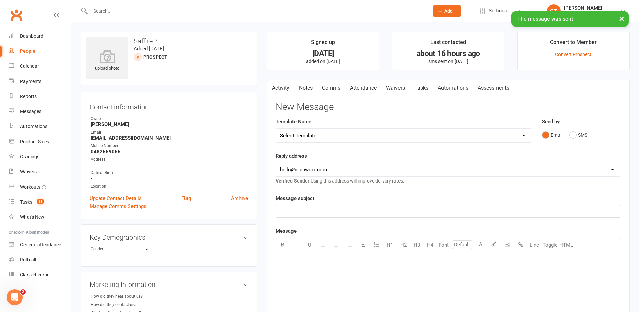
click at [309, 91] on link "Notes" at bounding box center [305, 87] width 23 height 15
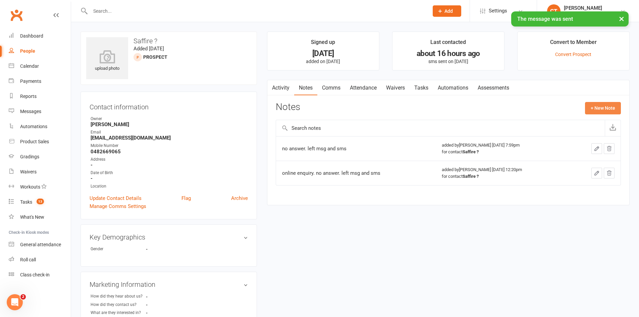
click at [591, 111] on button "+ New Note" at bounding box center [603, 108] width 36 height 12
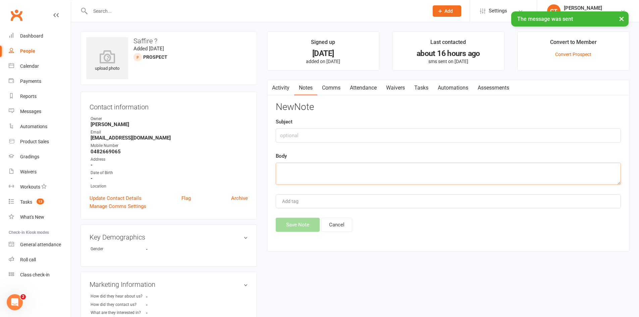
click at [412, 168] on textarea at bounding box center [448, 174] width 345 height 22
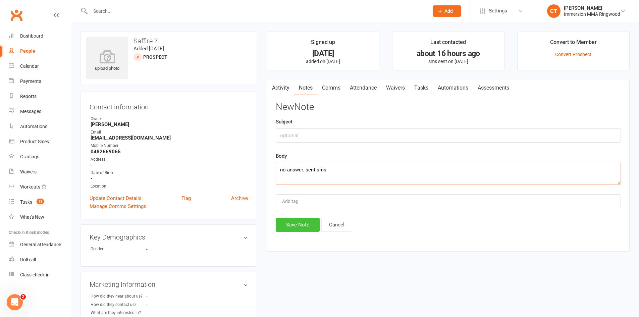
type textarea "no answer. sent sms"
click at [316, 223] on button "Save Note" at bounding box center [298, 225] width 44 height 14
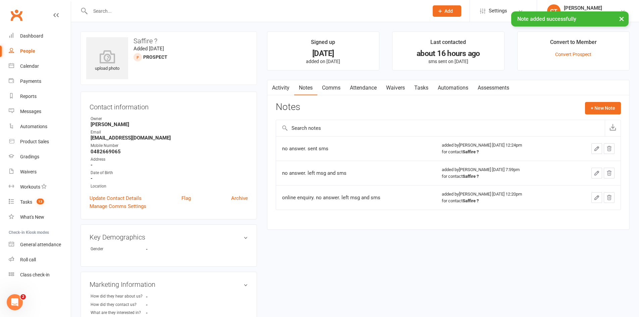
click at [337, 87] on link "Comms" at bounding box center [331, 87] width 28 height 15
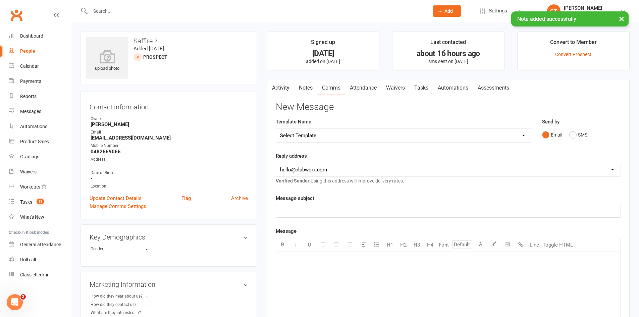
click at [429, 87] on link "Tasks" at bounding box center [420, 87] width 23 height 15
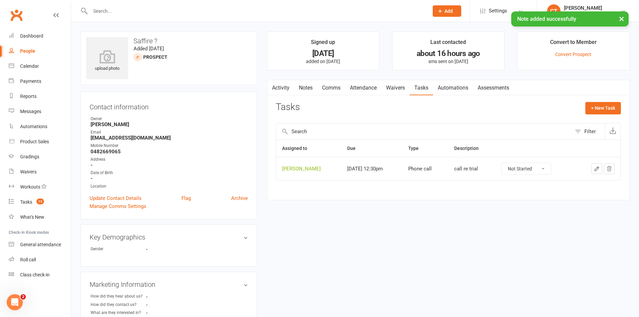
click at [600, 171] on button "button" at bounding box center [596, 168] width 11 height 11
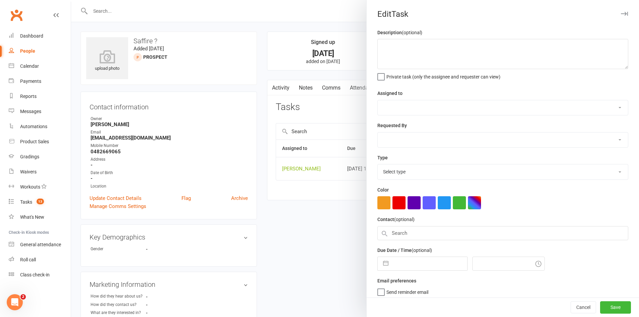
type textarea "call re trial"
select select "11984"
type input "[DATE]"
type input "12:30pm"
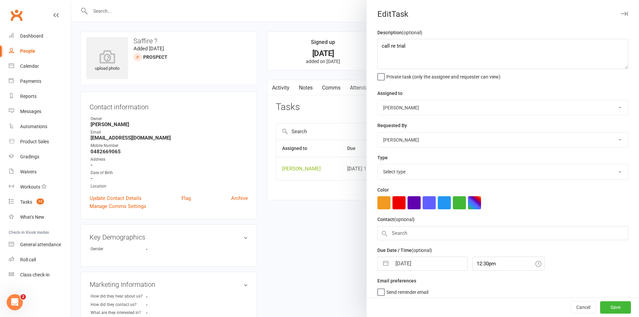
click at [418, 266] on input "[DATE]" at bounding box center [429, 263] width 75 height 13
select select "6641"
select select "6"
select select "2025"
select select "7"
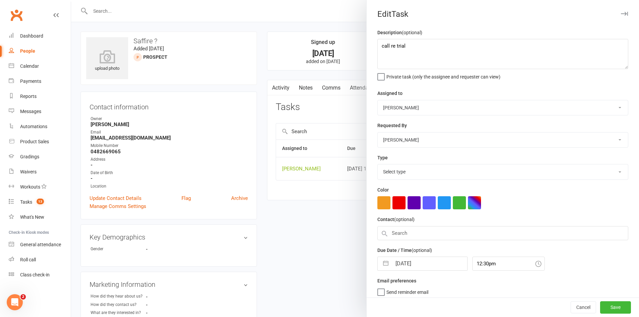
select select "2025"
select select "8"
select select "2025"
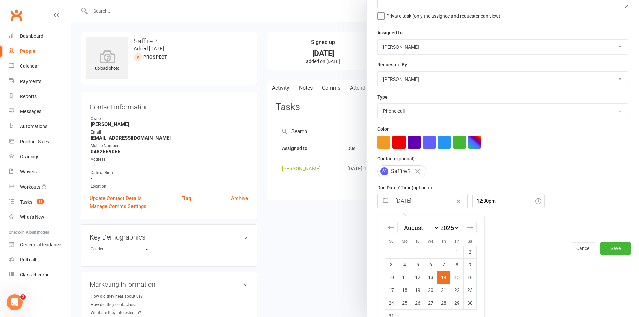
scroll to position [76, 0]
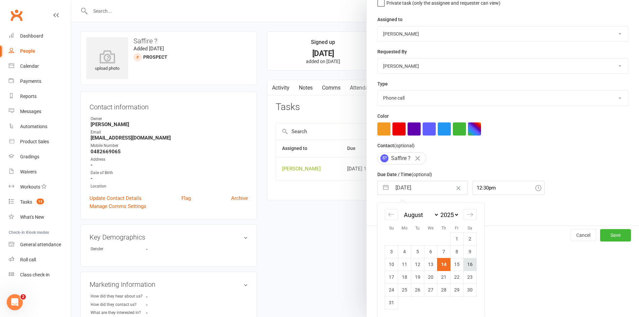
click at [465, 264] on td "16" at bounding box center [469, 264] width 13 height 13
type input "[DATE]"
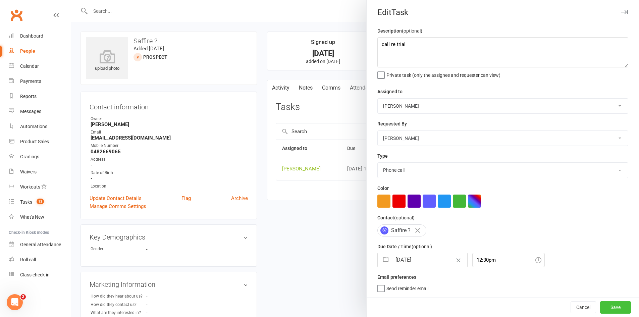
click at [614, 306] on button "Save" at bounding box center [615, 307] width 31 height 12
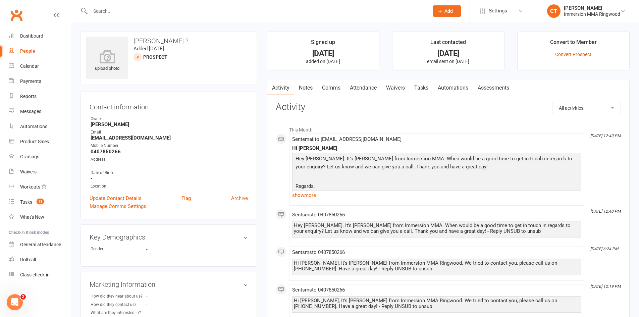
click at [333, 88] on link "Comms" at bounding box center [331, 87] width 28 height 15
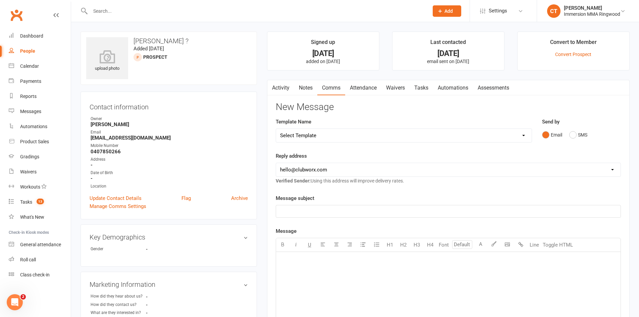
click at [323, 138] on select "Select Template [SMS] [PERSON_NAME] - Call back message [SMS] Mark- Call back m…" at bounding box center [404, 135] width 256 height 13
select select "0"
click at [276, 129] on select "Select Template [SMS] Chris - Call back message [SMS] Mark- Call back message […" at bounding box center [404, 135] width 256 height 13
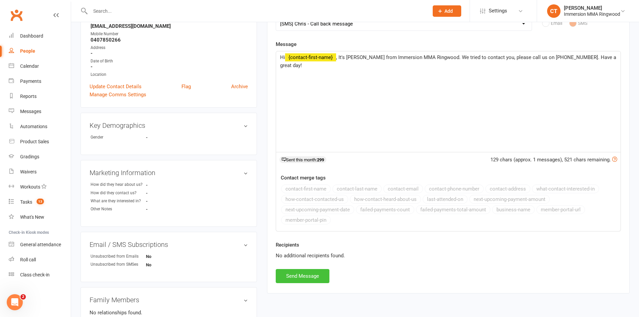
click at [318, 278] on button "Send Message" at bounding box center [303, 276] width 54 height 14
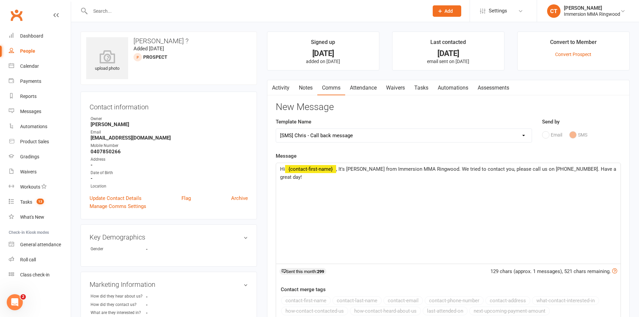
select select
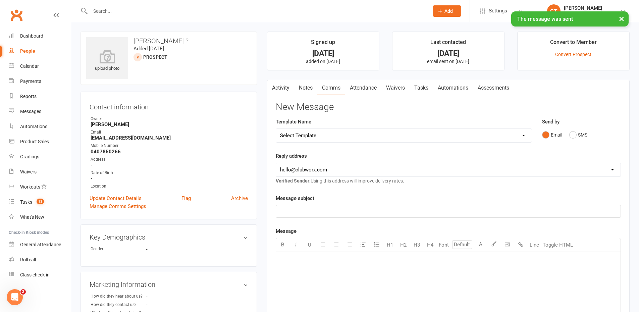
click at [303, 93] on link "Notes" at bounding box center [305, 87] width 23 height 15
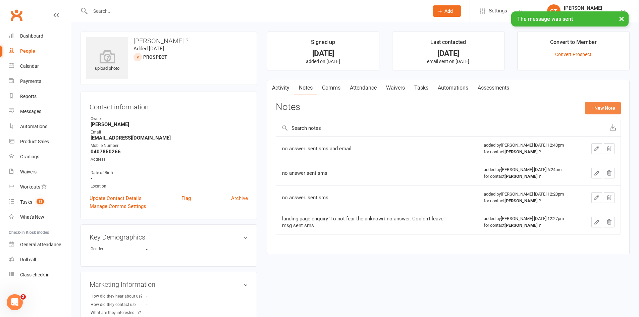
click at [606, 108] on button "+ New Note" at bounding box center [603, 108] width 36 height 12
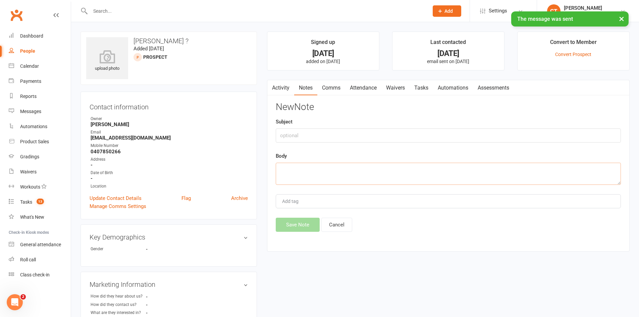
click at [440, 168] on textarea at bounding box center [448, 174] width 345 height 22
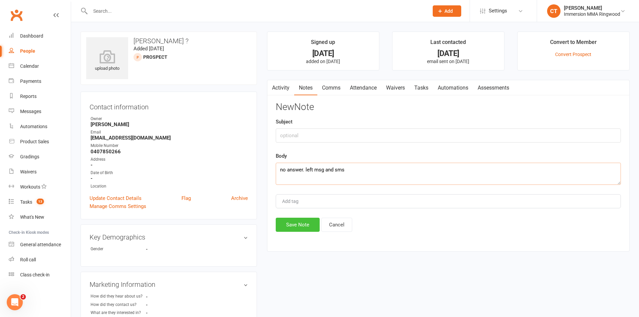
type textarea "no answer. left msg and sms"
click at [306, 221] on button "Save Note" at bounding box center [298, 225] width 44 height 14
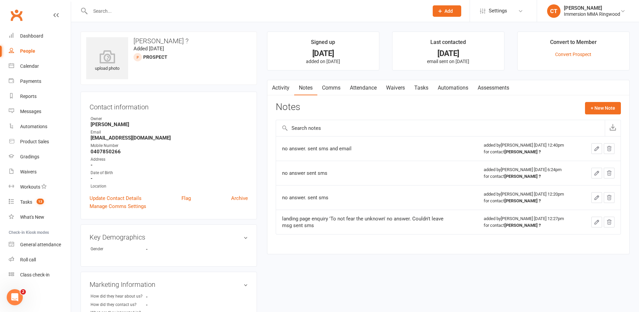
click at [416, 91] on link "Tasks" at bounding box center [420, 87] width 23 height 15
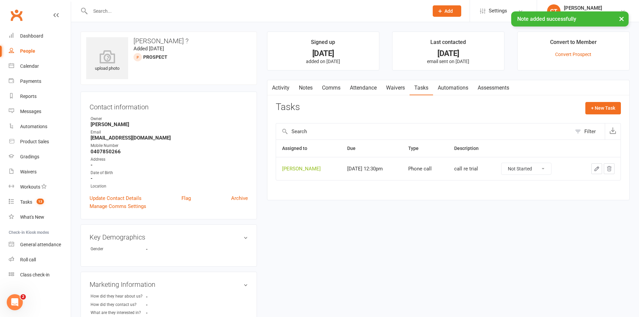
click at [593, 165] on button "button" at bounding box center [596, 168] width 11 height 11
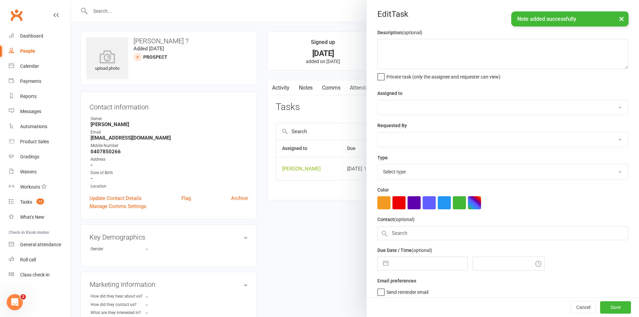
type textarea "call re trial"
select select "11984"
type input "14 Aug 2025"
type input "12:30pm"
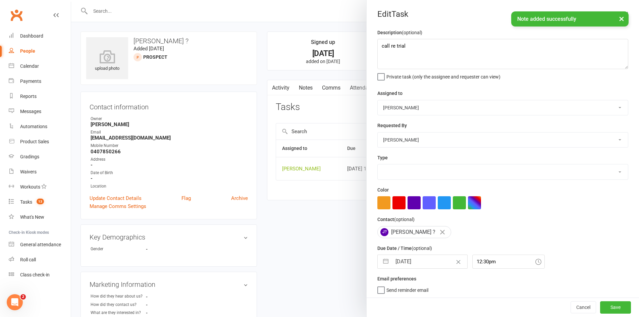
select select "6641"
click at [387, 265] on button "button" at bounding box center [386, 261] width 12 height 13
select select "6"
select select "2025"
select select "7"
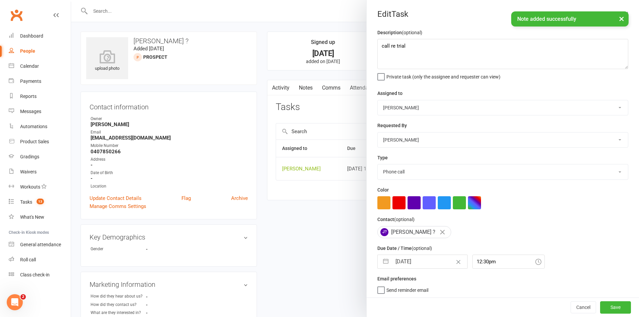
select select "2025"
select select "8"
select select "2025"
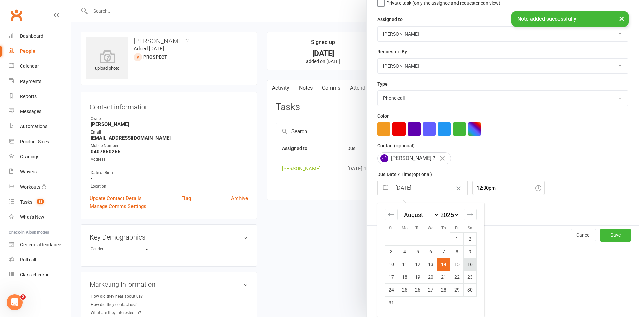
click at [464, 265] on td "16" at bounding box center [469, 264] width 13 height 13
type input "16 Aug 2025"
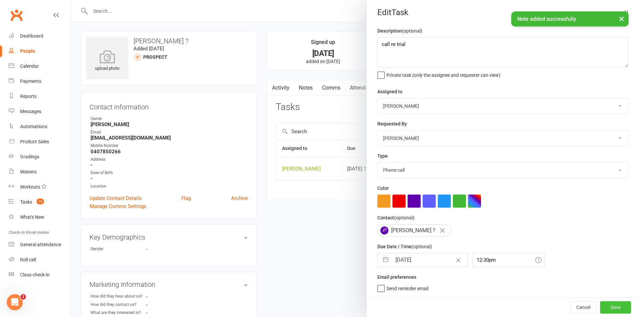
click at [601, 307] on button "Save" at bounding box center [615, 307] width 31 height 12
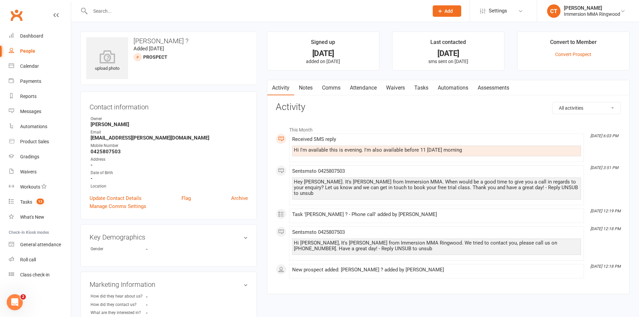
click at [316, 85] on link "Notes" at bounding box center [305, 87] width 23 height 15
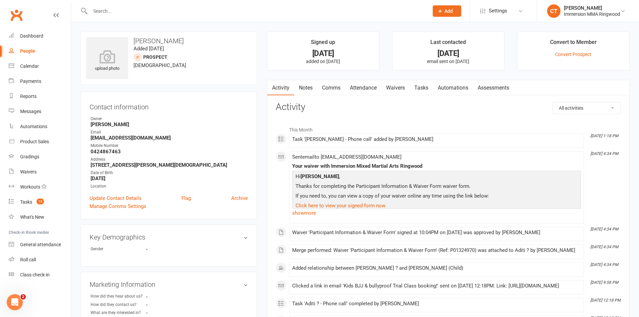
click at [305, 88] on link "Notes" at bounding box center [305, 87] width 23 height 15
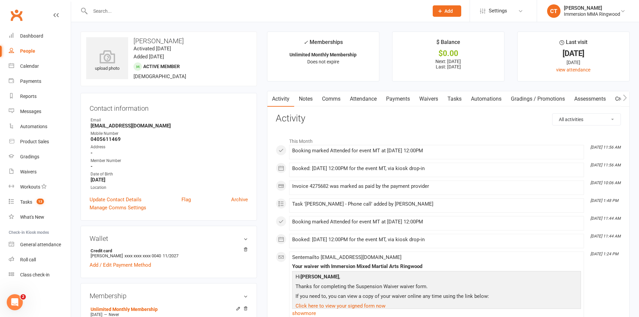
click at [416, 99] on link "Waivers" at bounding box center [428, 98] width 28 height 15
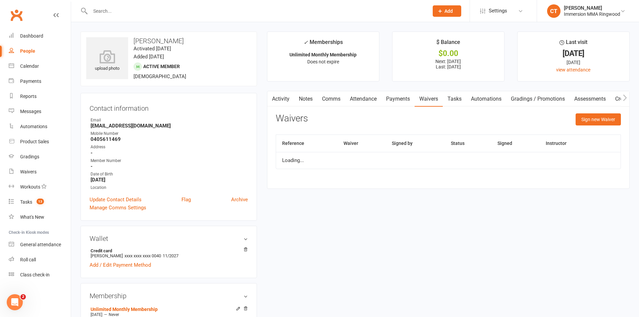
click at [410, 98] on link "Payments" at bounding box center [397, 98] width 33 height 15
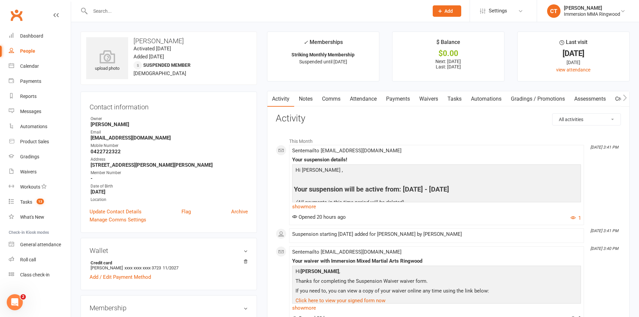
click at [459, 98] on link "Tasks" at bounding box center [454, 98] width 23 height 15
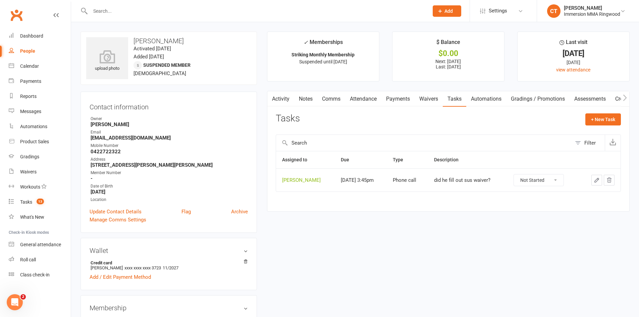
click at [533, 182] on select "Not Started In Progress Waiting Complete" at bounding box center [539, 179] width 50 height 11
click at [520, 174] on select "Not Started In Progress Waiting Complete" at bounding box center [539, 179] width 50 height 11
select select "unstarted"
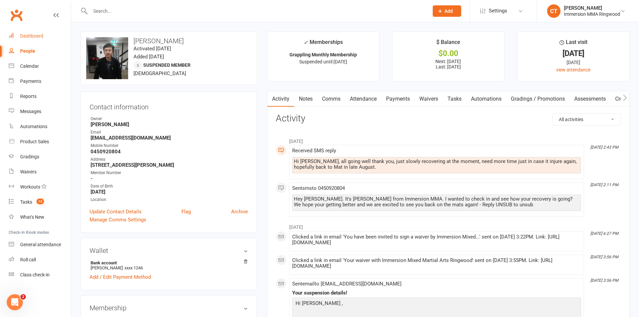
click at [15, 34] on link "Dashboard" at bounding box center [40, 36] width 62 height 15
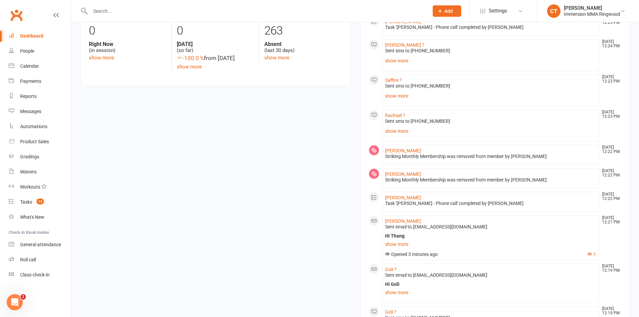
scroll to position [335, 0]
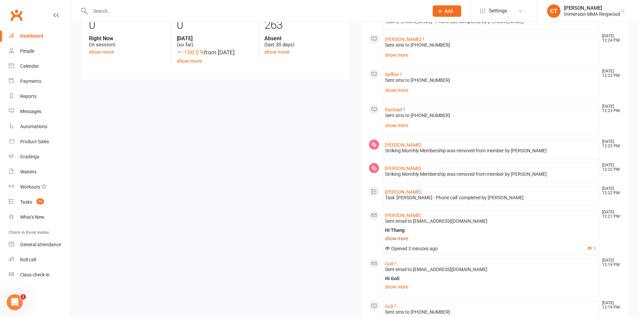
click at [394, 235] on link "show more" at bounding box center [490, 238] width 211 height 9
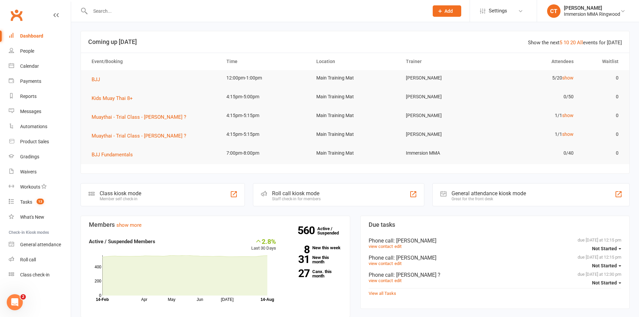
scroll to position [0, 0]
click at [18, 64] on link "Calendar" at bounding box center [40, 66] width 62 height 15
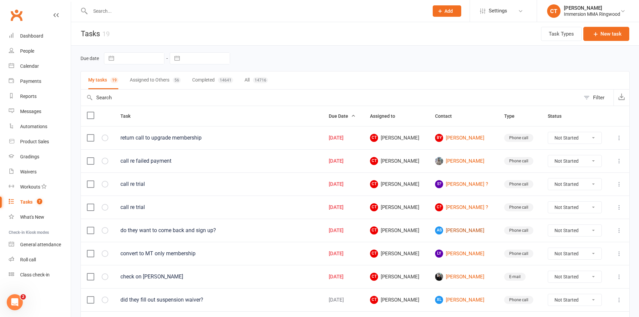
click at [464, 227] on link "AS [PERSON_NAME]" at bounding box center [463, 230] width 57 height 8
click at [16, 28] on div "Clubworx" at bounding box center [35, 19] width 71 height 25
click at [18, 35] on link "Dashboard" at bounding box center [40, 36] width 62 height 15
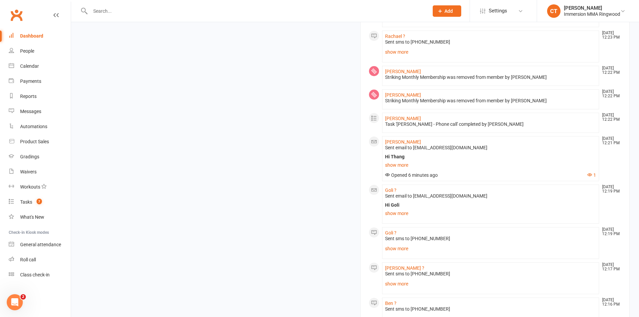
scroll to position [447, 0]
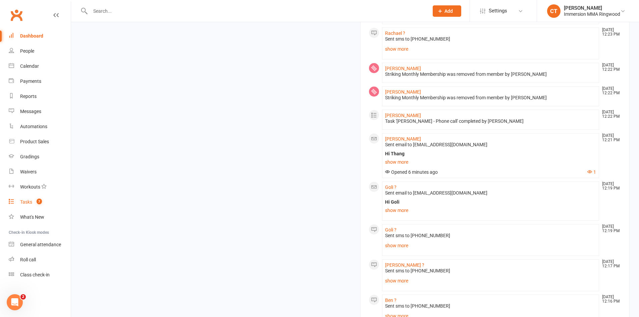
click at [28, 199] on link "Tasks 7" at bounding box center [40, 201] width 62 height 15
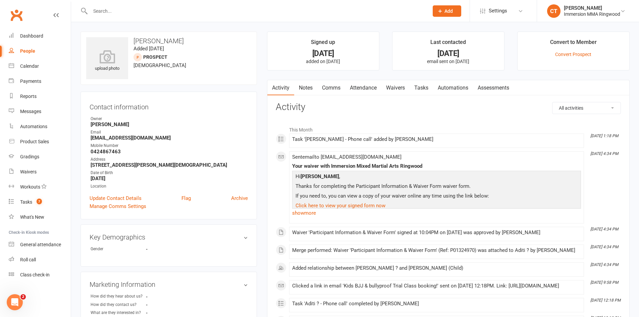
click at [331, 86] on link "Comms" at bounding box center [331, 87] width 28 height 15
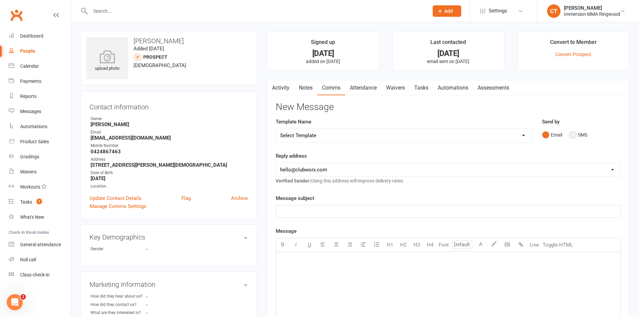
click at [581, 132] on button "SMS" at bounding box center [578, 134] width 18 height 13
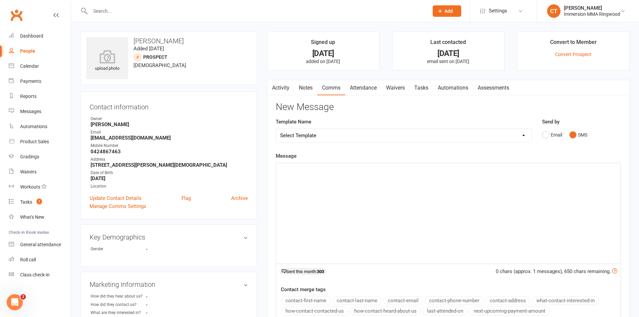
click at [547, 199] on div "﻿" at bounding box center [448, 213] width 344 height 101
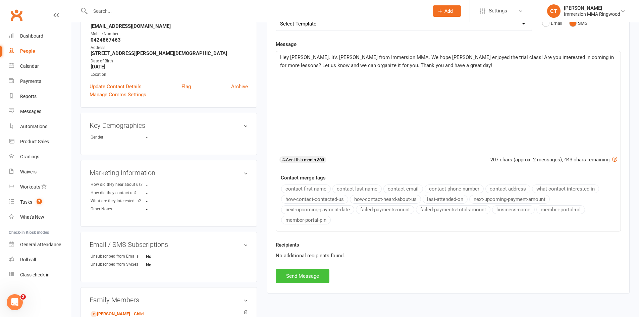
click at [313, 272] on button "Send Message" at bounding box center [303, 276] width 54 height 14
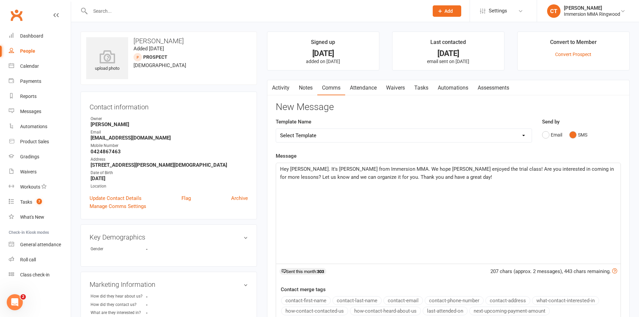
click at [306, 81] on link "Notes" at bounding box center [305, 87] width 23 height 15
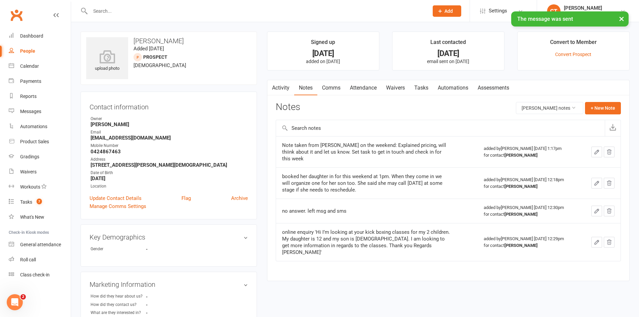
click at [598, 102] on div "Activity Notes Comms Attendance Waivers Tasks Automations Assessments Notes Adi…" at bounding box center [448, 180] width 362 height 201
click at [596, 107] on button "+ New Note" at bounding box center [603, 108] width 36 height 12
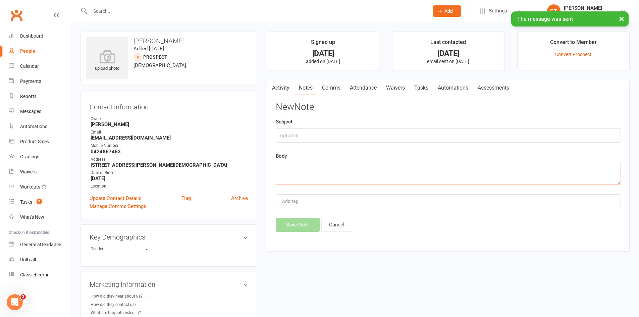
click at [454, 176] on textarea at bounding box center [448, 174] width 345 height 22
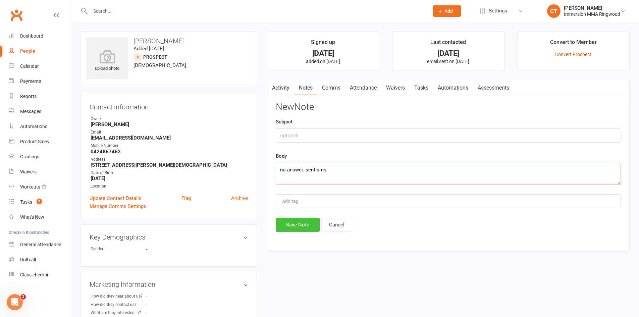
type textarea "no answer. sent sms"
click at [295, 225] on button "Save Note" at bounding box center [298, 225] width 44 height 14
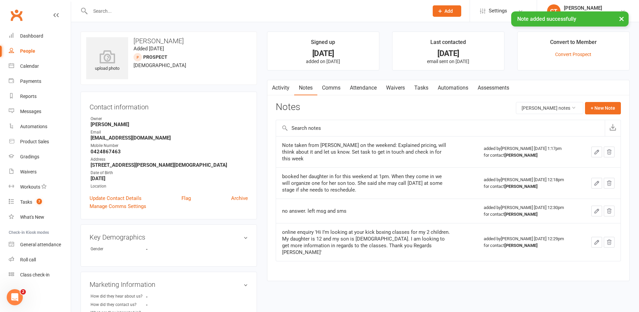
click at [426, 86] on link "Tasks" at bounding box center [420, 87] width 23 height 15
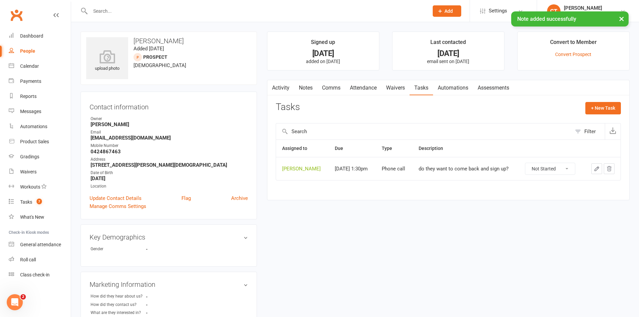
click at [598, 167] on icon "button" at bounding box center [597, 169] width 4 height 4
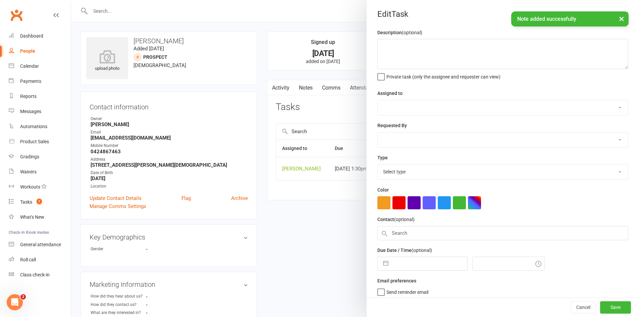
type textarea "do they want to come back and sign up?"
select select "11984"
type input "14 Aug 2025"
type input "1:30pm"
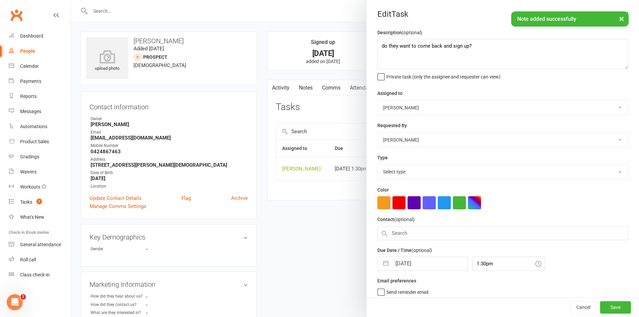
select select "6641"
click at [415, 257] on div "14 Aug 2025 Navigate forward to interact with the calendar and select a date. P…" at bounding box center [422, 262] width 90 height 14
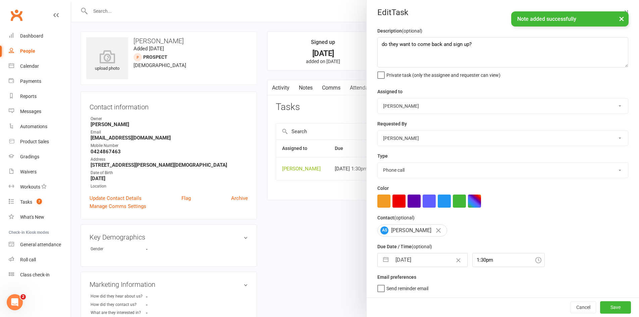
click at [415, 257] on input "14 Aug 2025" at bounding box center [429, 259] width 75 height 13
select select "6"
select select "2025"
select select "7"
select select "2025"
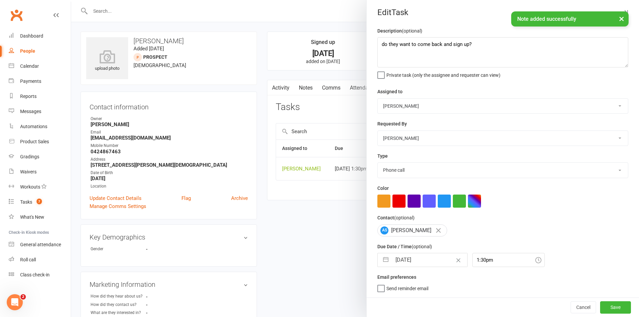
select select "8"
select select "2025"
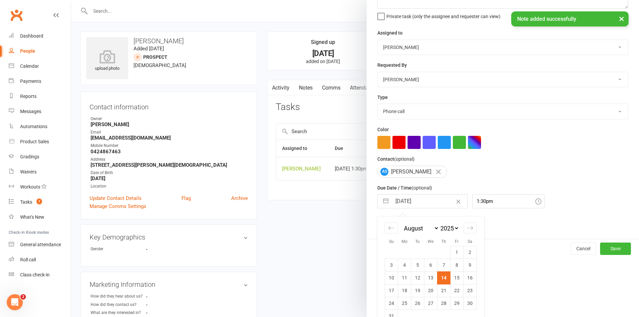
scroll to position [76, 0]
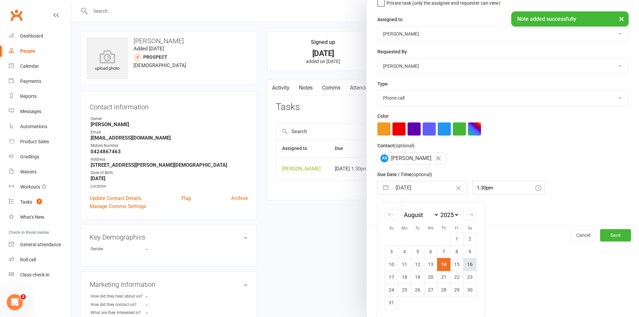
click at [469, 264] on td "16" at bounding box center [469, 264] width 13 height 13
type input "16 Aug 2025"
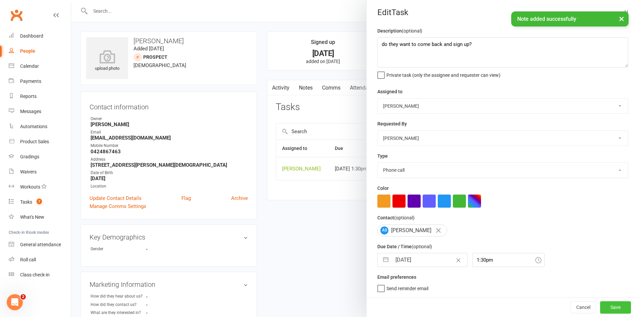
click at [609, 302] on button "Save" at bounding box center [615, 307] width 31 height 12
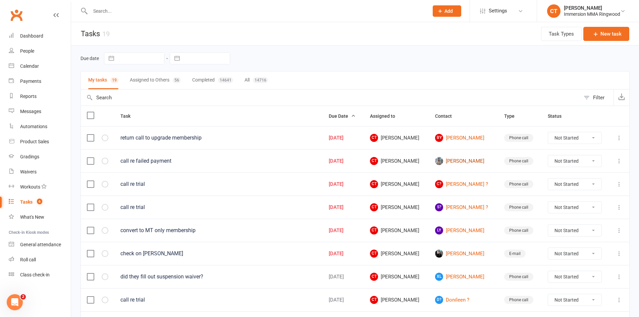
click at [467, 159] on link "[PERSON_NAME]" at bounding box center [463, 161] width 57 height 8
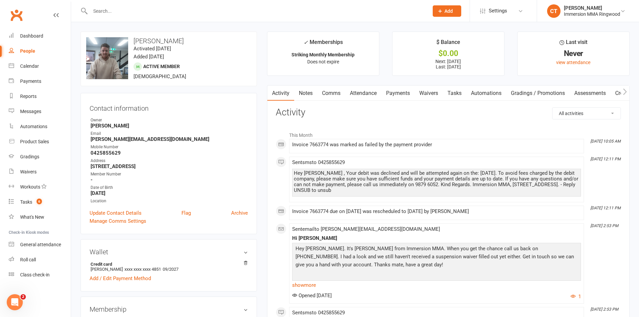
click at [397, 94] on link "Payments" at bounding box center [397, 93] width 33 height 15
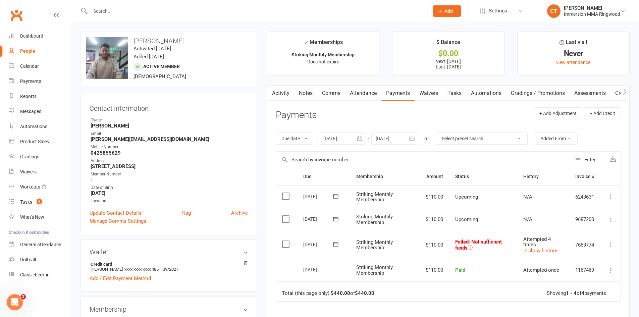
click at [338, 95] on link "Comms" at bounding box center [331, 93] width 28 height 15
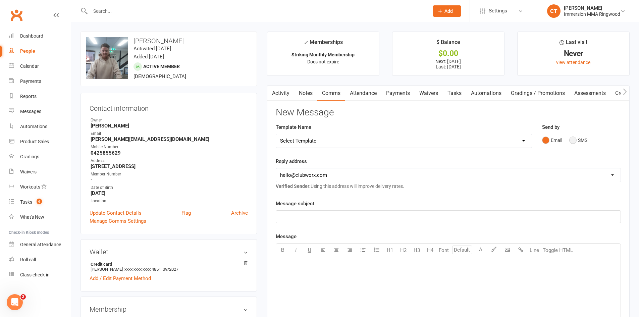
click at [577, 139] on button "SMS" at bounding box center [578, 140] width 18 height 13
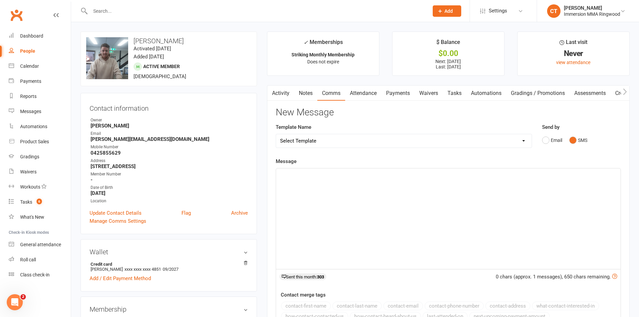
click at [565, 202] on div "﻿" at bounding box center [448, 218] width 344 height 101
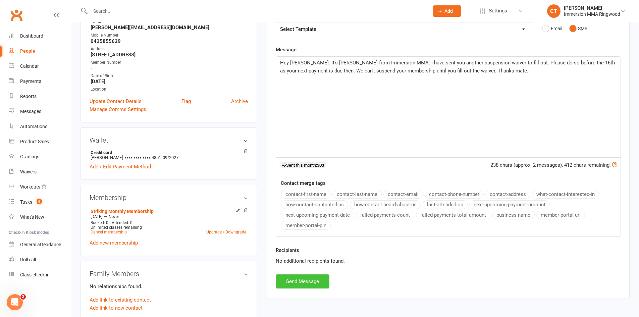
click at [320, 279] on button "Send Message" at bounding box center [303, 281] width 54 height 14
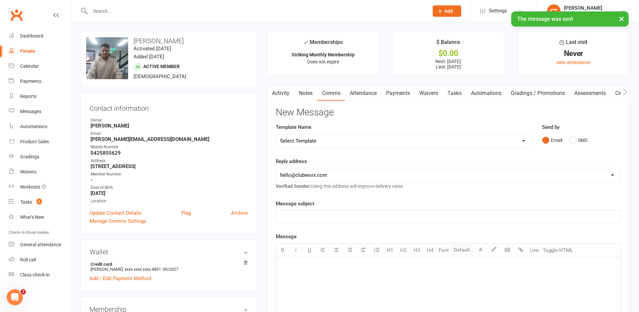
click at [428, 91] on link "Waivers" at bounding box center [428, 93] width 28 height 15
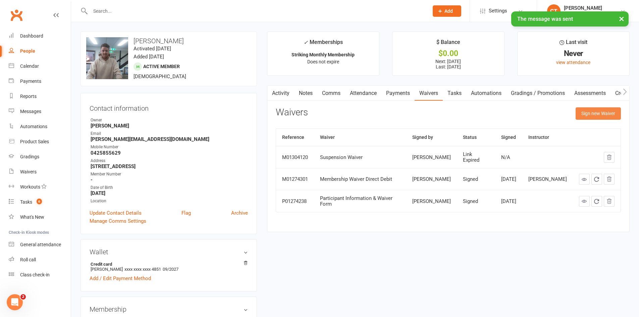
click at [586, 118] on button "Sign new Waiver" at bounding box center [597, 113] width 45 height 12
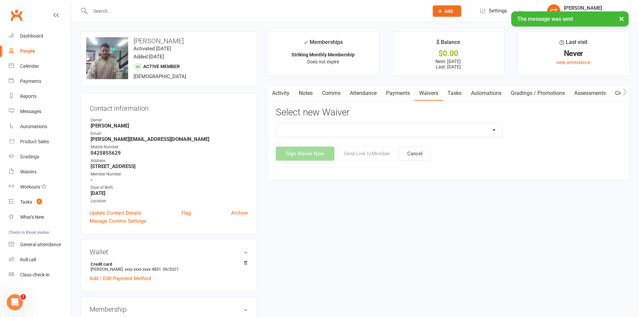
click at [358, 131] on select "Cancellation Waiver Lockdown Support Waiver Membership Waiver Direct Debit Memb…" at bounding box center [389, 129] width 226 height 13
select select "1168"
click at [276, 123] on select "Cancellation Waiver Lockdown Support Waiver Membership Waiver Direct Debit Memb…" at bounding box center [389, 129] width 226 height 13
click at [381, 152] on button "Send Link to Member" at bounding box center [367, 154] width 62 height 14
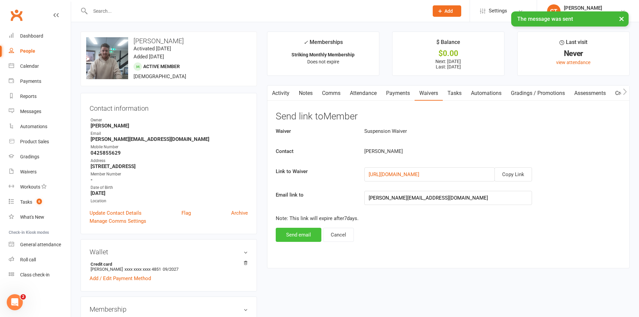
click at [287, 234] on button "Send email" at bounding box center [299, 235] width 46 height 14
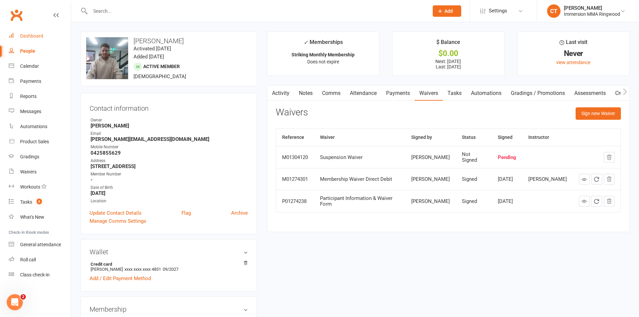
click at [42, 32] on link "Dashboard" at bounding box center [40, 36] width 62 height 15
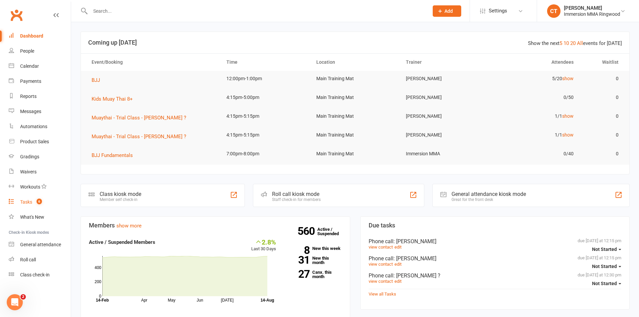
click at [26, 198] on link "Tasks 6" at bounding box center [40, 201] width 62 height 15
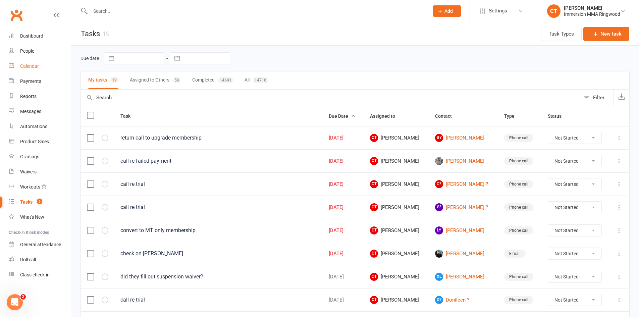
click at [19, 64] on link "Calendar" at bounding box center [40, 66] width 62 height 15
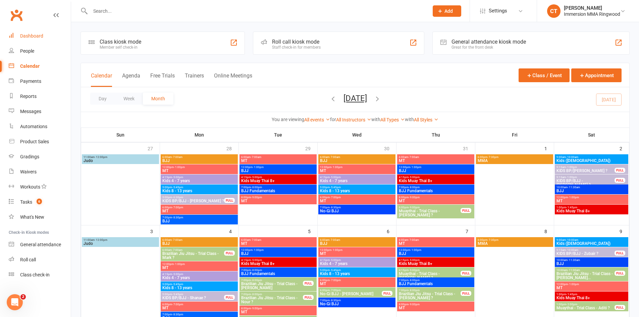
click at [21, 36] on div "Dashboard" at bounding box center [31, 35] width 23 height 5
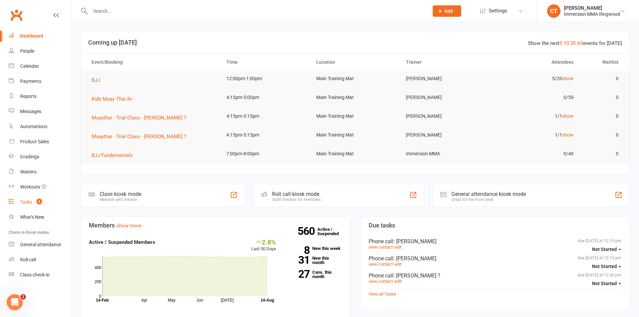
click at [30, 198] on link "Tasks 6" at bounding box center [40, 201] width 62 height 15
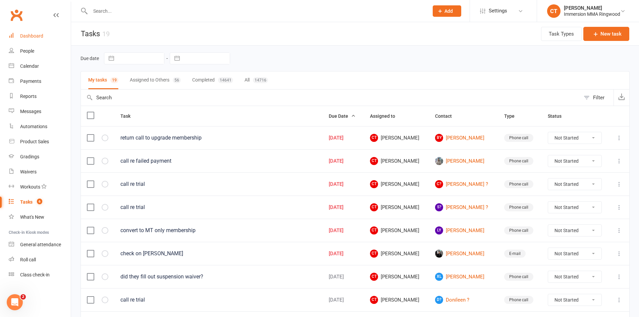
click at [48, 39] on link "Dashboard" at bounding box center [40, 36] width 62 height 15
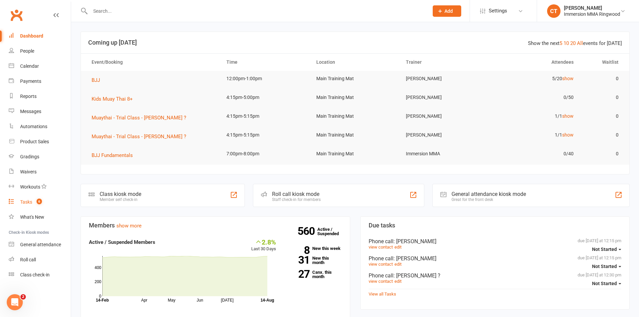
click at [38, 200] on span "6" at bounding box center [39, 202] width 5 height 6
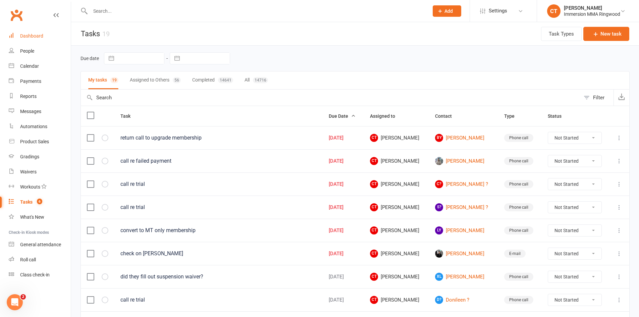
click at [34, 34] on div "Dashboard" at bounding box center [31, 35] width 23 height 5
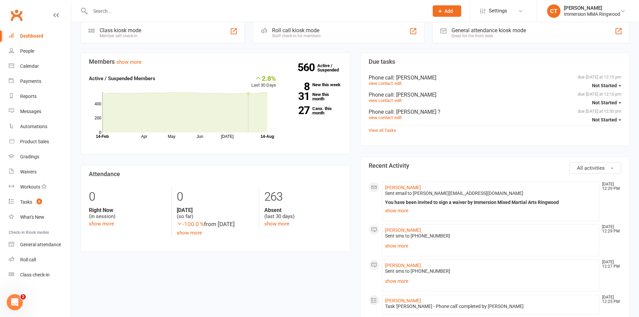
scroll to position [224, 0]
